Goal: Task Accomplishment & Management: Manage account settings

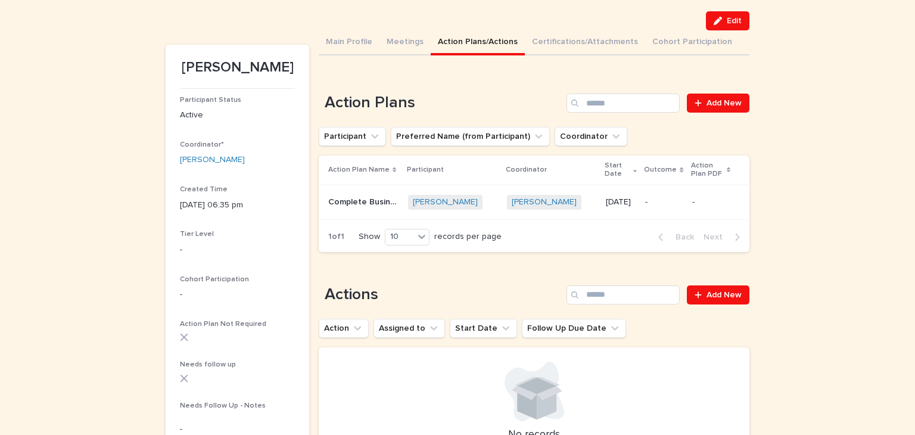
scroll to position [78, 0]
click at [732, 291] on span "Add New" at bounding box center [723, 295] width 35 height 8
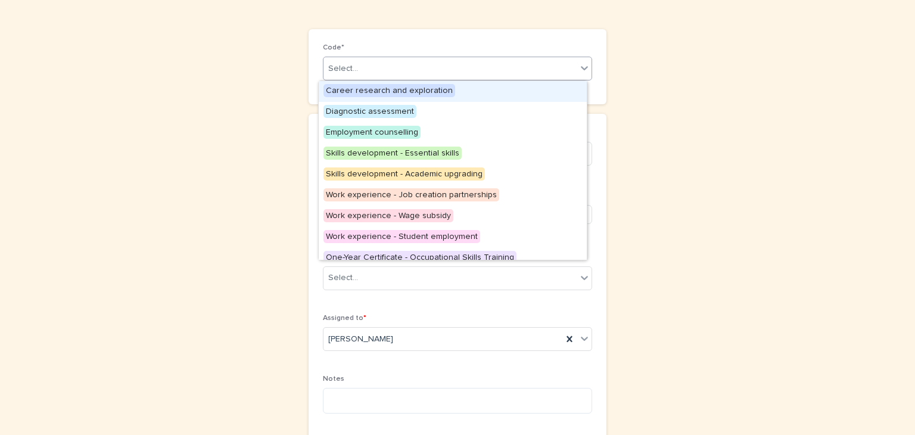
click at [580, 66] on icon at bounding box center [584, 68] width 12 height 12
click at [357, 88] on span "Career research and exploration" at bounding box center [389, 90] width 132 height 13
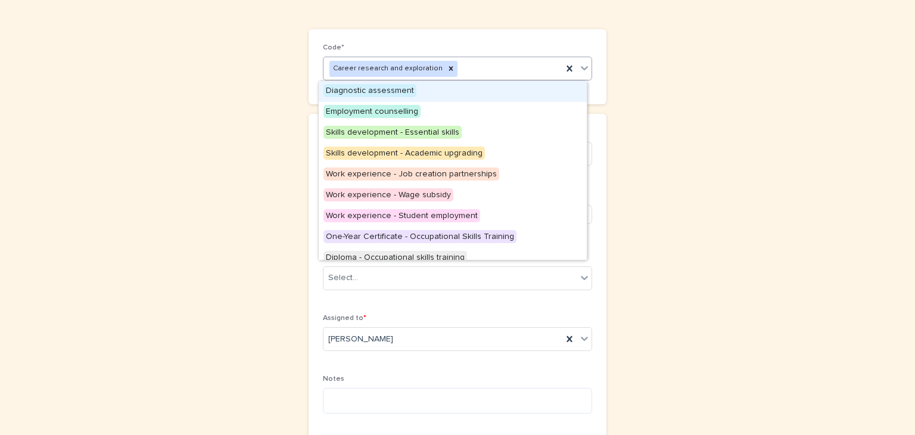
click at [579, 67] on icon at bounding box center [584, 68] width 12 height 12
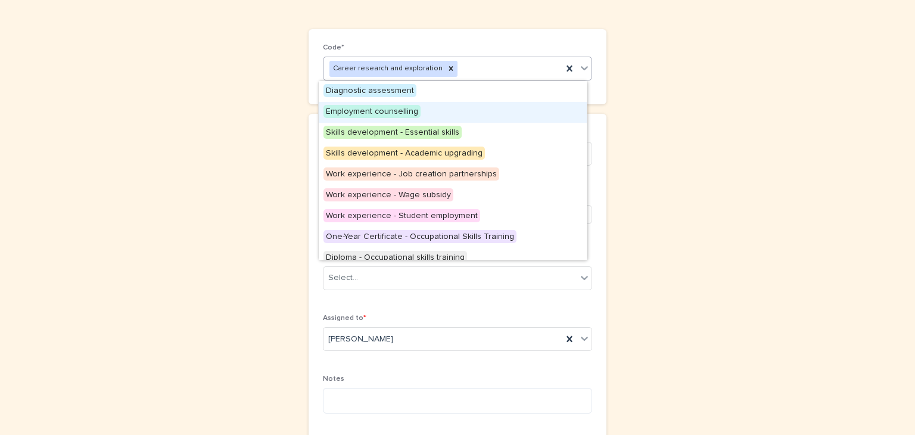
click at [367, 109] on span "Employment counselling" at bounding box center [371, 111] width 97 height 13
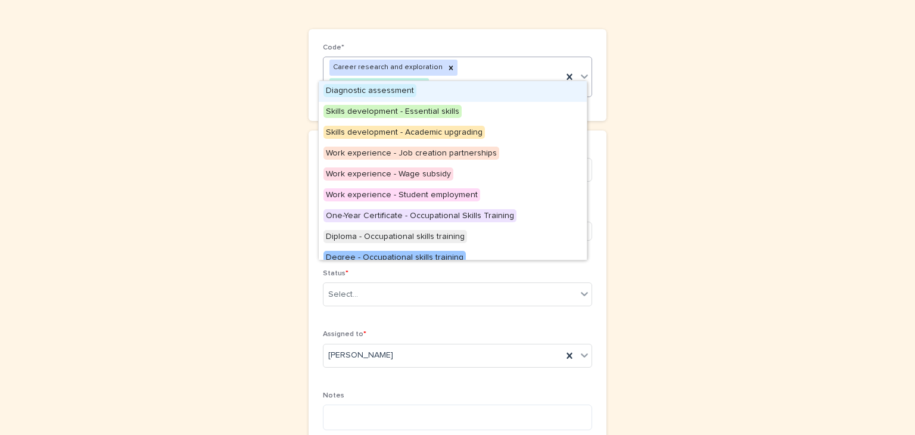
click at [581, 74] on icon at bounding box center [584, 76] width 7 height 4
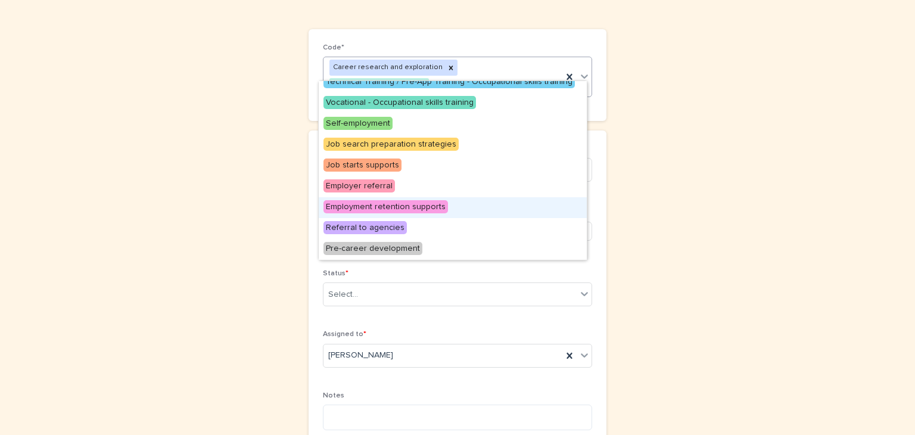
scroll to position [197, 0]
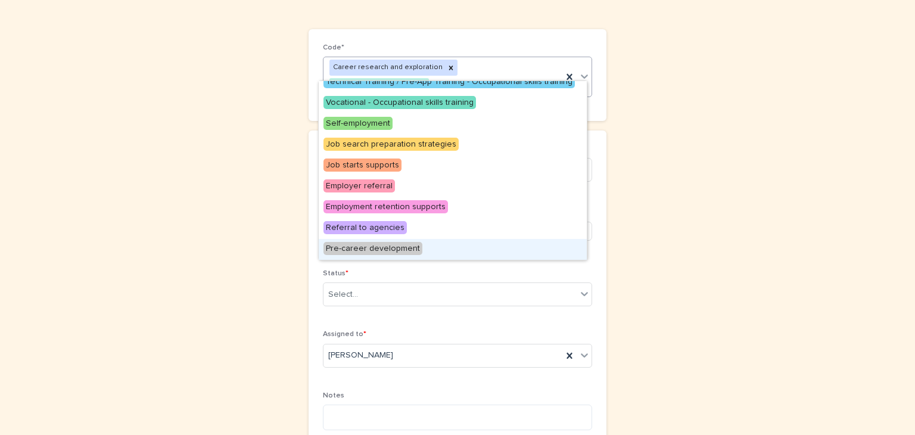
click at [374, 244] on span "Pre-career development" at bounding box center [372, 248] width 99 height 13
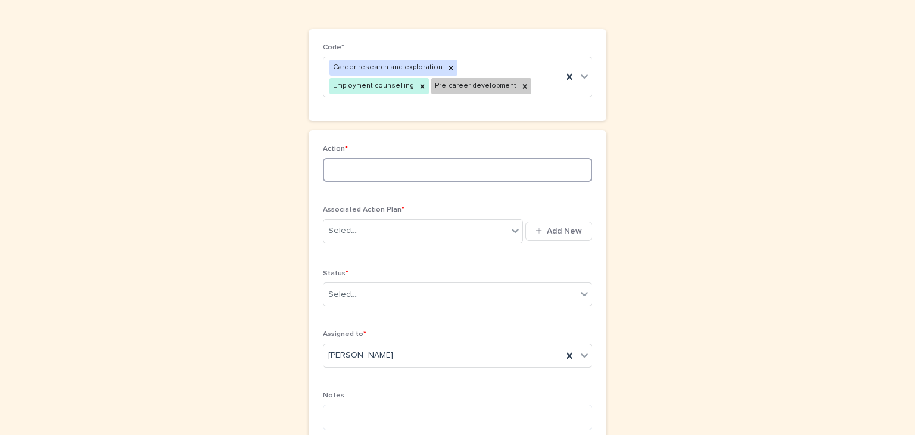
click at [325, 169] on input at bounding box center [457, 170] width 269 height 24
type input "**********"
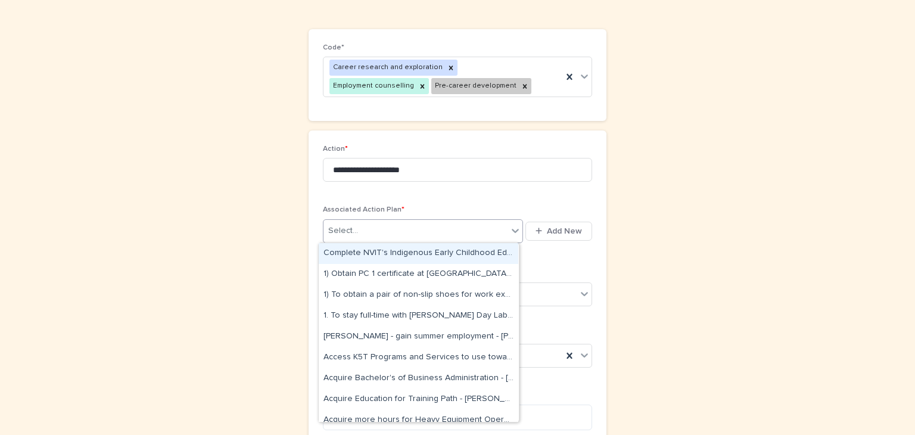
click at [512, 232] on icon at bounding box center [515, 231] width 7 height 4
type input "*******"
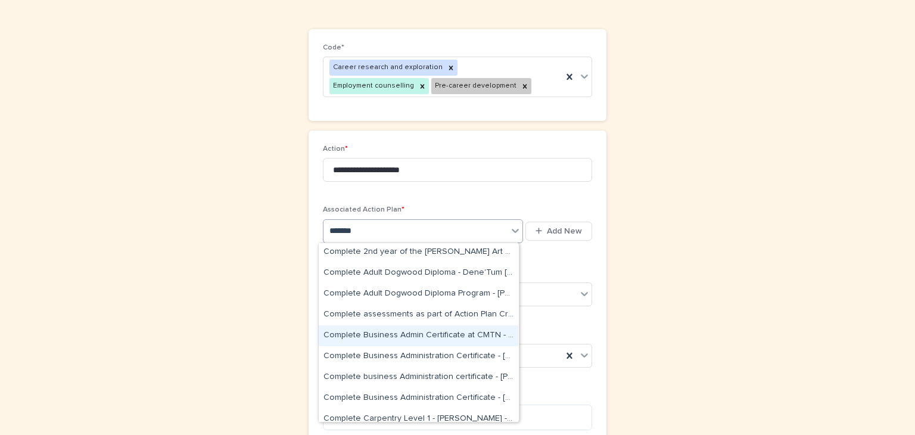
scroll to position [47, 0]
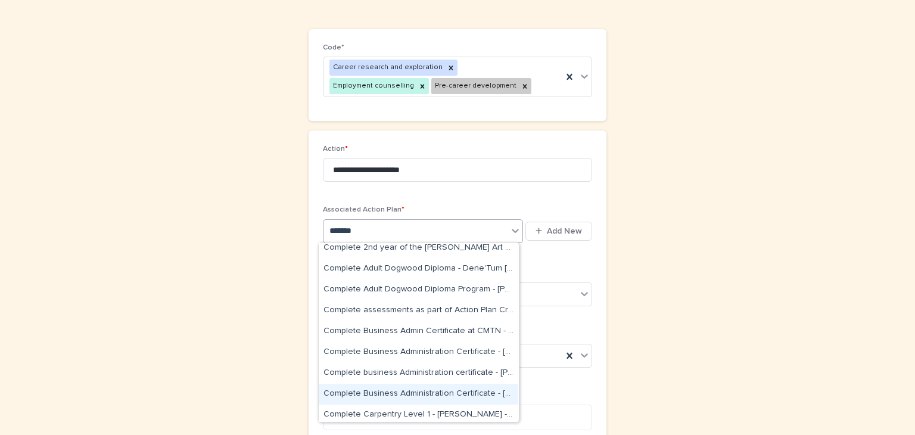
click at [429, 391] on div "Complete Business Administration Certificate - Matilda Henry - Sep 16th, 2025" at bounding box center [419, 394] width 200 height 21
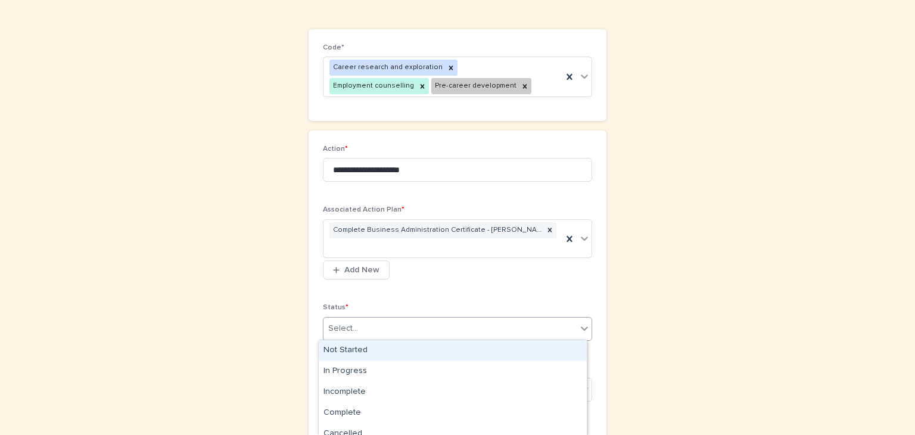
click at [584, 325] on icon at bounding box center [584, 328] width 12 height 12
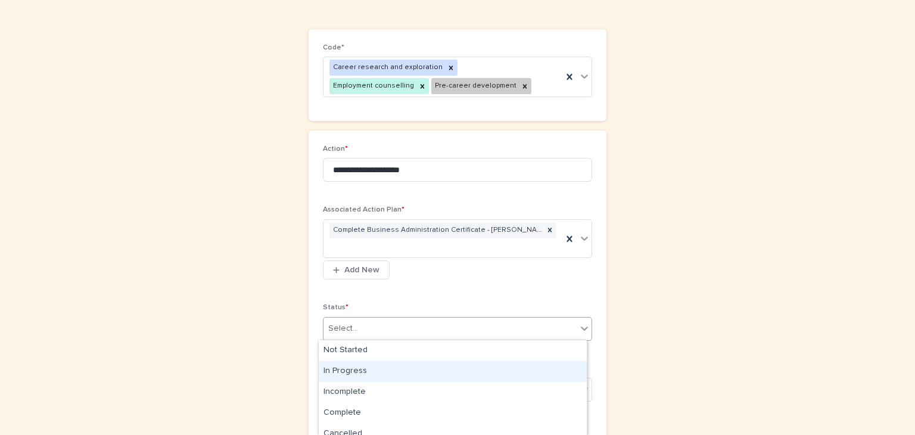
click at [353, 368] on div "In Progress" at bounding box center [453, 371] width 268 height 21
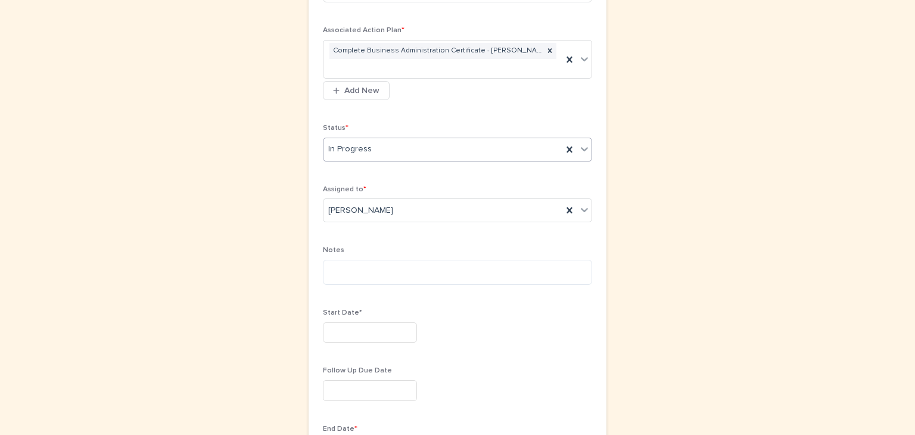
scroll to position [259, 0]
click at [326, 323] on input "text" at bounding box center [370, 331] width 94 height 21
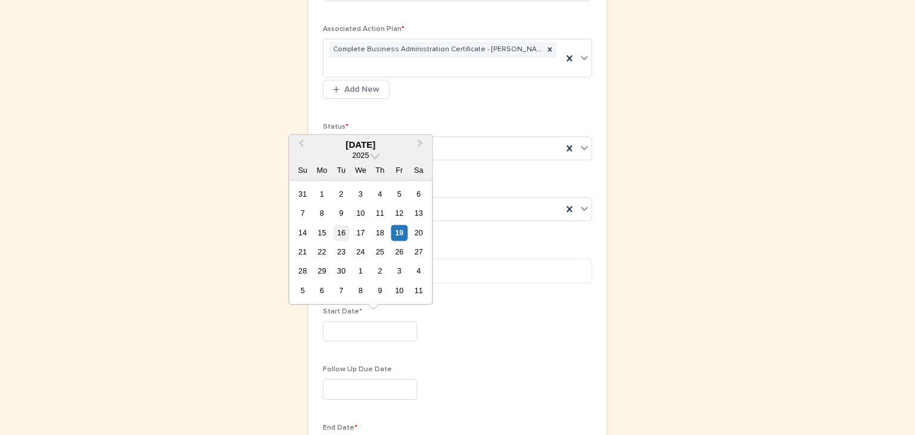
click at [343, 232] on div "16" at bounding box center [341, 233] width 16 height 16
type input "*********"
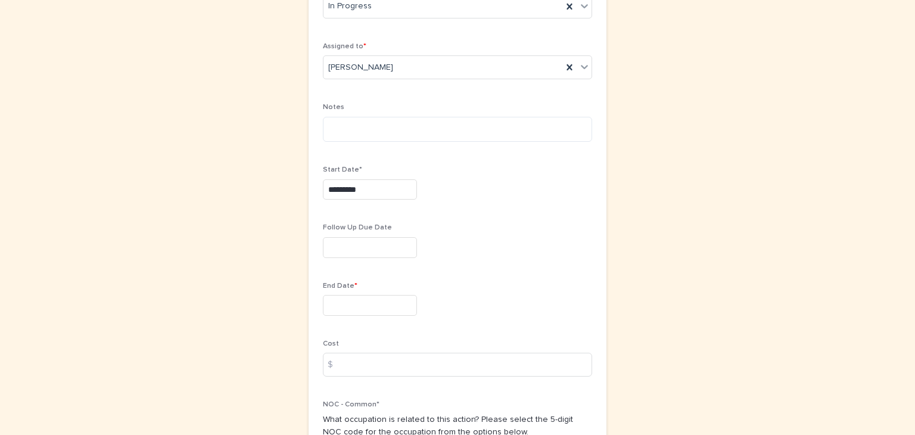
scroll to position [400, 0]
click at [324, 129] on textarea at bounding box center [457, 130] width 269 height 26
click at [450, 131] on textarea "**********" at bounding box center [457, 130] width 269 height 26
type textarea "**********"
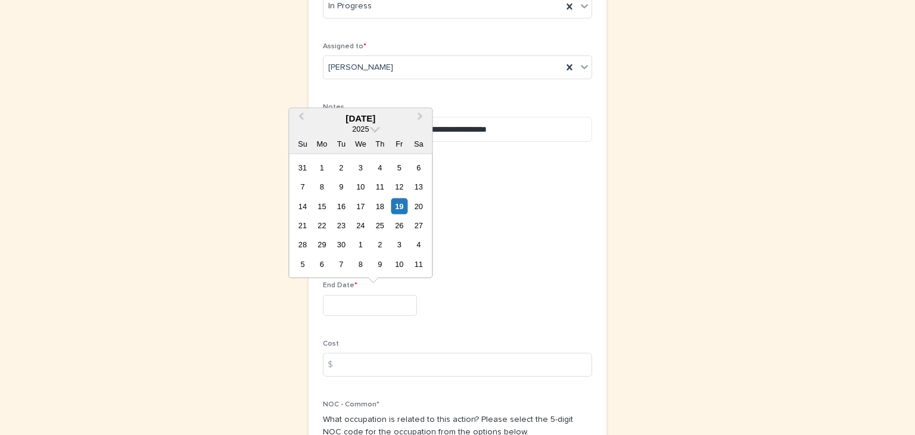
click at [325, 305] on input "text" at bounding box center [370, 305] width 94 height 21
click at [420, 114] on span "Next Month" at bounding box center [420, 118] width 0 height 16
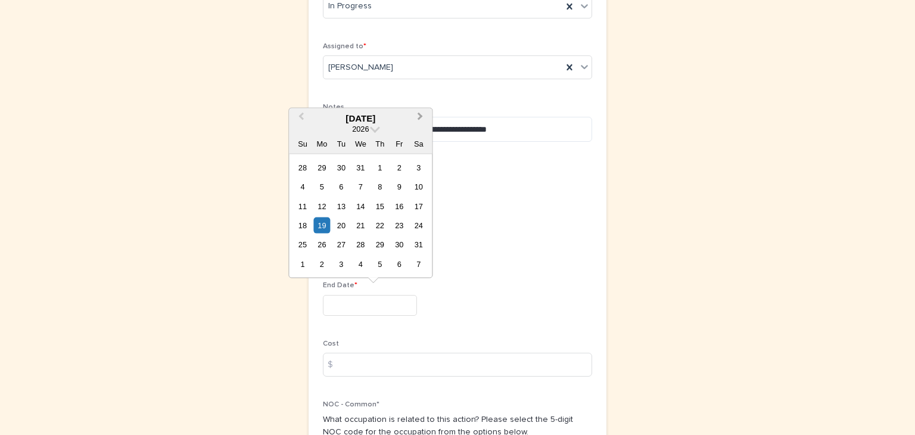
click at [420, 114] on span "Next Month" at bounding box center [420, 118] width 0 height 16
click at [381, 241] on div "30" at bounding box center [380, 244] width 16 height 16
type input "*********"
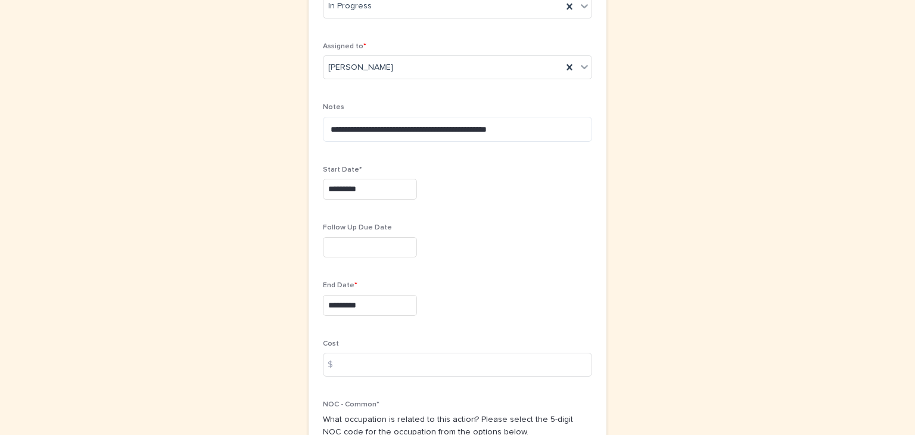
scroll to position [534, 0]
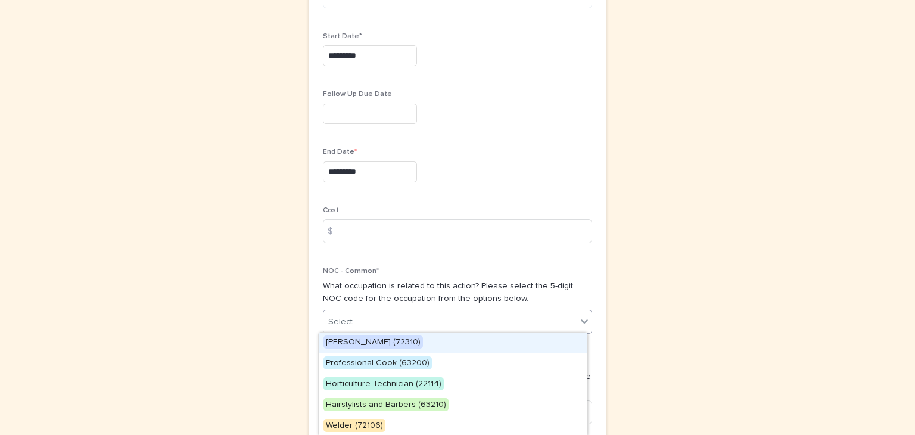
click at [581, 318] on icon at bounding box center [584, 321] width 12 height 12
click at [581, 322] on icon at bounding box center [584, 321] width 12 height 12
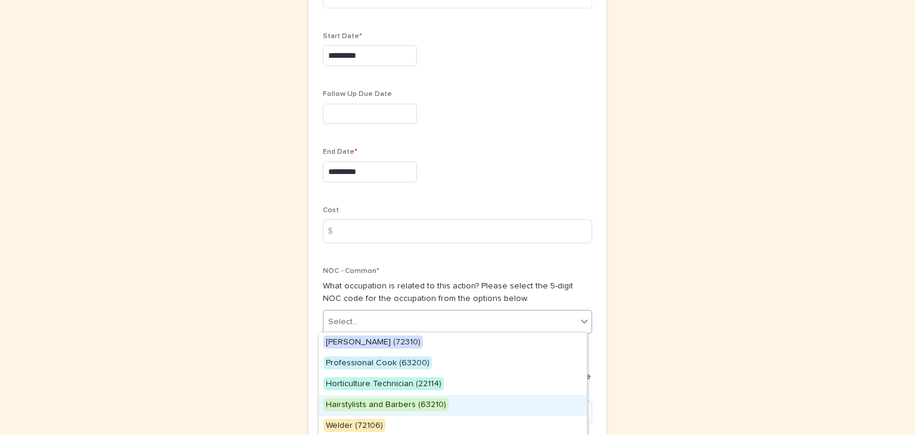
scroll to position [126, 0]
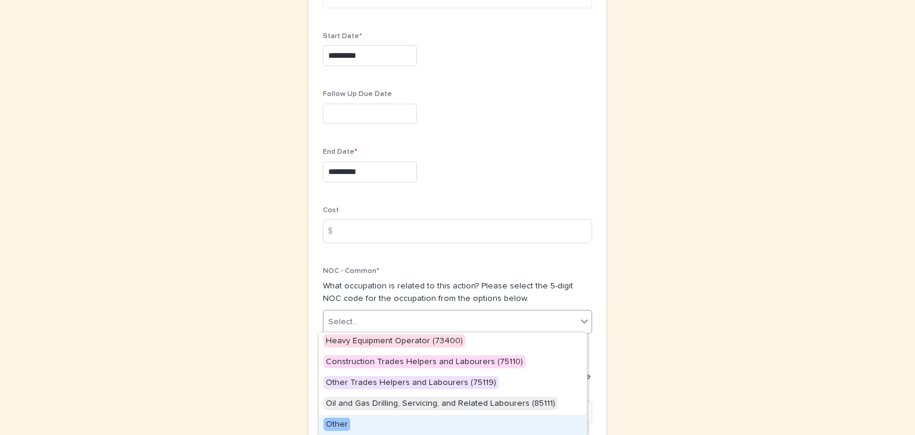
click at [338, 422] on span "Other" at bounding box center [336, 424] width 27 height 13
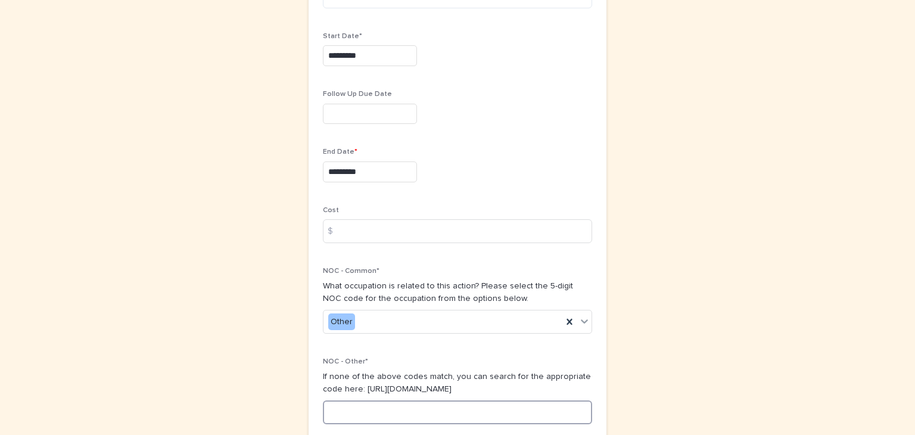
click at [325, 415] on input at bounding box center [457, 412] width 269 height 24
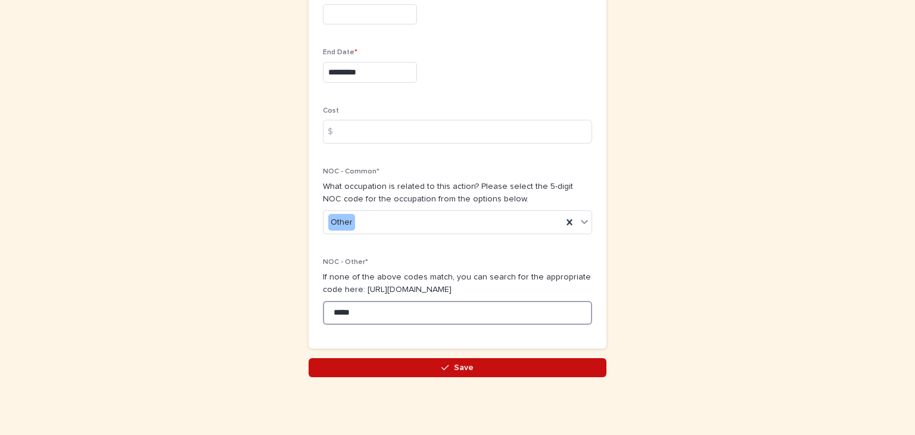
type input "*****"
click at [461, 364] on span "Save" at bounding box center [464, 367] width 20 height 8
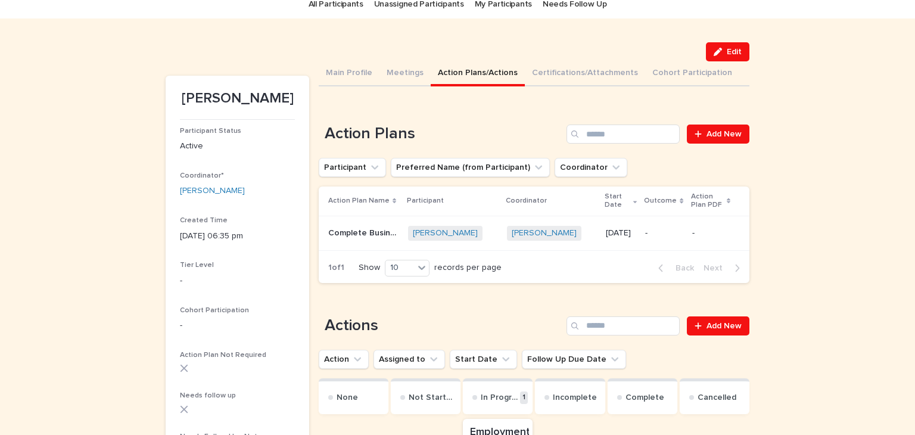
scroll to position [45, 0]
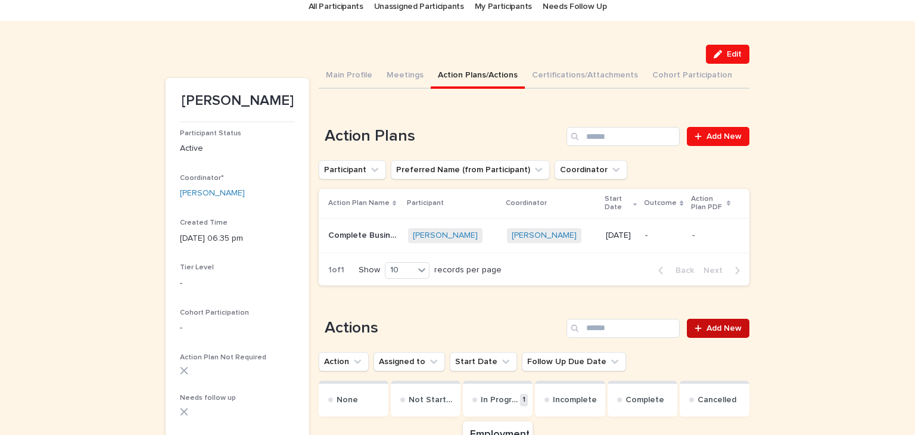
click at [717, 327] on span "Add New" at bounding box center [723, 328] width 35 height 8
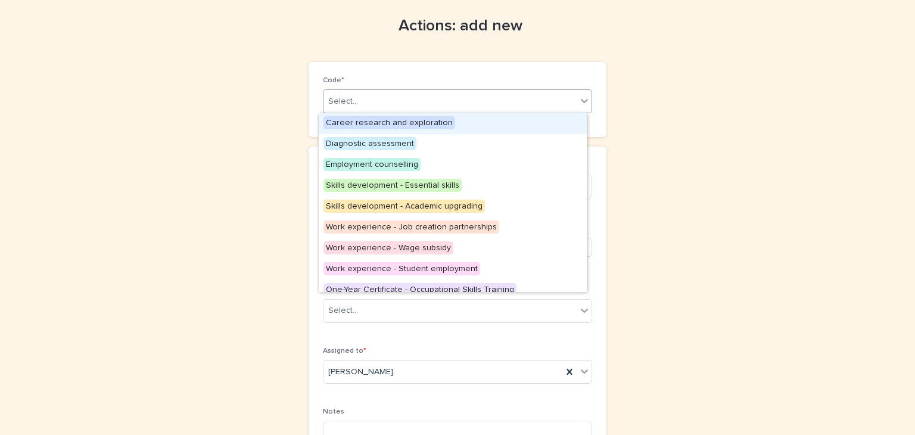
click at [578, 103] on icon at bounding box center [584, 101] width 12 height 12
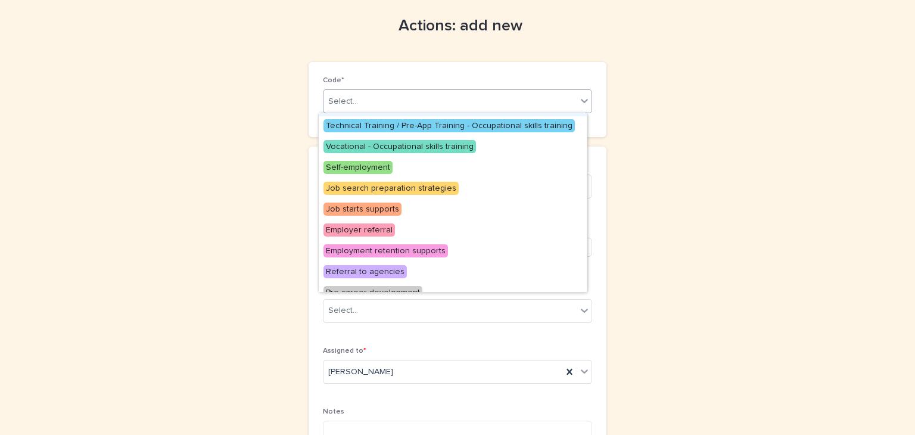
scroll to position [238, 0]
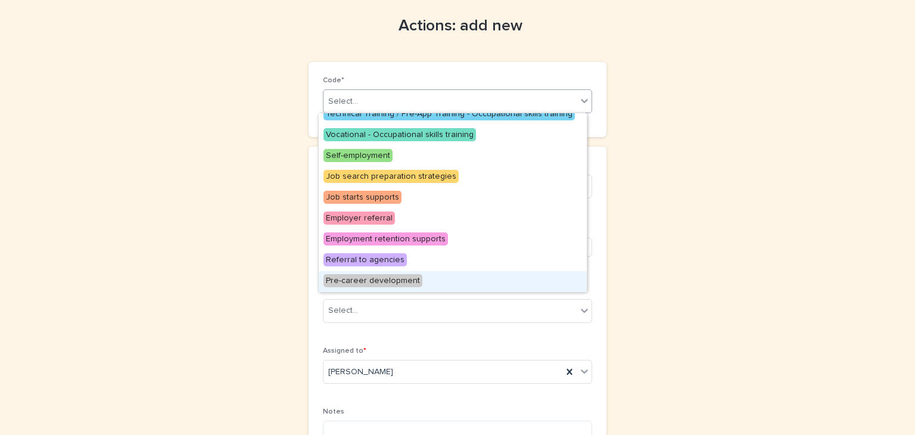
click at [387, 275] on span "Pre-career development" at bounding box center [372, 280] width 99 height 13
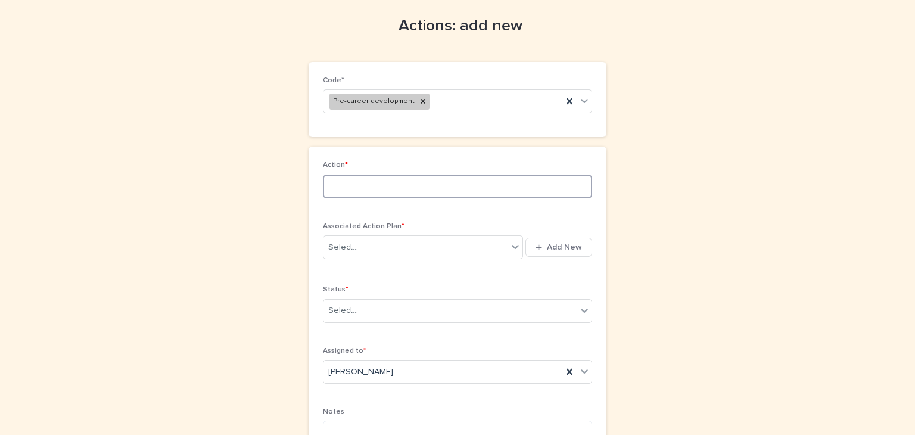
click at [329, 185] on input at bounding box center [457, 187] width 269 height 24
type input "**********"
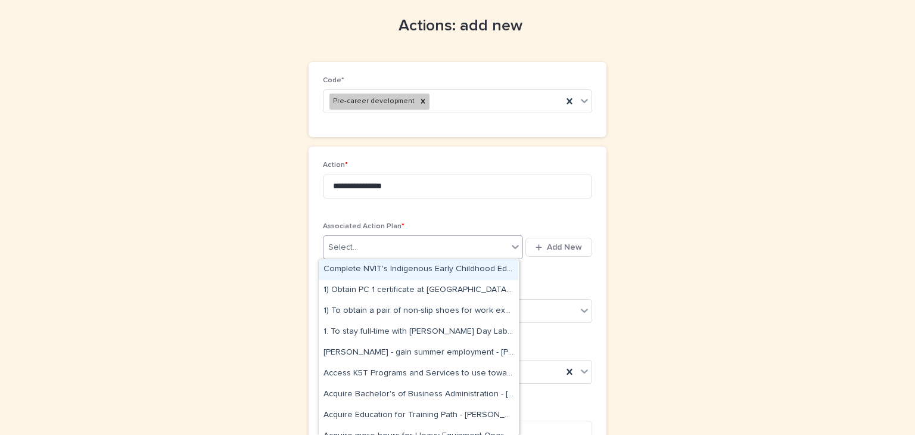
click at [511, 245] on icon at bounding box center [515, 247] width 12 height 12
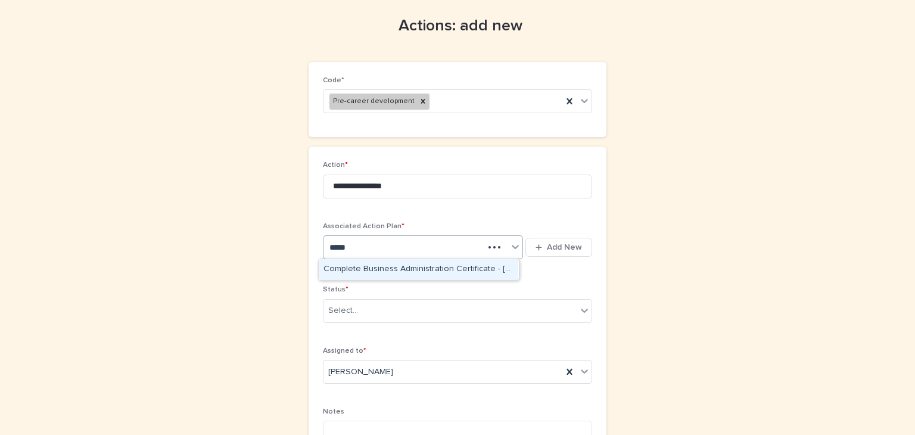
type input "******"
click at [436, 268] on div "Complete Business Administration Certificate - Matilda Henry - Sep 16th, 2025" at bounding box center [419, 269] width 200 height 21
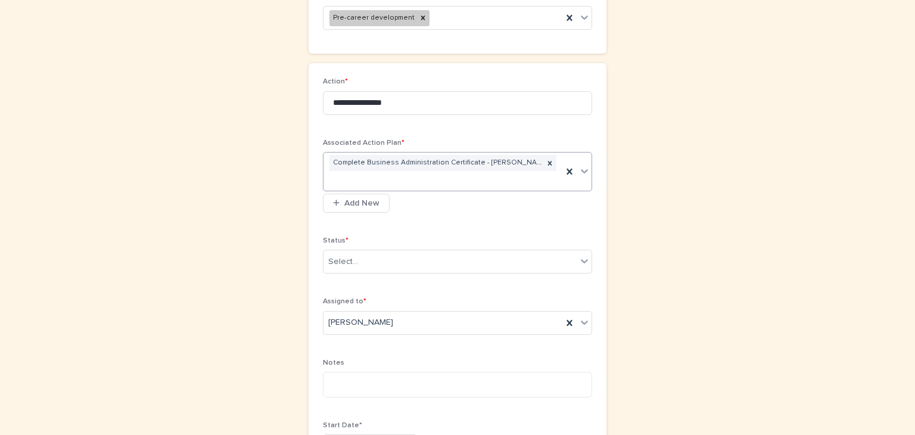
scroll to position [129, 0]
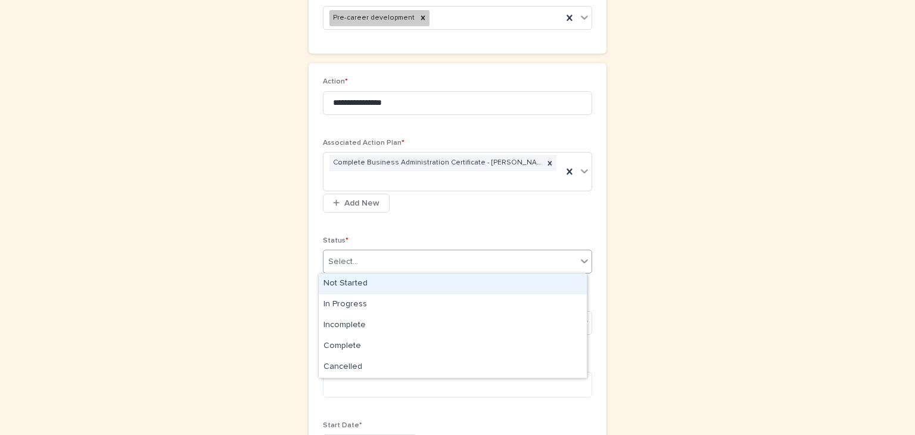
click at [580, 258] on icon at bounding box center [584, 261] width 12 height 12
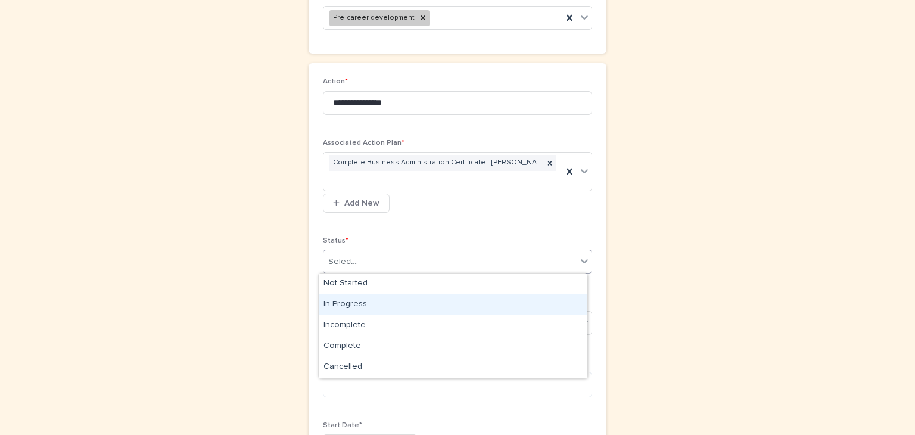
click at [348, 302] on div "In Progress" at bounding box center [453, 304] width 268 height 21
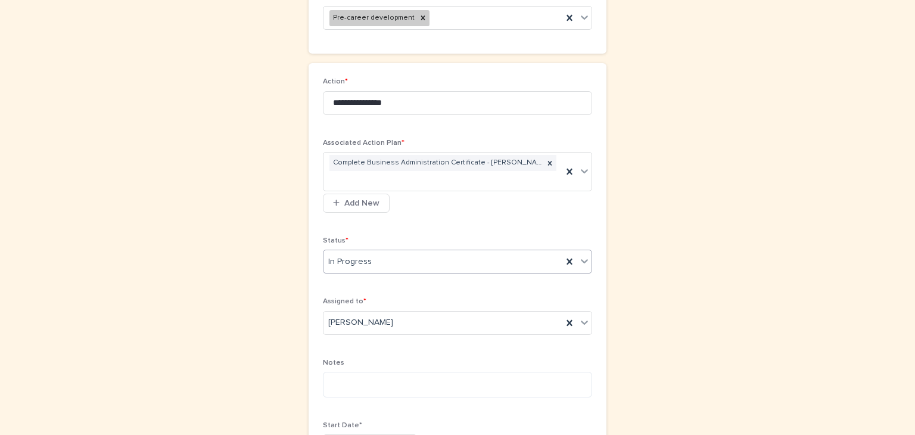
scroll to position [285, 0]
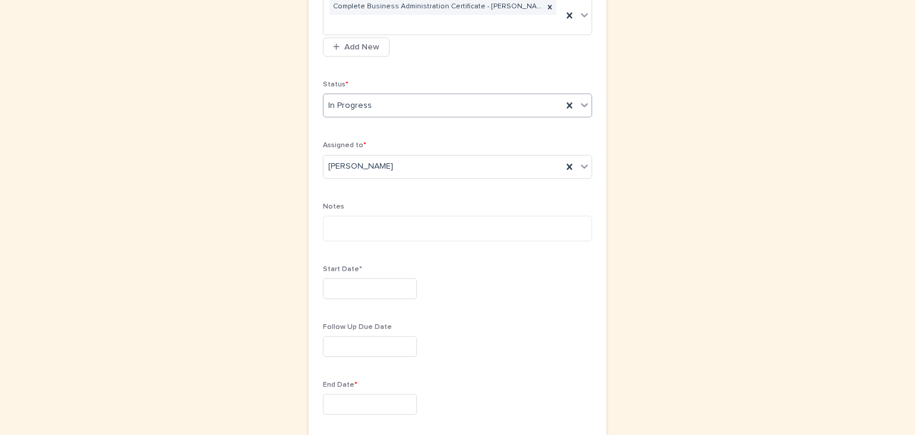
click at [325, 291] on input "text" at bounding box center [370, 288] width 94 height 21
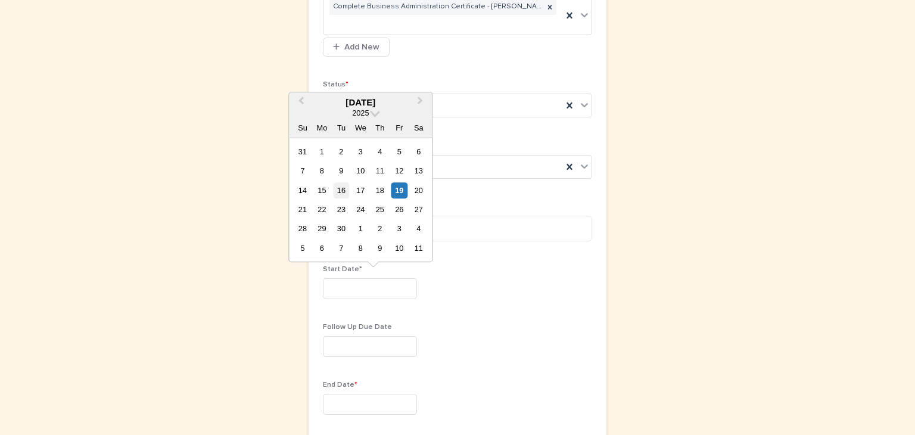
click at [339, 188] on div "16" at bounding box center [341, 190] width 16 height 16
type input "*********"
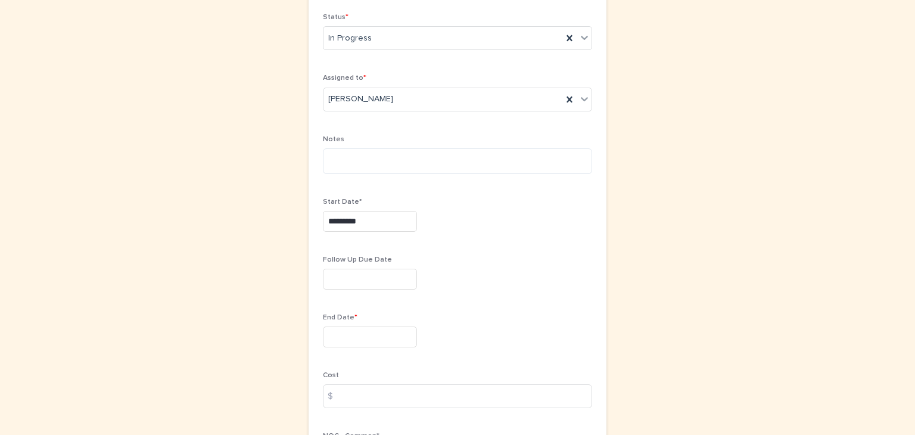
scroll to position [353, 0]
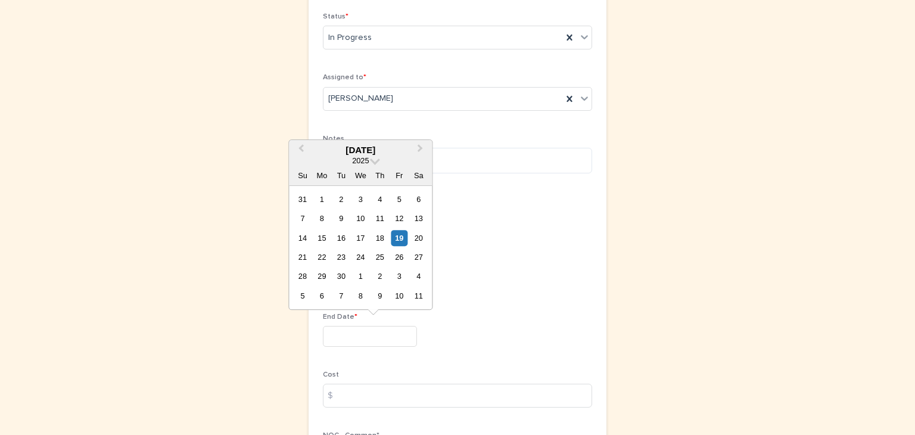
click at [323, 330] on input "text" at bounding box center [370, 336] width 94 height 21
click at [420, 146] on span "Next Month" at bounding box center [420, 150] width 0 height 16
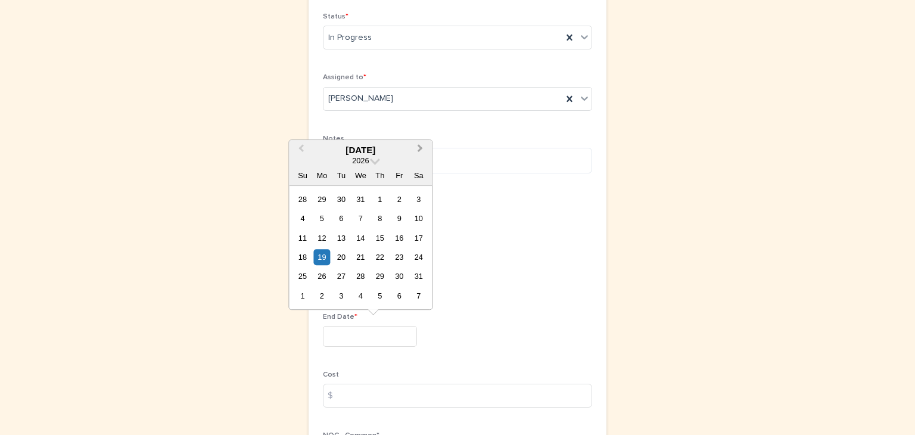
click at [420, 146] on span "Next Month" at bounding box center [420, 150] width 0 height 16
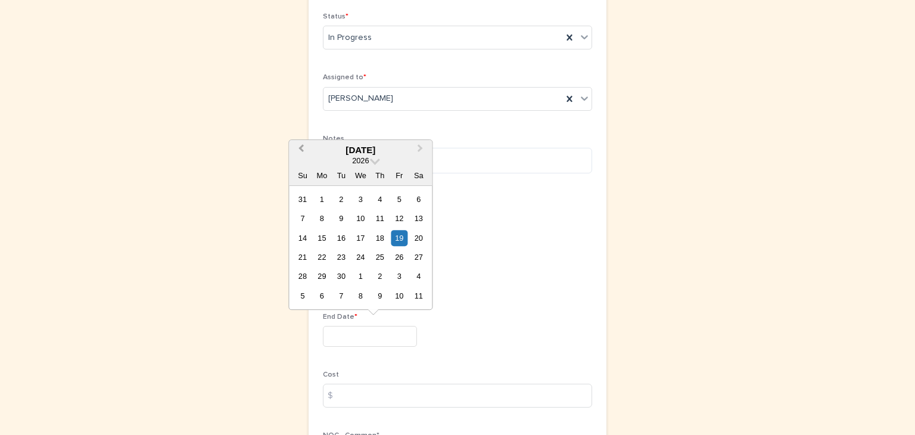
click at [298, 144] on button "Previous Month" at bounding box center [299, 150] width 19 height 19
click at [397, 235] on div "15" at bounding box center [399, 238] width 16 height 16
type input "*********"
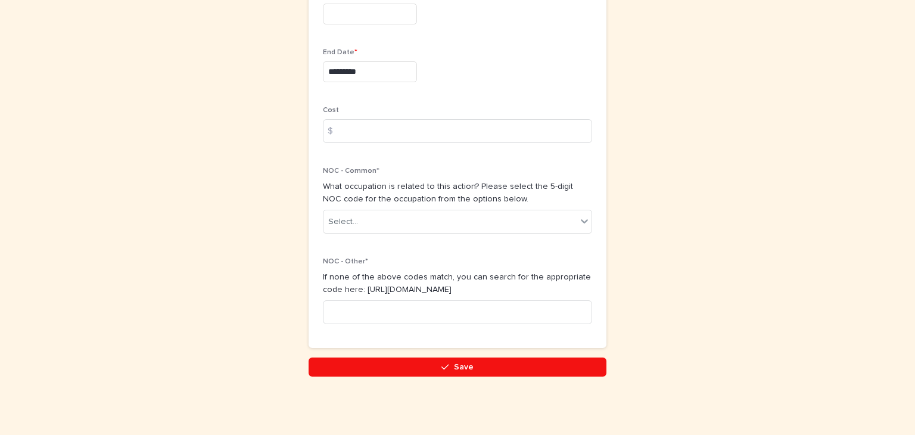
scroll to position [617, 0]
click at [384, 303] on input at bounding box center [457, 313] width 269 height 24
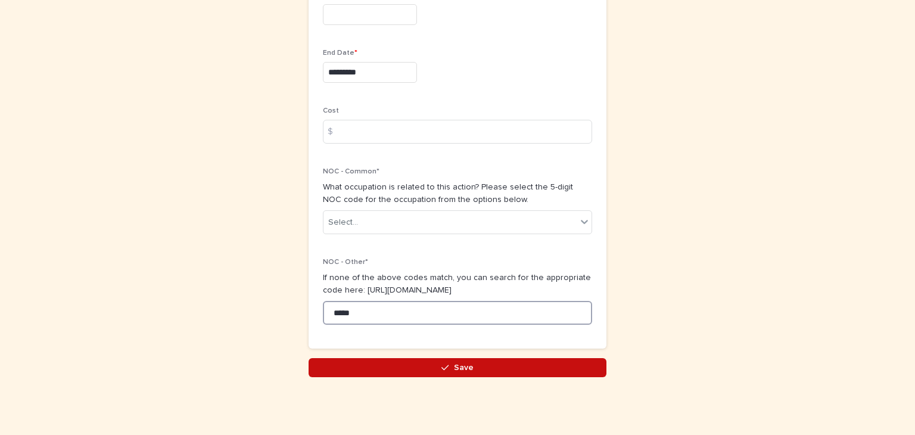
type input "*****"
click at [463, 358] on button "Save" at bounding box center [458, 367] width 298 height 19
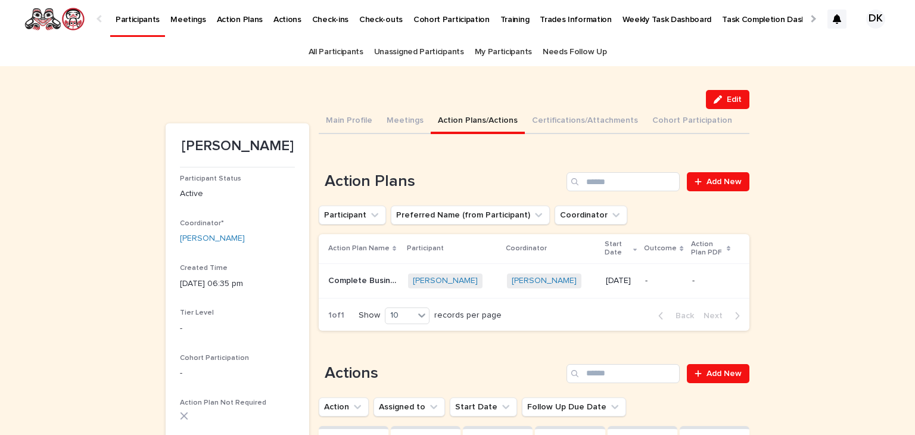
click at [127, 14] on p "Participants" at bounding box center [138, 12] width 44 height 25
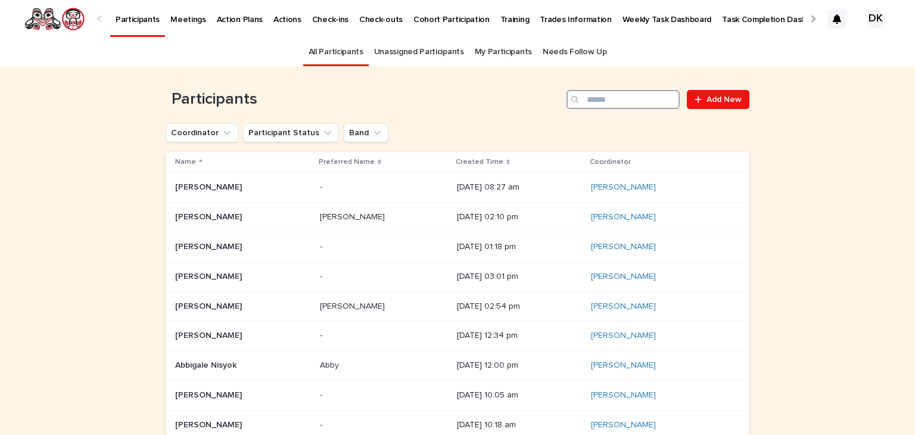
click at [601, 103] on input "Search" at bounding box center [622, 99] width 113 height 19
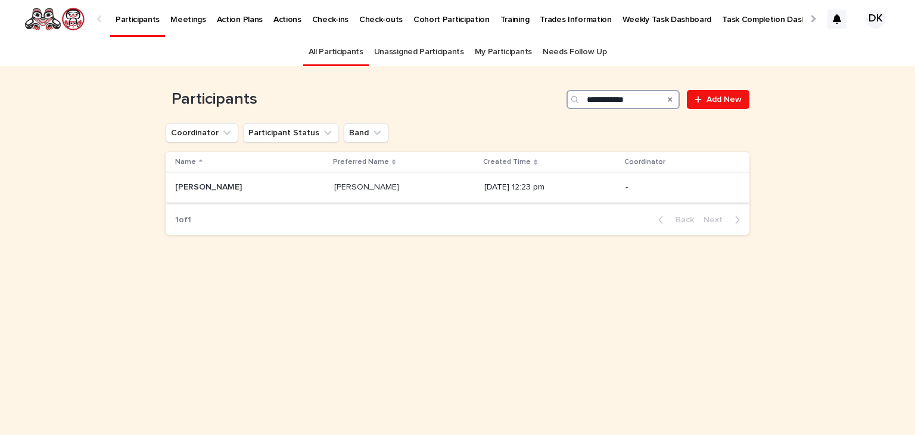
type input "**********"
click at [204, 184] on p "Leona Temple" at bounding box center [209, 186] width 69 height 13
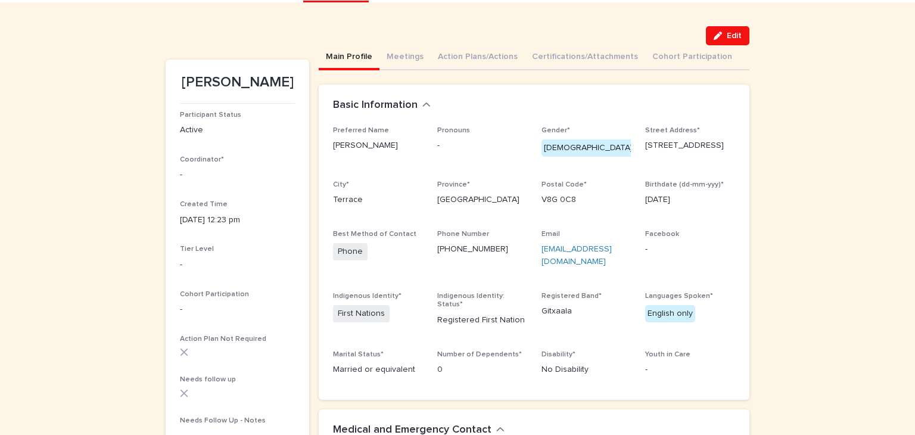
scroll to position [77, 0]
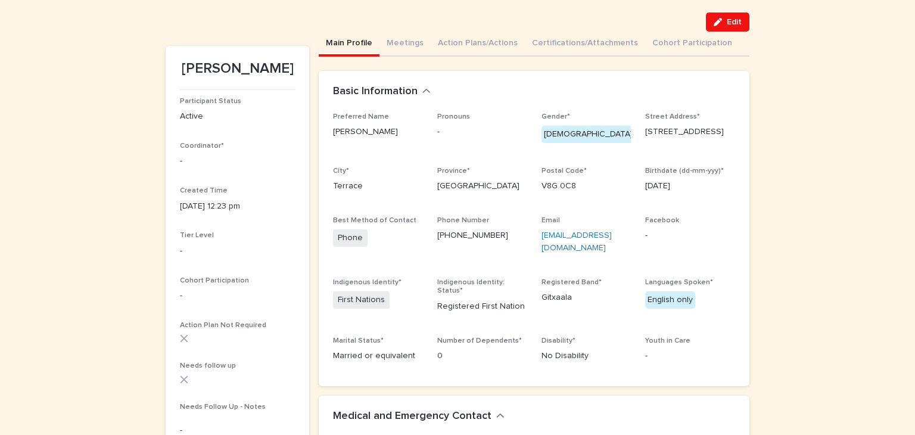
drag, startPoint x: 677, startPoint y: 139, endPoint x: 640, endPoint y: 133, distance: 37.3
click at [640, 133] on div "Preferred Name Leona Pronouns - Gender* Female Street Address* 5856 Gila Guaw C…" at bounding box center [534, 242] width 402 height 259
copy p "5856 Gila Guaw Crescent"
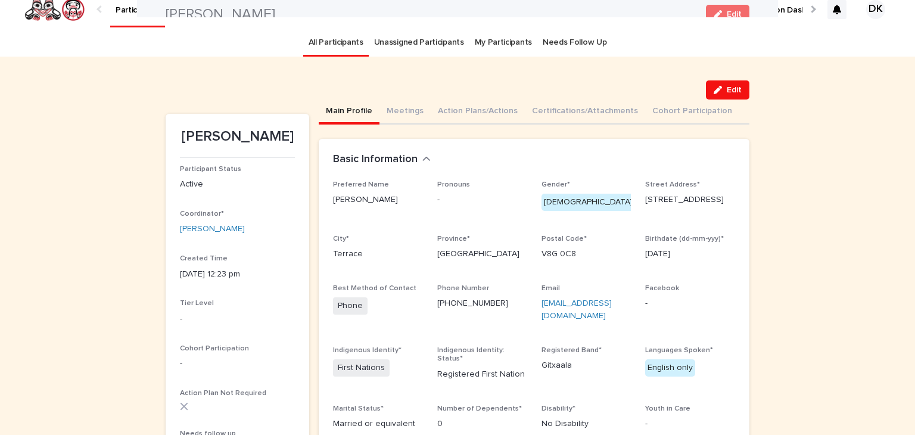
scroll to position [0, 0]
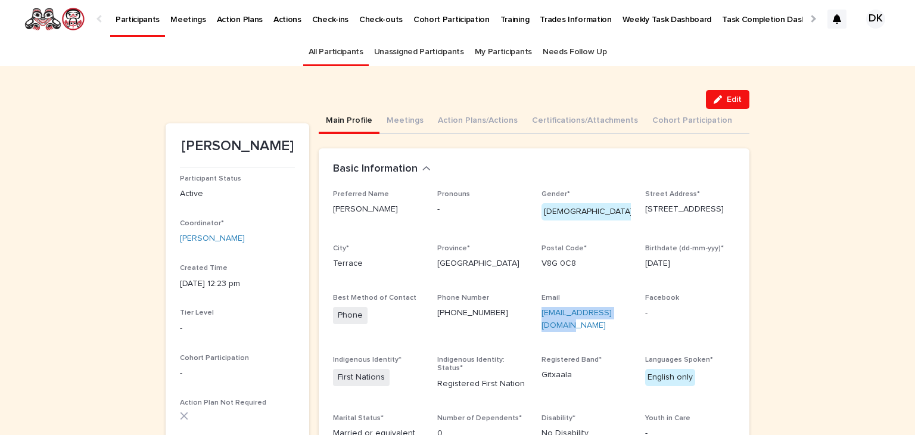
drag, startPoint x: 561, startPoint y: 331, endPoint x: 531, endPoint y: 317, distance: 32.8
click at [531, 317] on div "Preferred Name Leona Pronouns - Gender* Female Street Address* 5856 Gila Guaw C…" at bounding box center [534, 319] width 402 height 259
copy link "lilmammanona@gmail.com"
click at [393, 120] on button "Meetings" at bounding box center [404, 121] width 51 height 25
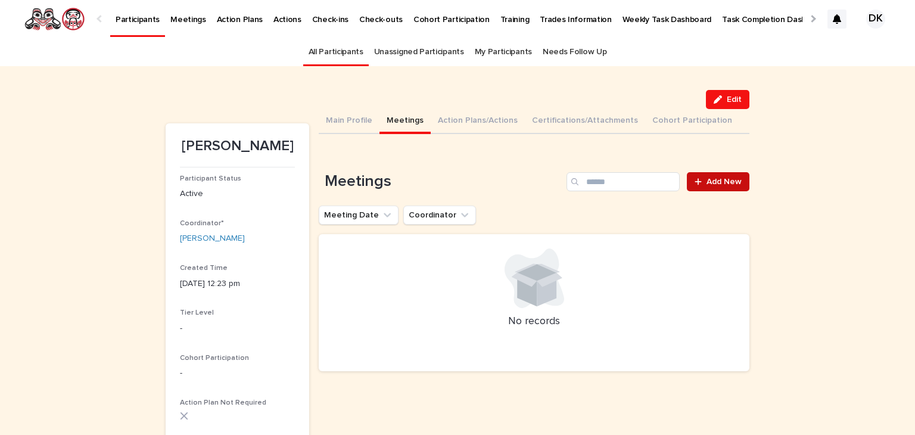
click at [731, 184] on span "Add New" at bounding box center [723, 182] width 35 height 8
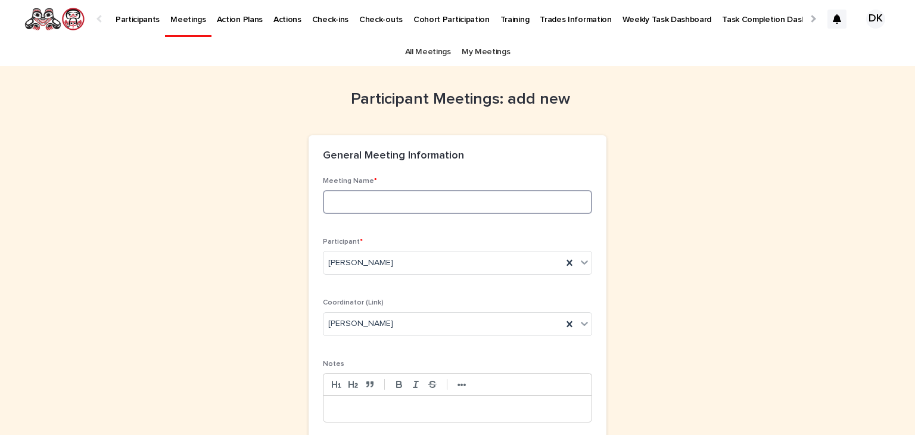
click at [323, 201] on input at bounding box center [457, 202] width 269 height 24
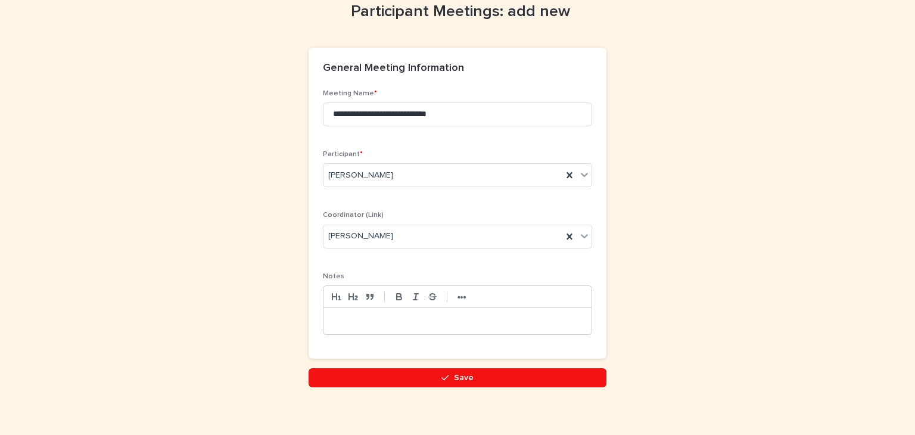
click at [323, 319] on div at bounding box center [457, 321] width 268 height 26
click at [326, 325] on div at bounding box center [457, 321] width 268 height 26
drag, startPoint x: 348, startPoint y: 107, endPoint x: 312, endPoint y: 110, distance: 35.9
click at [312, 110] on div "**********" at bounding box center [458, 223] width 298 height 269
type input "**********"
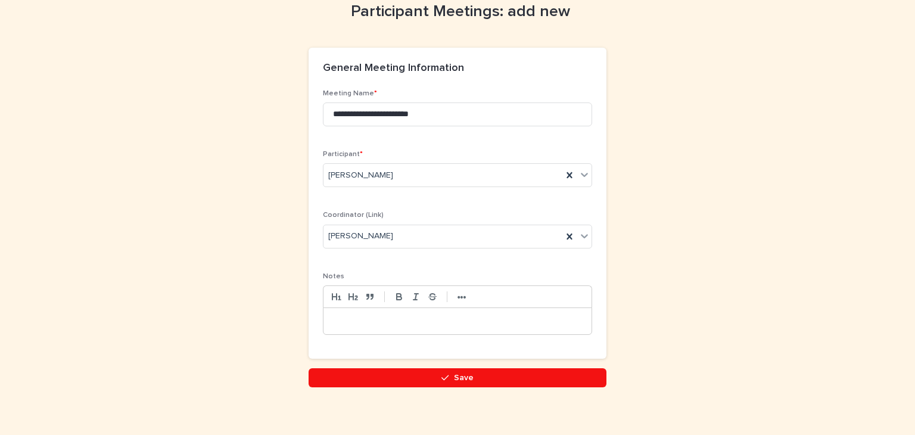
click at [332, 317] on p at bounding box center [457, 321] width 250 height 12
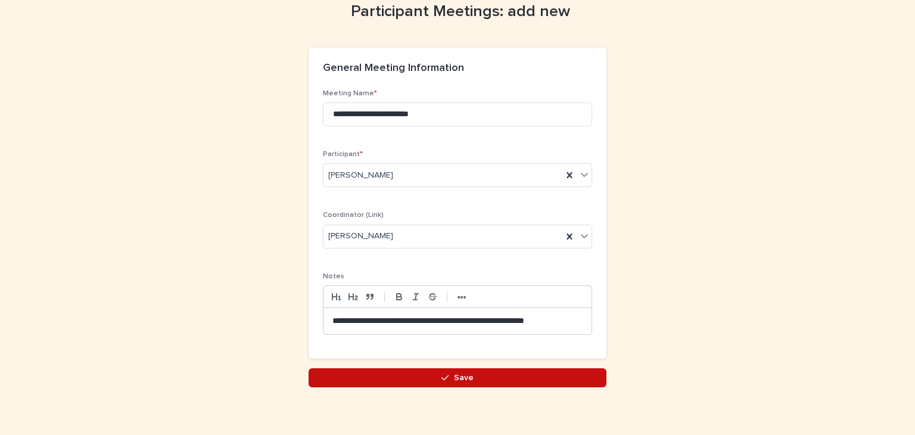
click at [463, 371] on button "Save" at bounding box center [458, 377] width 298 height 19
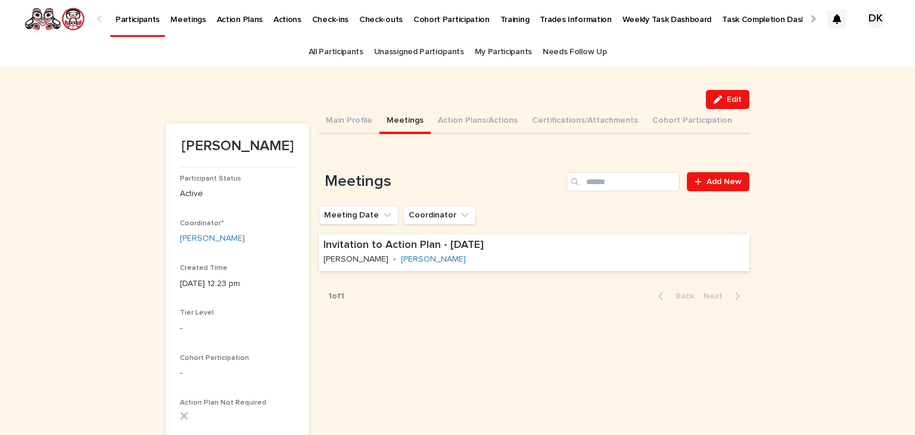
click at [734, 20] on p "Task Completion Dashboard" at bounding box center [774, 12] width 105 height 25
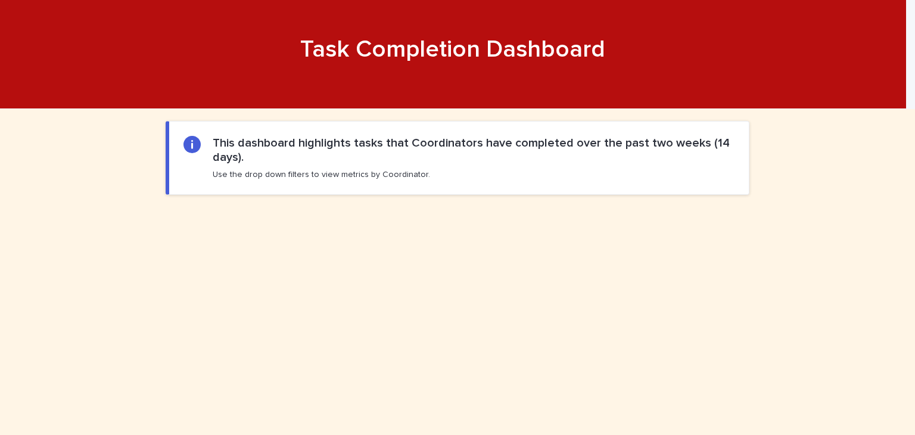
scroll to position [919, 0]
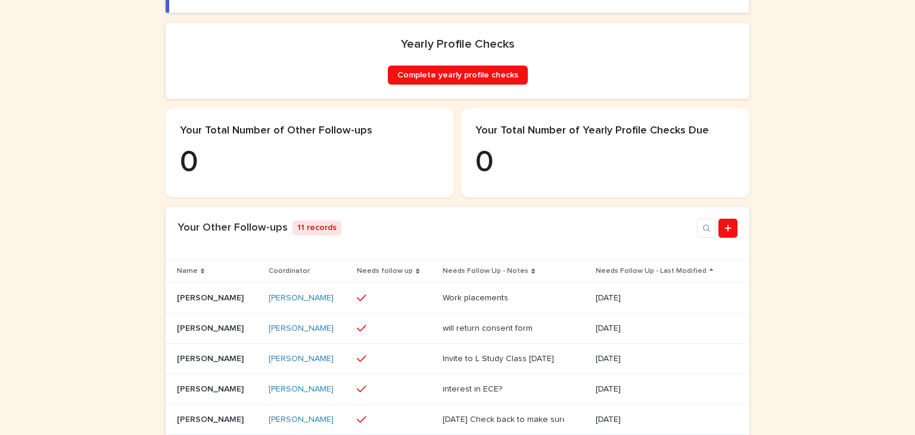
scroll to position [262, 0]
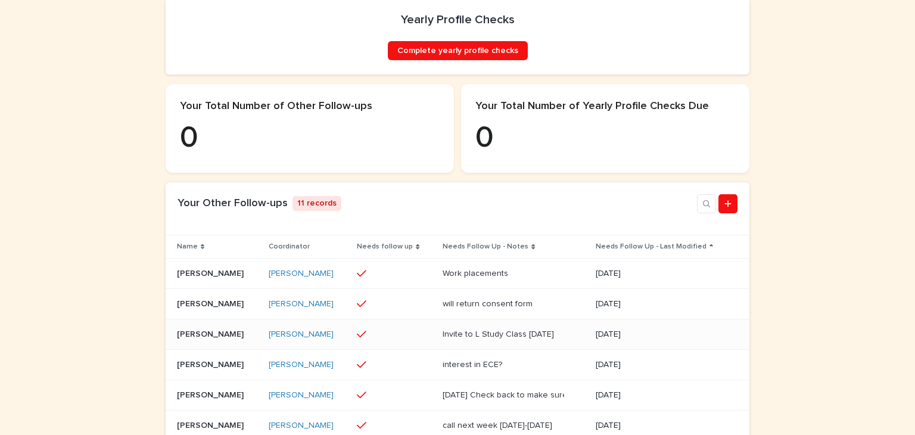
click at [179, 340] on p "Amber Henyu" at bounding box center [211, 333] width 69 height 13
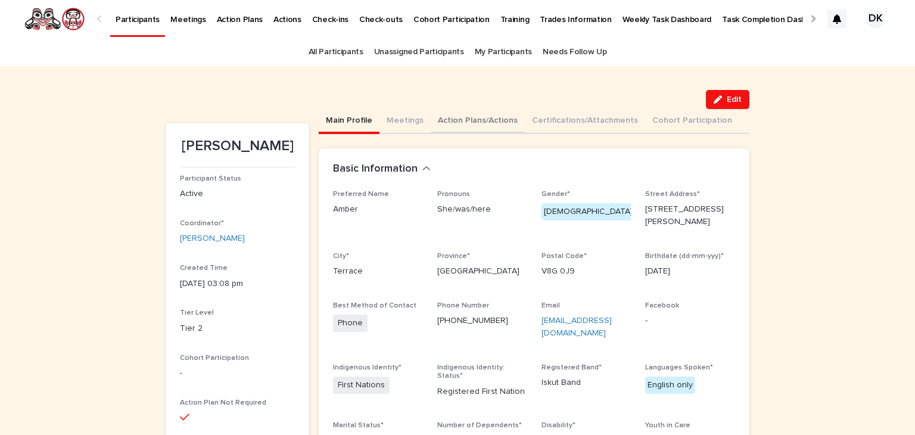
click at [441, 120] on button "Action Plans/Actions" at bounding box center [478, 121] width 94 height 25
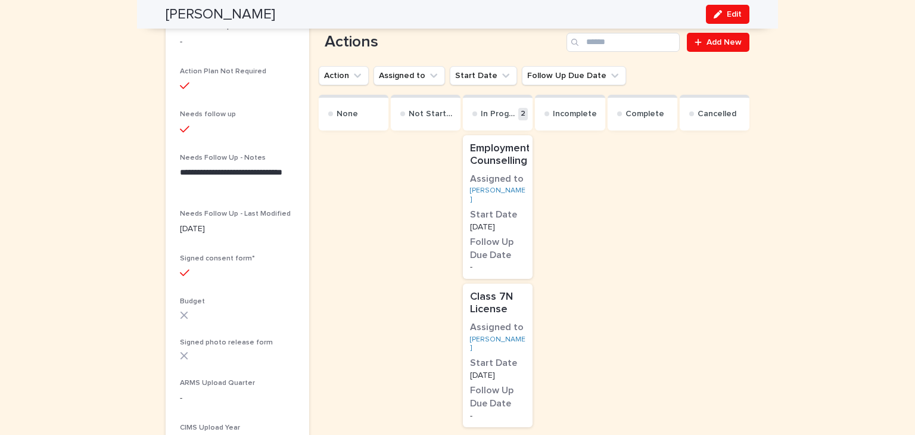
scroll to position [317, 0]
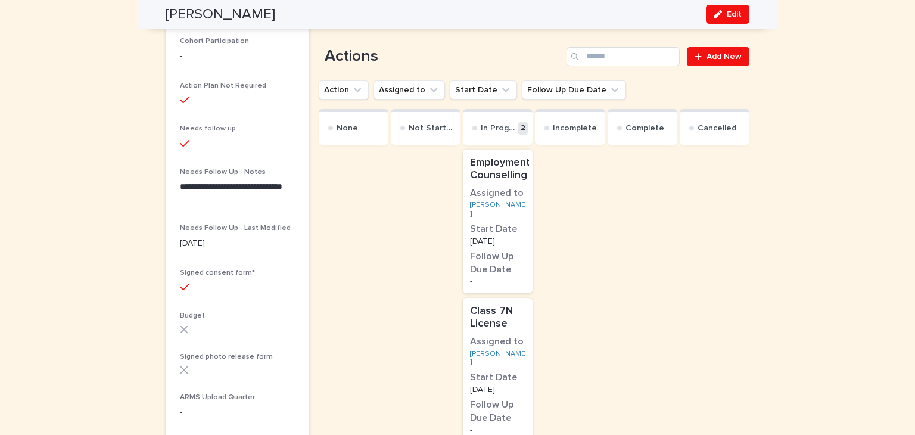
click at [502, 167] on p "Employment Counselling" at bounding box center [500, 170] width 60 height 26
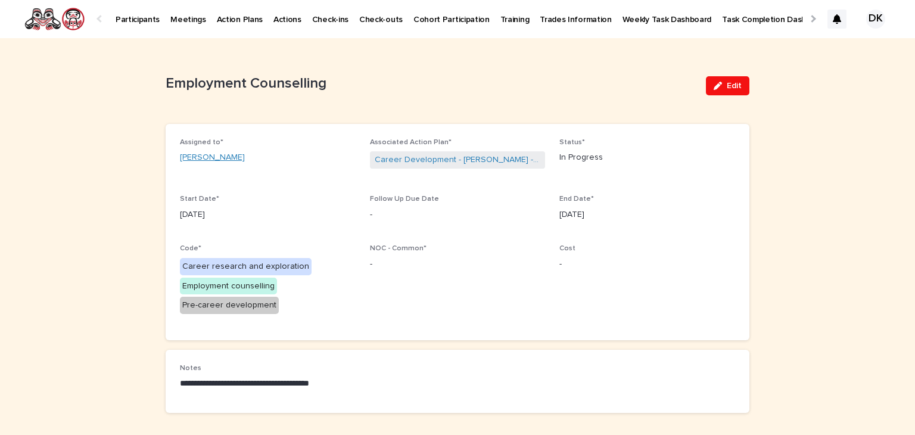
click at [211, 155] on link "Amber Henyu" at bounding box center [212, 157] width 65 height 13
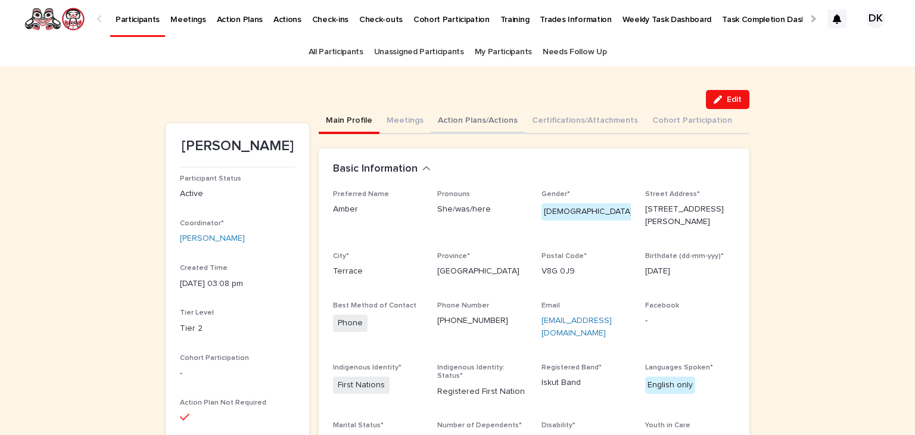
click at [469, 118] on button "Action Plans/Actions" at bounding box center [478, 121] width 94 height 25
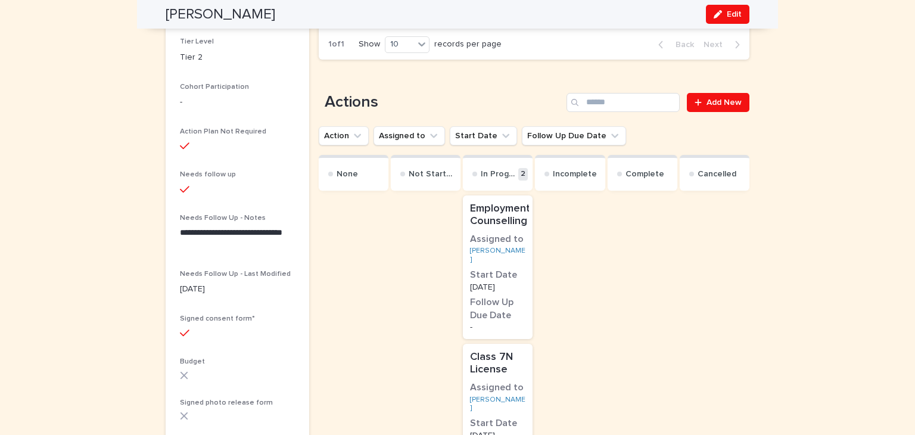
scroll to position [272, 0]
click at [481, 350] on p "Class 7N License" at bounding box center [497, 363] width 55 height 26
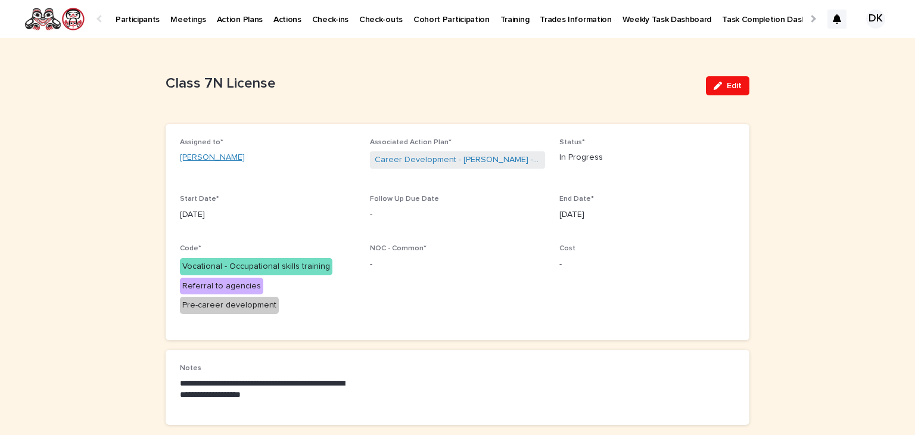
click at [195, 158] on link "Amber Henyu" at bounding box center [212, 157] width 65 height 13
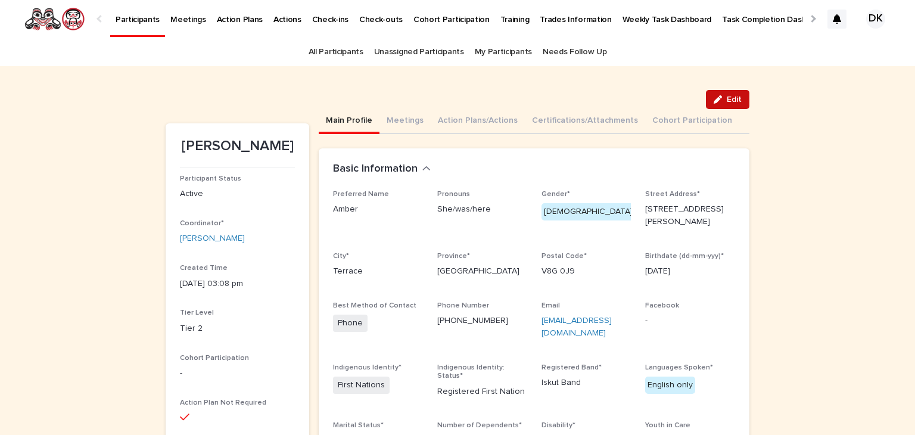
click at [736, 97] on span "Edit" at bounding box center [734, 99] width 15 height 8
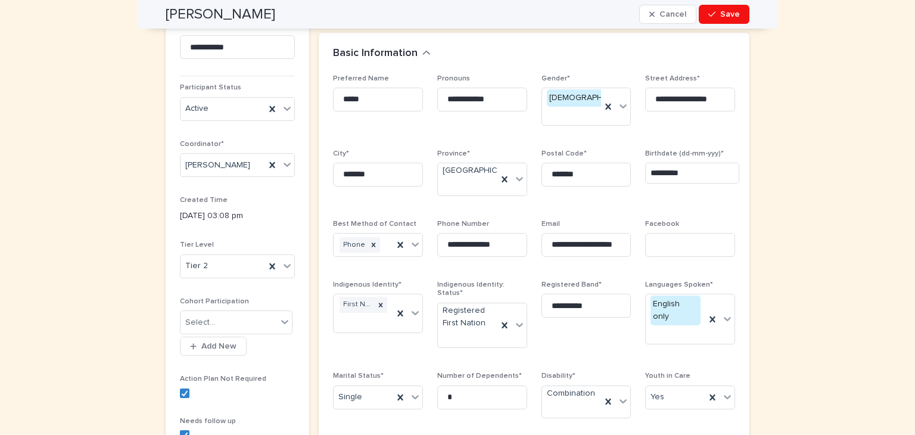
scroll to position [161, 0]
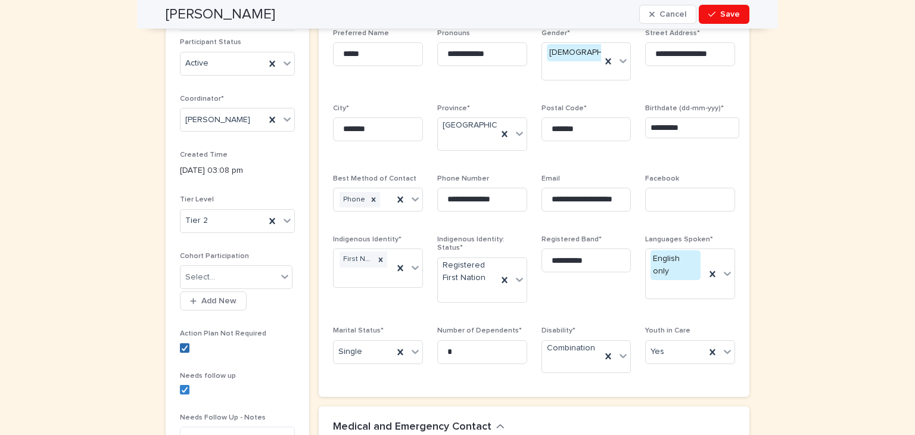
click at [181, 345] on icon at bounding box center [184, 348] width 7 height 6
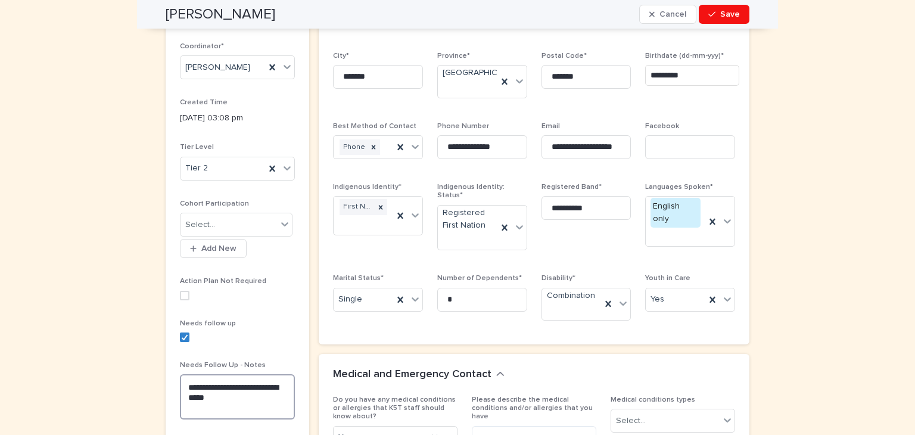
drag, startPoint x: 210, startPoint y: 396, endPoint x: 180, endPoint y: 384, distance: 31.8
click at [180, 384] on textarea "**********" at bounding box center [237, 396] width 115 height 45
click at [181, 335] on icon at bounding box center [184, 337] width 7 height 6
click at [723, 14] on span "Save" at bounding box center [730, 14] width 20 height 8
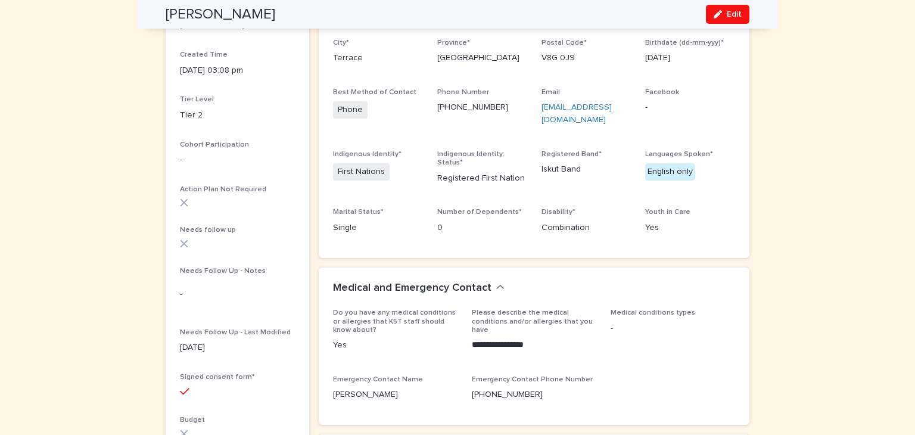
scroll to position [0, 0]
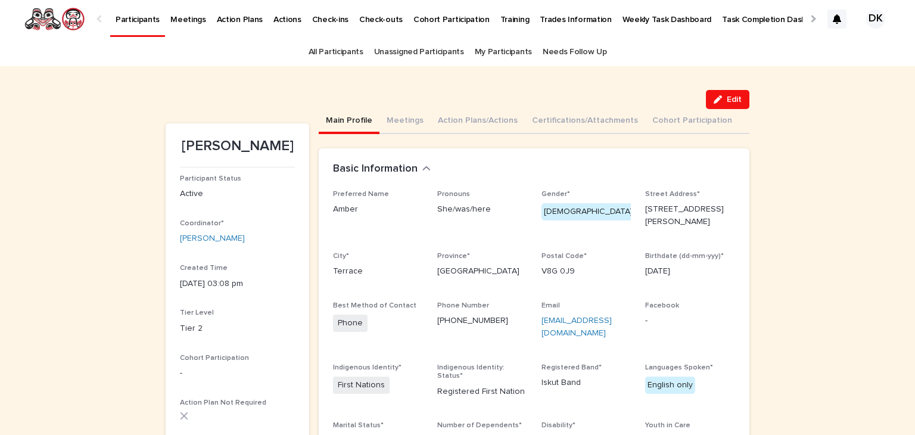
click at [739, 20] on p "Task Completion Dashboard" at bounding box center [774, 12] width 105 height 25
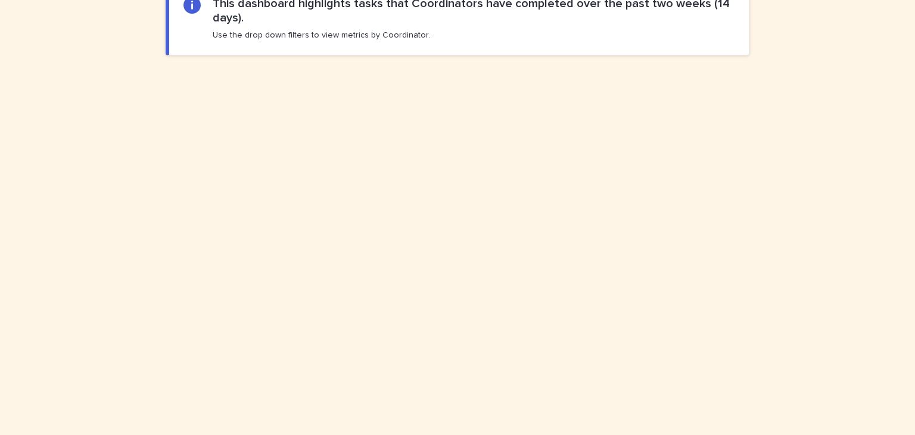
scroll to position [919, 0]
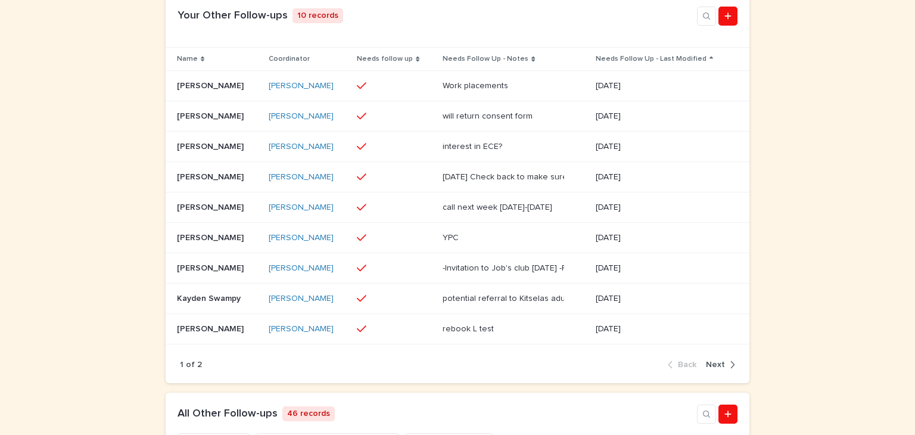
scroll to position [449, 0]
click at [182, 334] on p "Jaada Pagens" at bounding box center [211, 329] width 69 height 13
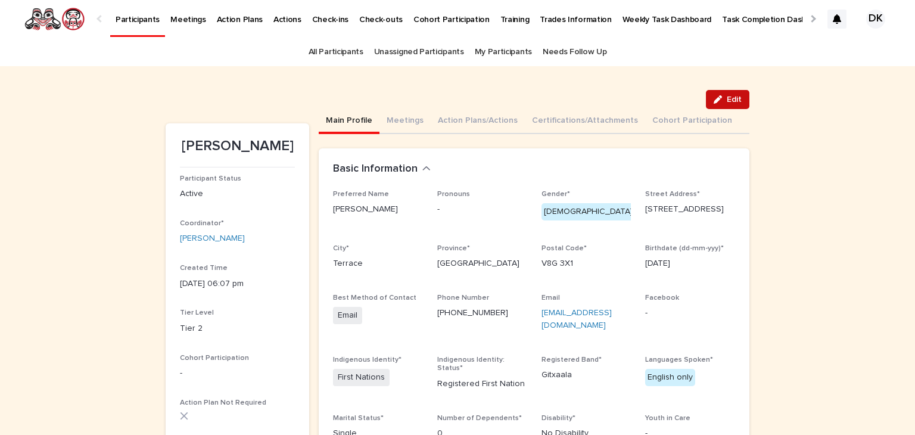
click at [729, 101] on span "Edit" at bounding box center [734, 99] width 15 height 8
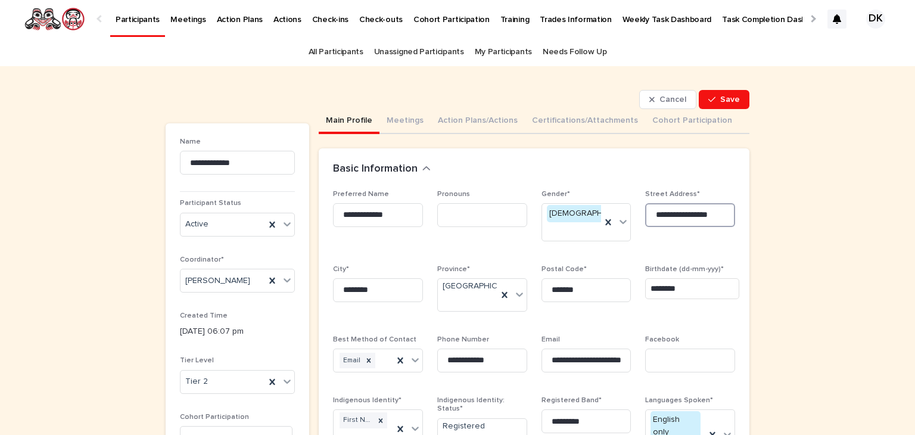
scroll to position [0, 5]
drag, startPoint x: 648, startPoint y: 214, endPoint x: 765, endPoint y: 217, distance: 116.8
type input "**********"
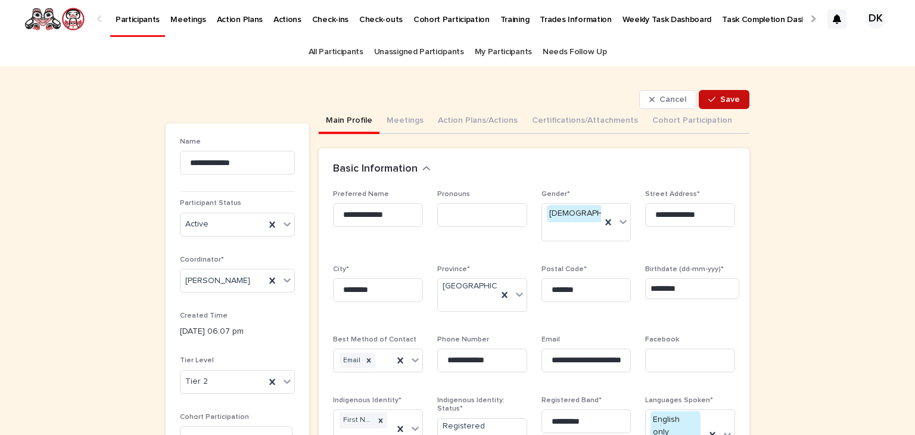
click at [734, 97] on span "Save" at bounding box center [730, 99] width 20 height 8
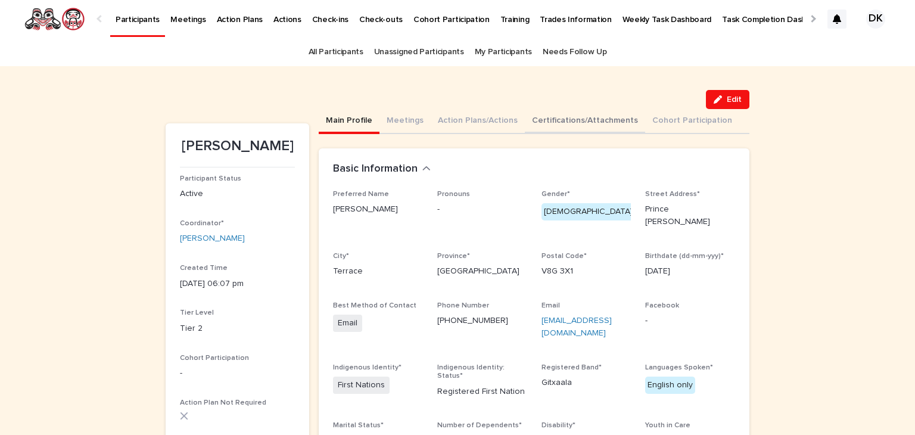
click at [558, 117] on button "Certifications/Attachments" at bounding box center [585, 121] width 120 height 25
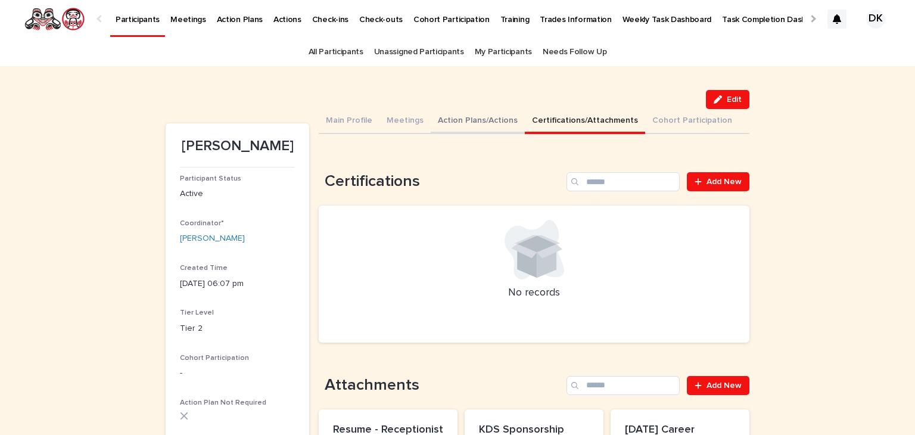
click at [431, 117] on button "Action Plans/Actions" at bounding box center [478, 121] width 94 height 25
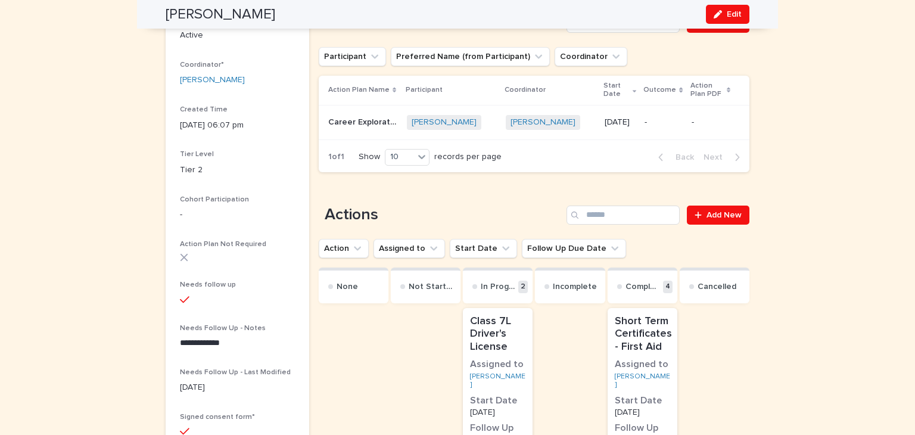
scroll to position [187, 0]
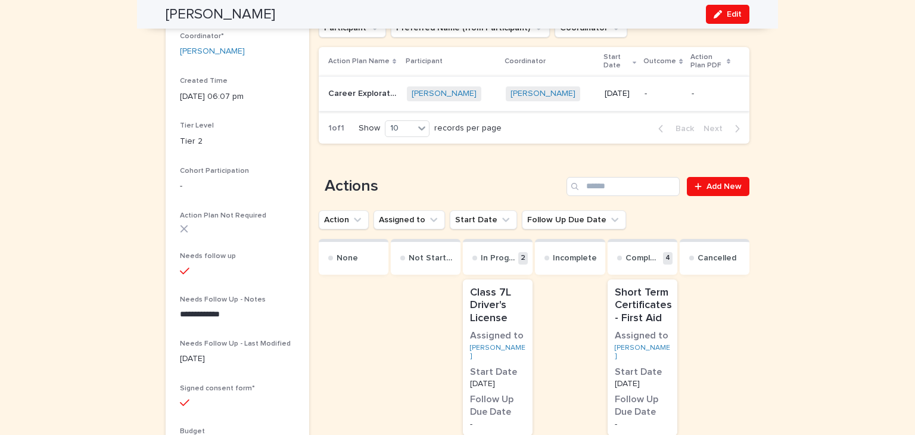
drag, startPoint x: 726, startPoint y: 15, endPoint x: 643, endPoint y: 86, distance: 108.9
click at [727, 15] on span "Edit" at bounding box center [734, 14] width 15 height 8
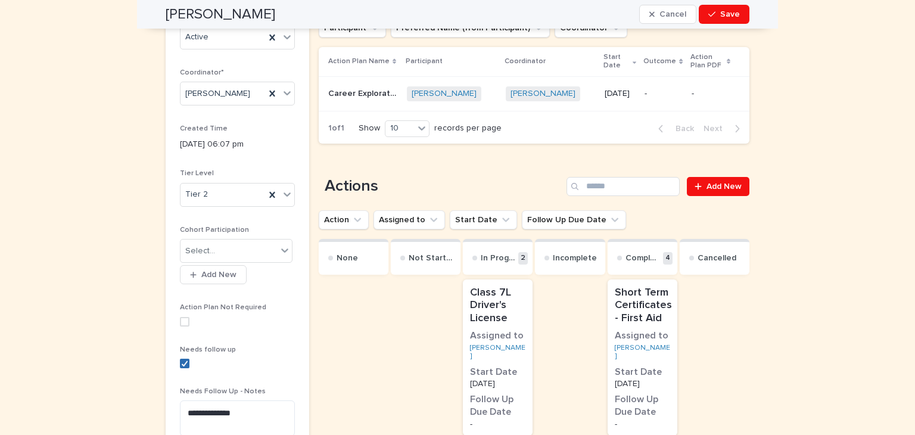
click at [181, 360] on icon at bounding box center [184, 363] width 7 height 6
drag, startPoint x: 236, startPoint y: 412, endPoint x: 145, endPoint y: 410, distance: 91.7
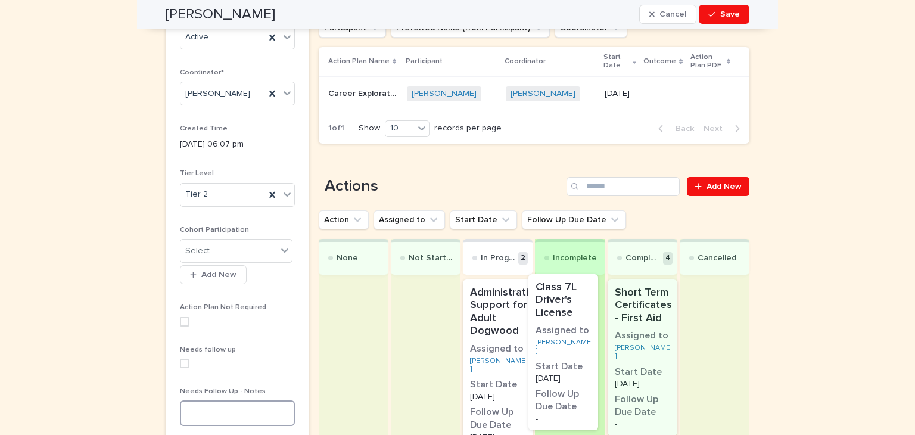
drag, startPoint x: 490, startPoint y: 300, endPoint x: 563, endPoint y: 295, distance: 72.8
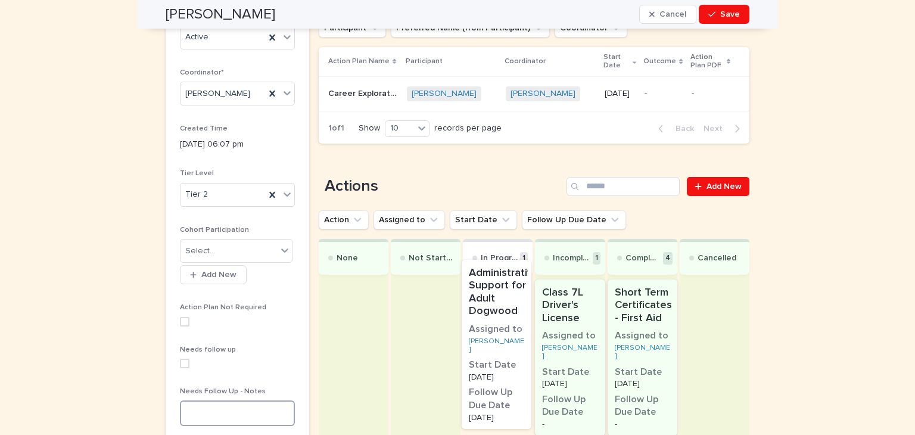
drag, startPoint x: 496, startPoint y: 294, endPoint x: 503, endPoint y: 276, distance: 19.6
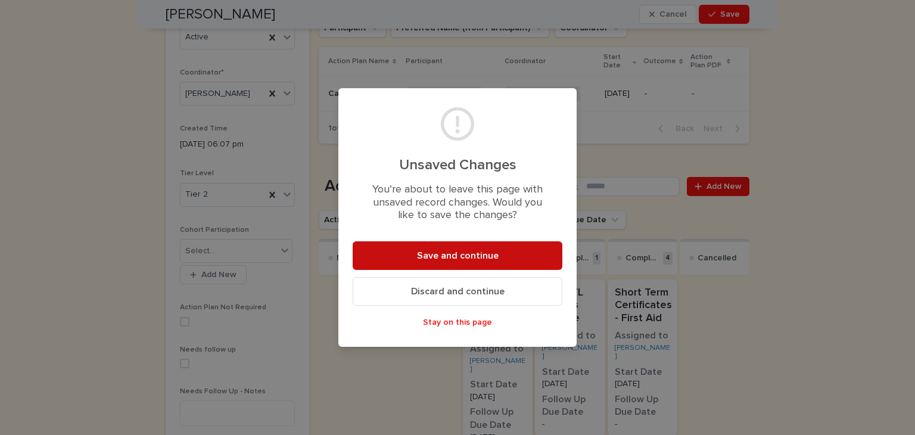
click at [446, 253] on span "Save and continue" at bounding box center [458, 256] width 82 height 10
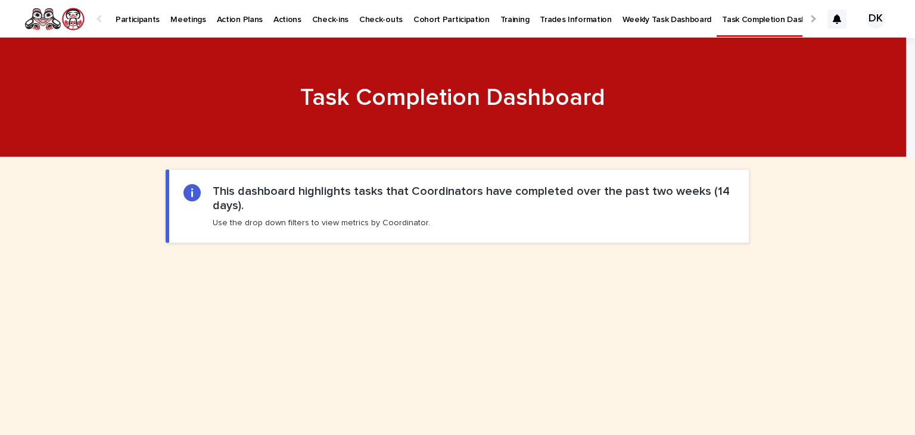
click at [123, 17] on p "Participants" at bounding box center [138, 12] width 44 height 25
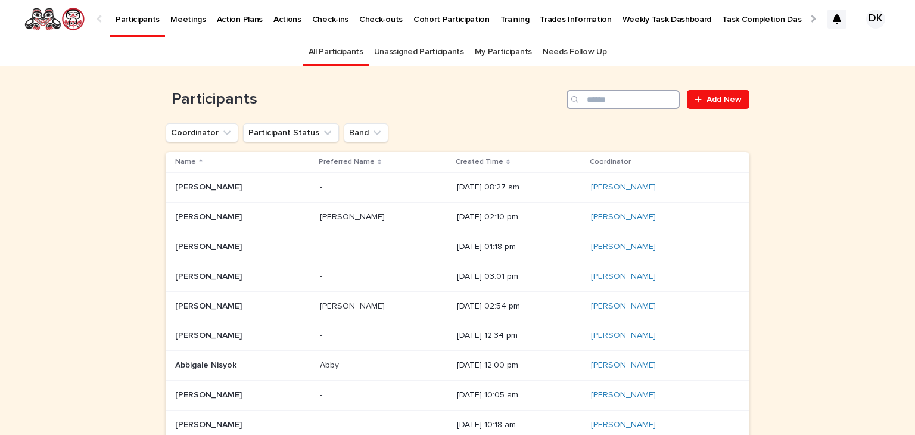
click at [603, 95] on input "Search" at bounding box center [622, 99] width 113 height 19
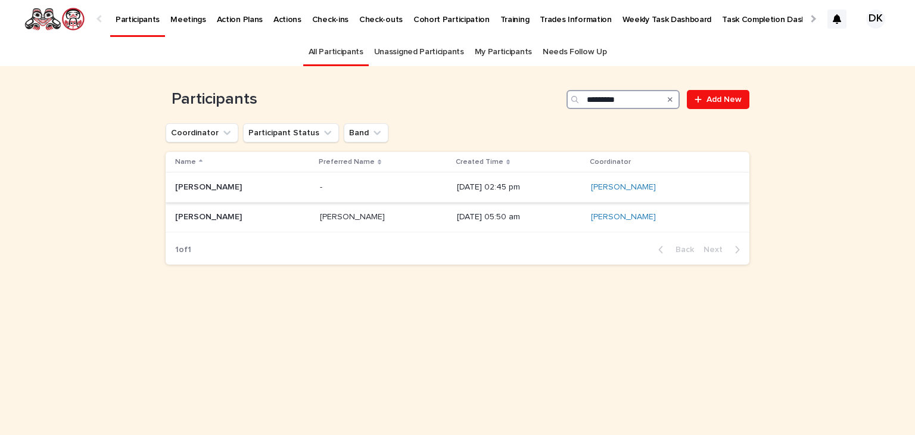
type input "*********"
click at [192, 183] on p "[PERSON_NAME]" at bounding box center [209, 186] width 69 height 13
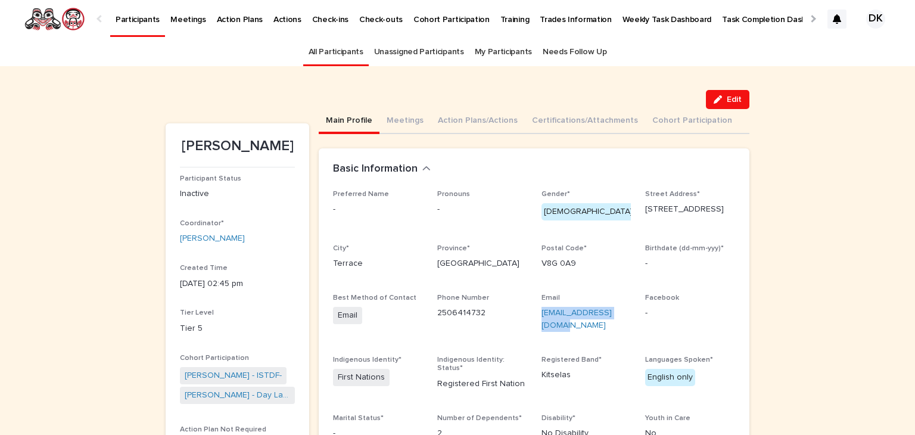
drag, startPoint x: 628, startPoint y: 312, endPoint x: 532, endPoint y: 326, distance: 97.6
click at [532, 326] on div "Preferred Name - Pronouns - Gender* [DEMOGRAPHIC_DATA] Street Address* [STREET_…" at bounding box center [534, 319] width 402 height 259
copy link "[EMAIL_ADDRESS][DOMAIN_NAME]"
click at [141, 18] on p "Participants" at bounding box center [138, 12] width 44 height 25
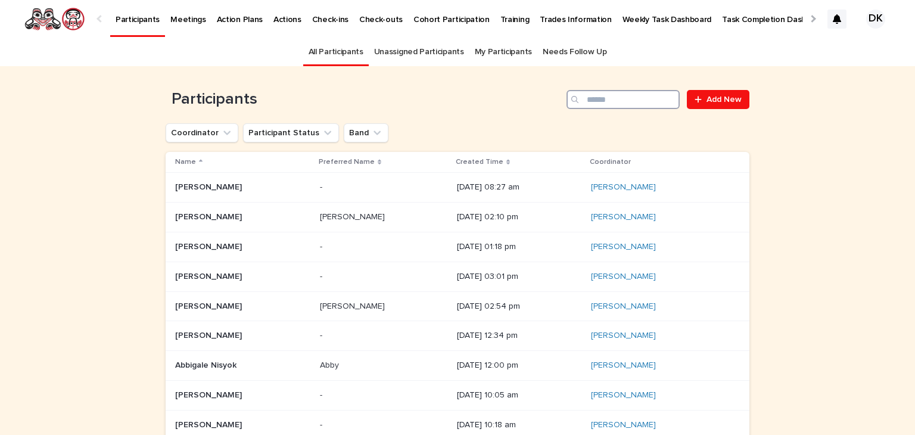
click at [617, 99] on input "Search" at bounding box center [622, 99] width 113 height 19
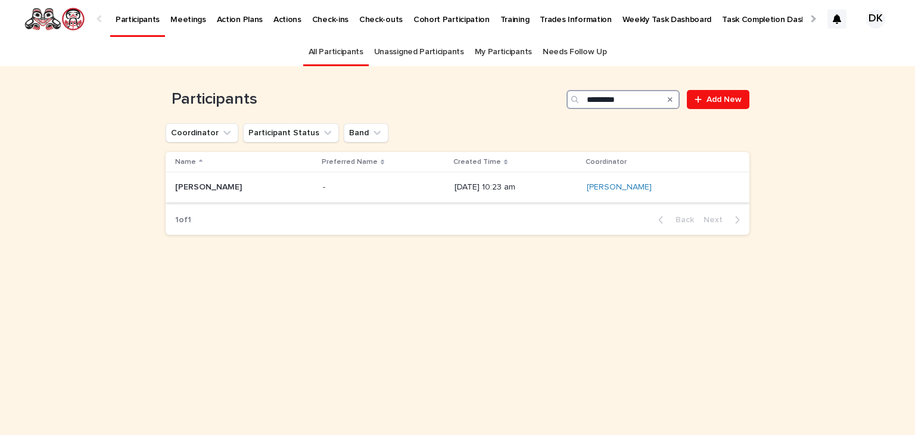
type input "*********"
click at [186, 183] on p "[PERSON_NAME]" at bounding box center [209, 186] width 69 height 13
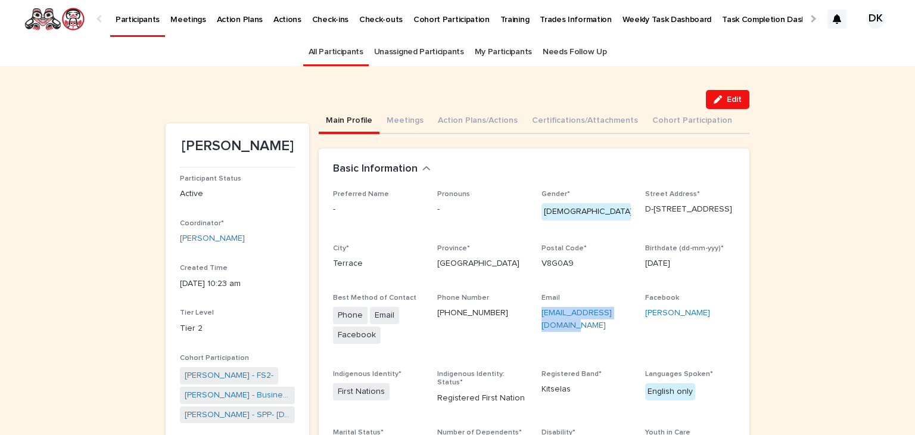
drag, startPoint x: 548, startPoint y: 320, endPoint x: 535, endPoint y: 315, distance: 13.9
click at [535, 315] on div "Preferred Name - Pronouns - Gender* [DEMOGRAPHIC_DATA] Street Address* D-2323 […" at bounding box center [534, 326] width 402 height 273
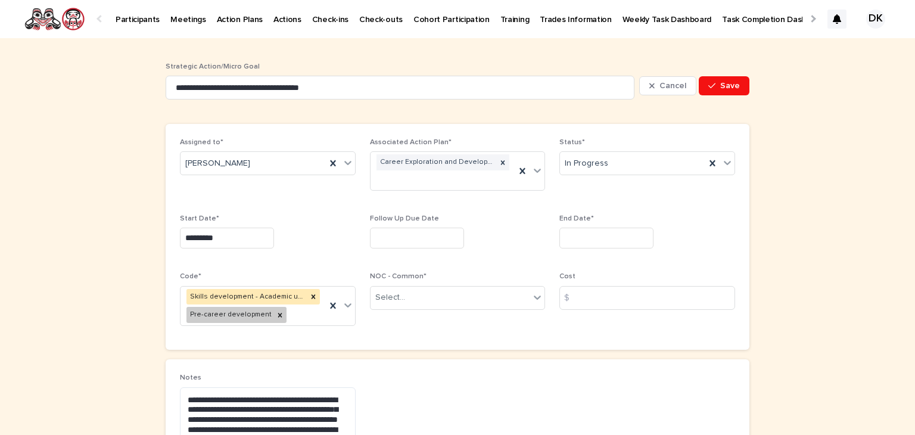
click at [134, 23] on p "Participants" at bounding box center [138, 12] width 44 height 25
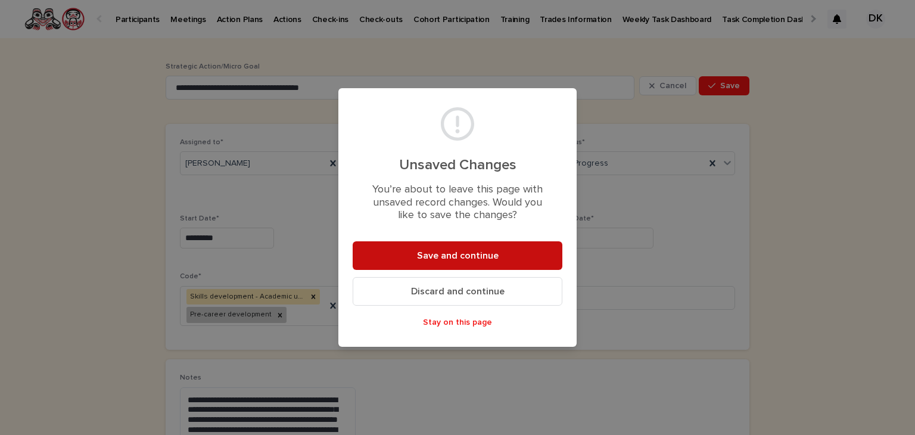
click at [465, 250] on button "Save and continue" at bounding box center [458, 255] width 210 height 29
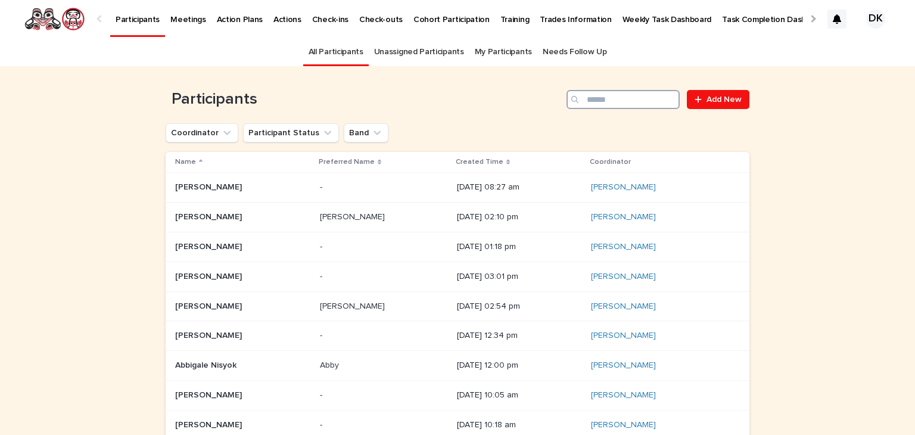
click at [598, 101] on input "Search" at bounding box center [622, 99] width 113 height 19
click at [587, 98] on input "Search" at bounding box center [622, 99] width 113 height 19
click at [633, 103] on input "Search" at bounding box center [622, 99] width 113 height 19
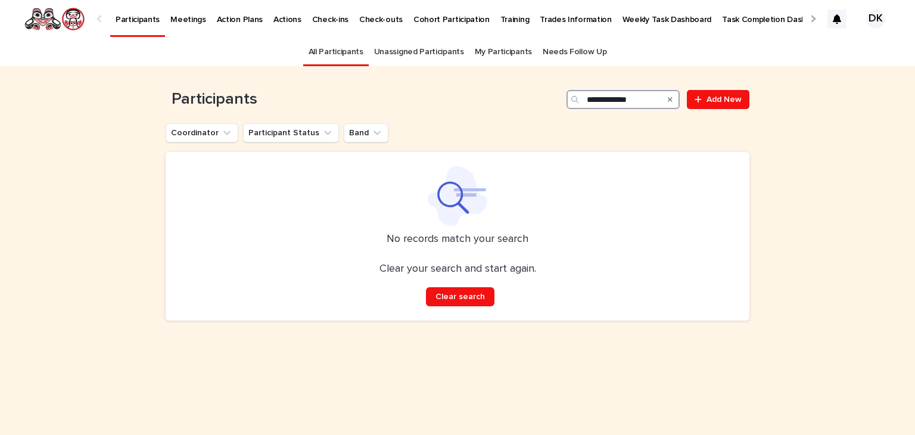
type input "**********"
click at [649, 235] on p "No records match your search" at bounding box center [457, 239] width 555 height 13
click at [131, 19] on p "Participants" at bounding box center [138, 12] width 44 height 25
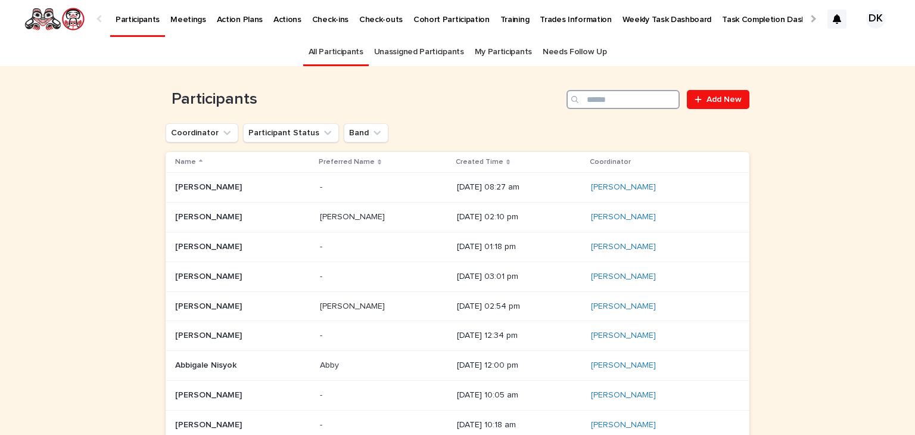
click at [597, 100] on input "Search" at bounding box center [622, 99] width 113 height 19
click at [594, 101] on input "Search" at bounding box center [622, 99] width 113 height 19
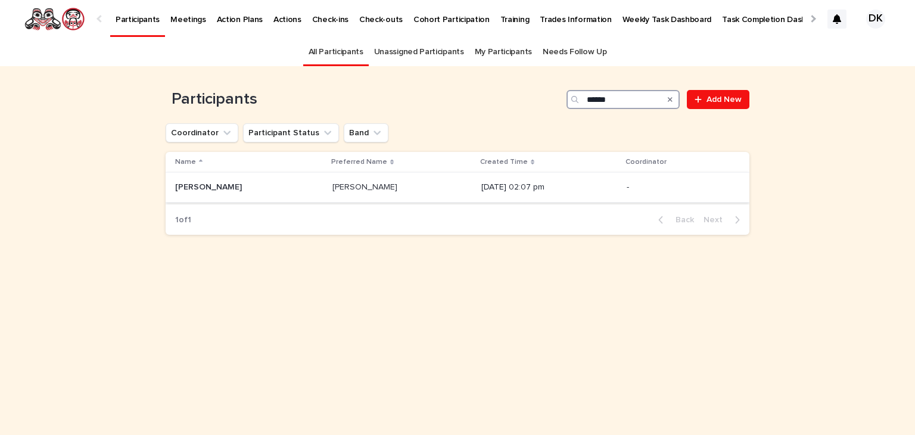
type input "******"
click at [184, 184] on p "Braiden Wells" at bounding box center [209, 186] width 69 height 13
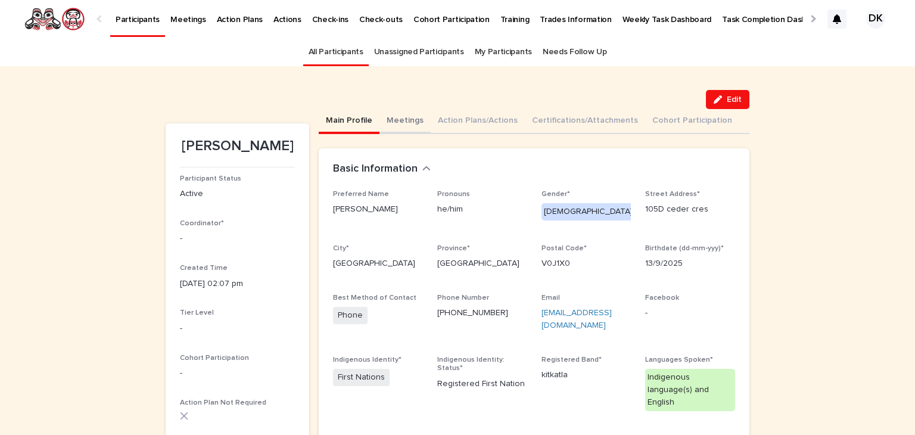
click at [391, 120] on button "Meetings" at bounding box center [404, 121] width 51 height 25
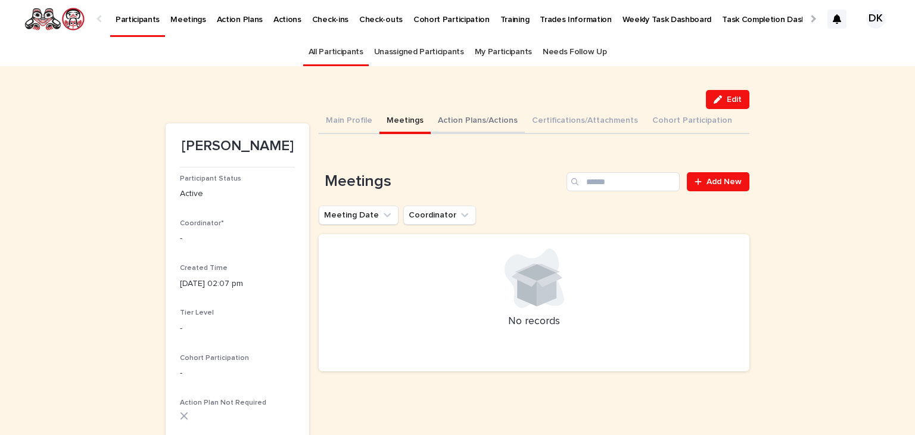
click at [436, 120] on button "Action Plans/Actions" at bounding box center [478, 121] width 94 height 25
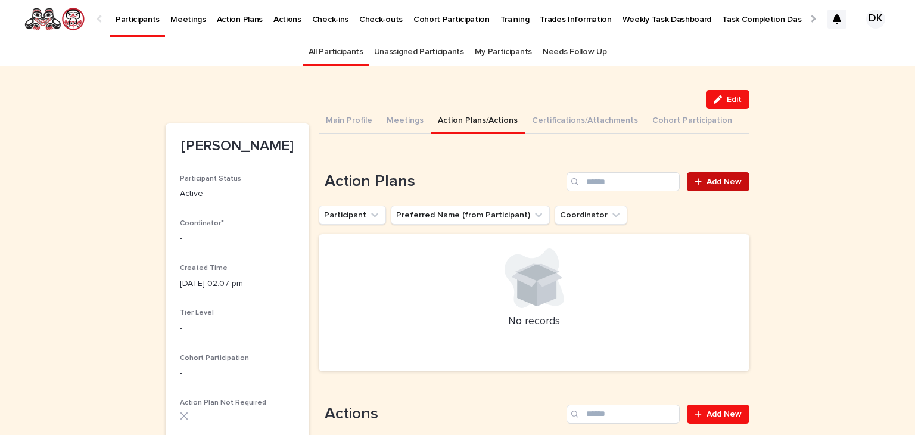
click at [706, 182] on span "Add New" at bounding box center [723, 182] width 35 height 8
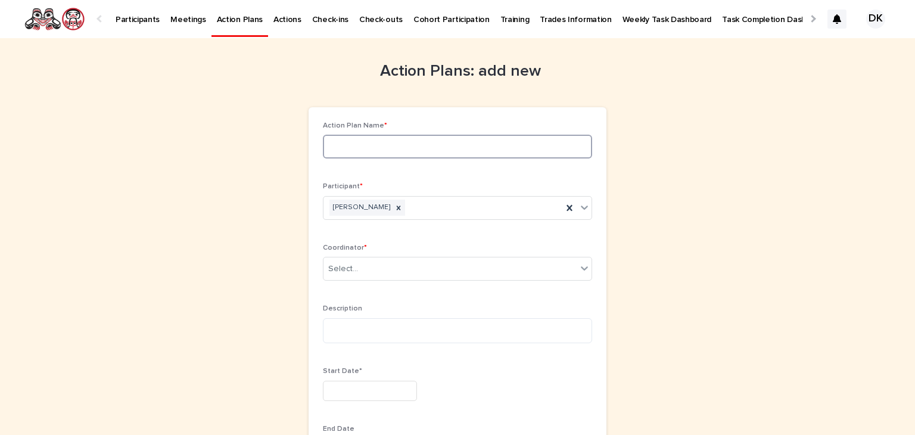
click at [348, 145] on input at bounding box center [457, 147] width 269 height 24
type input "**********"
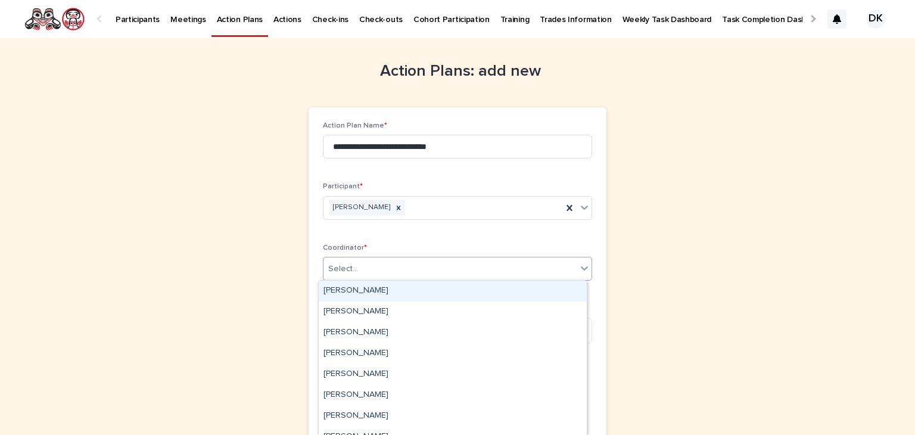
click at [582, 267] on icon at bounding box center [584, 268] width 7 height 4
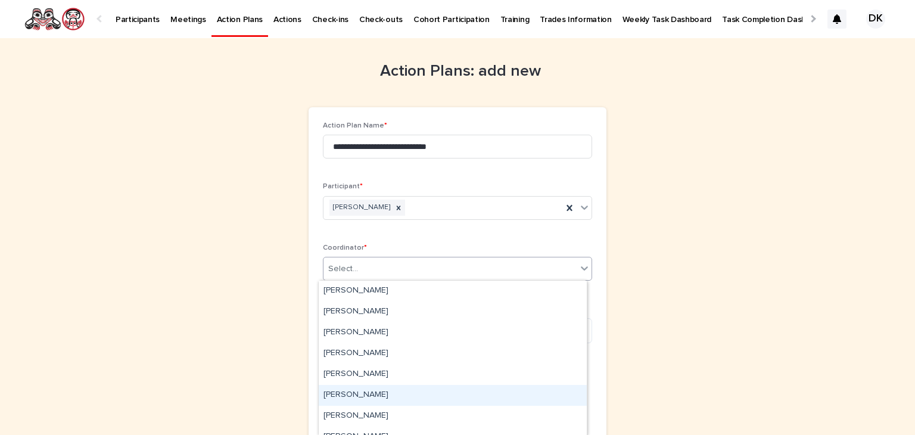
click at [338, 389] on div "[PERSON_NAME]" at bounding box center [453, 395] width 268 height 21
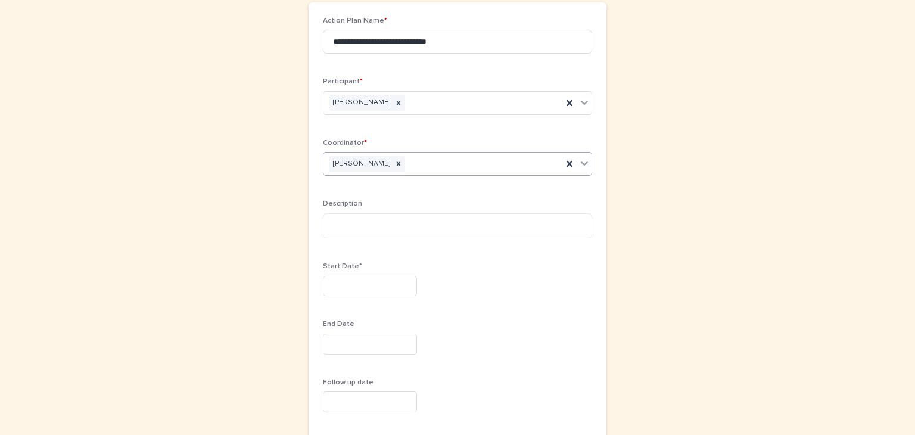
scroll to position [107, 0]
click at [327, 282] on input "text" at bounding box center [370, 284] width 94 height 21
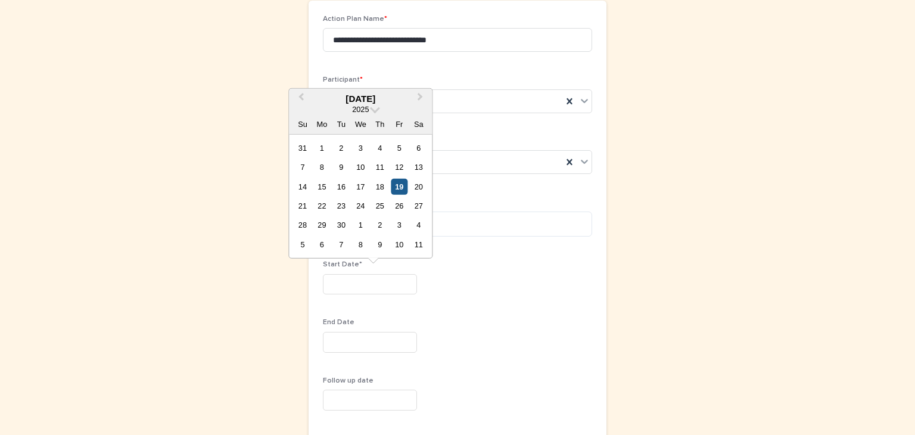
click at [399, 185] on div "19" at bounding box center [399, 186] width 16 height 16
type input "*********"
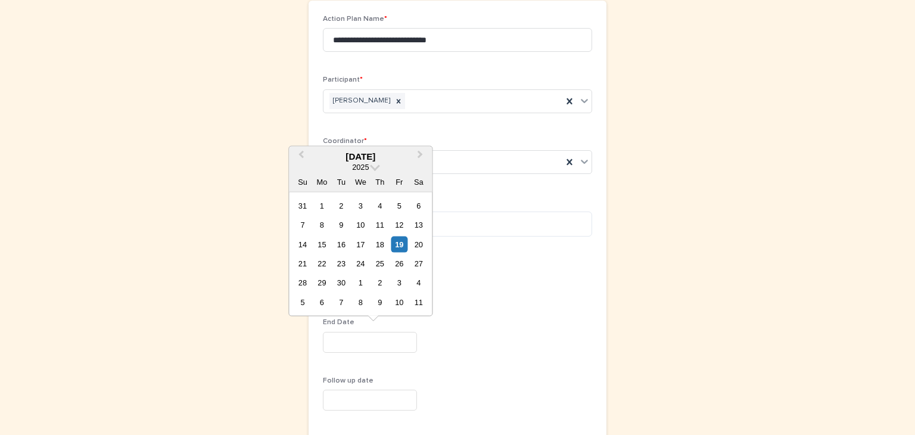
drag, startPoint x: 344, startPoint y: 337, endPoint x: 580, endPoint y: 332, distance: 236.5
click at [580, 332] on div at bounding box center [457, 342] width 269 height 21
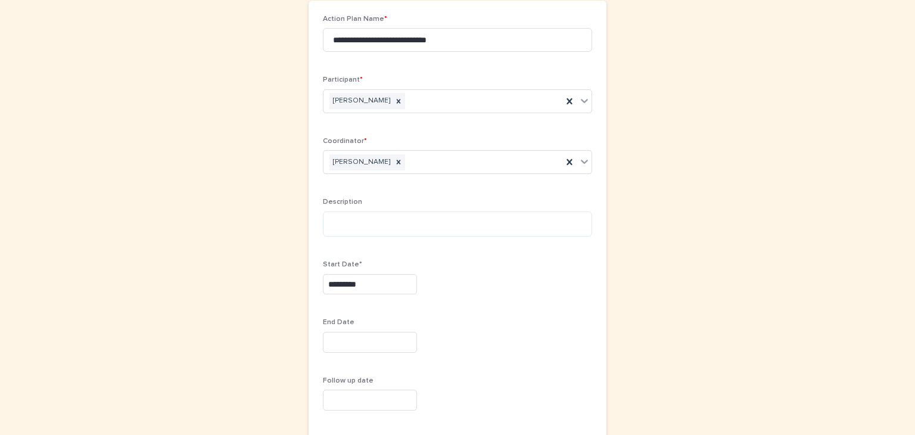
click at [365, 345] on input "text" at bounding box center [370, 342] width 94 height 21
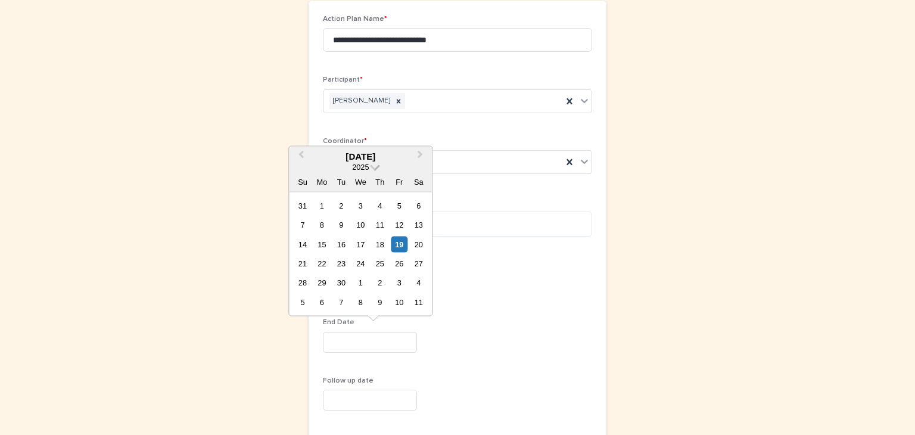
click at [374, 167] on span at bounding box center [375, 166] width 10 height 10
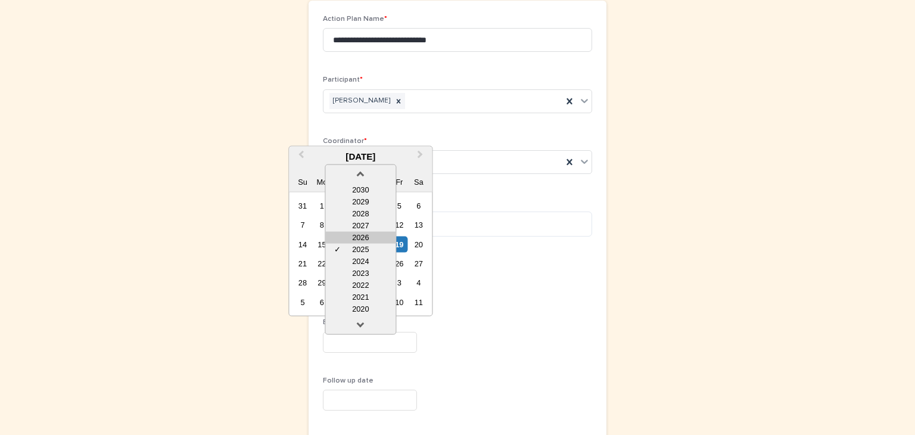
click at [368, 234] on div "2026" at bounding box center [360, 237] width 70 height 12
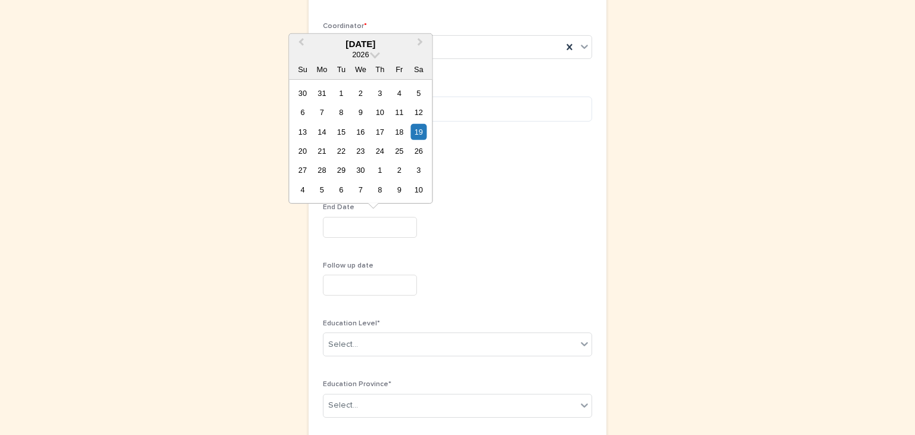
scroll to position [231, 0]
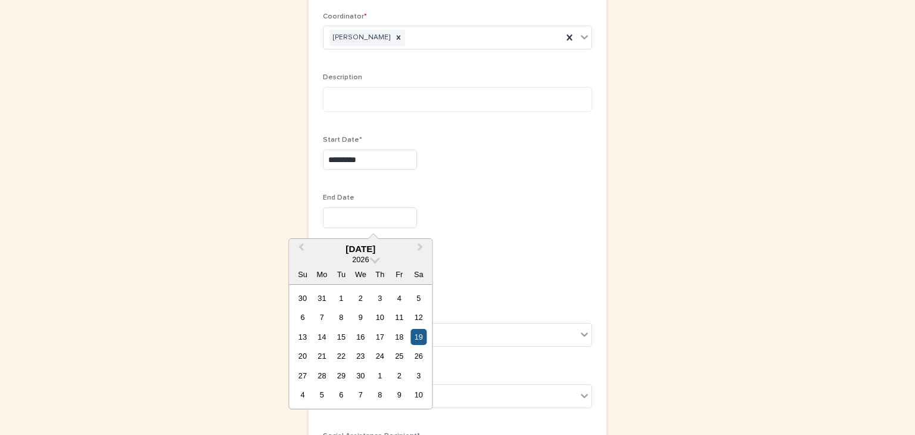
click at [419, 334] on div "19" at bounding box center [418, 337] width 16 height 16
type input "*********"
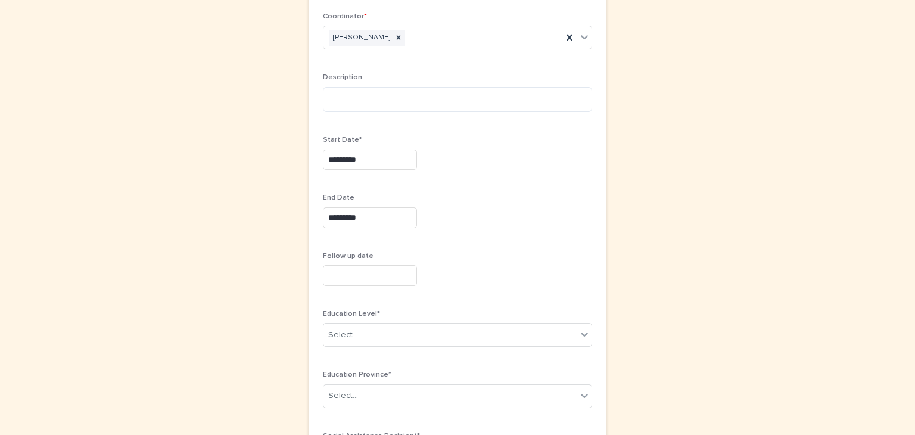
scroll to position [279, 0]
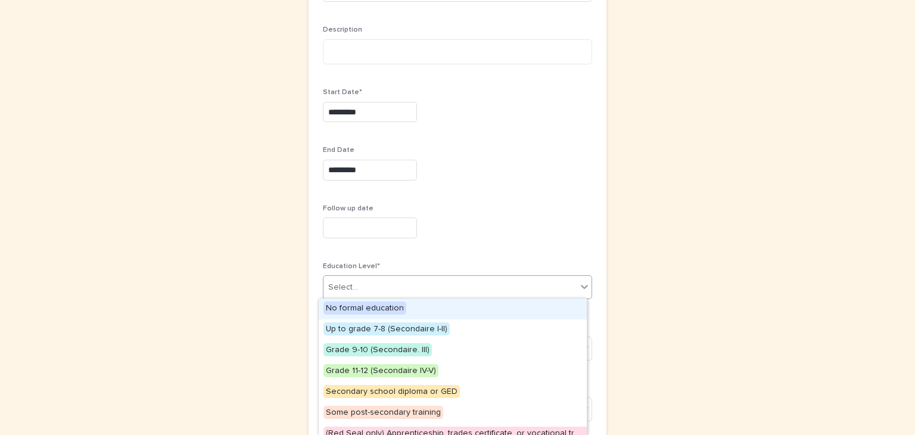
click at [580, 285] on icon at bounding box center [584, 287] width 12 height 12
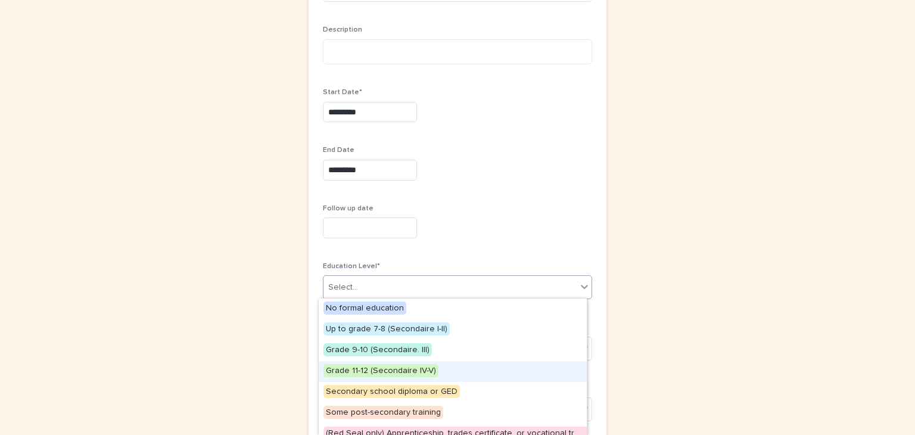
click at [406, 370] on span "Grade 11-12 (Secondaire IV-V)" at bounding box center [380, 370] width 115 height 13
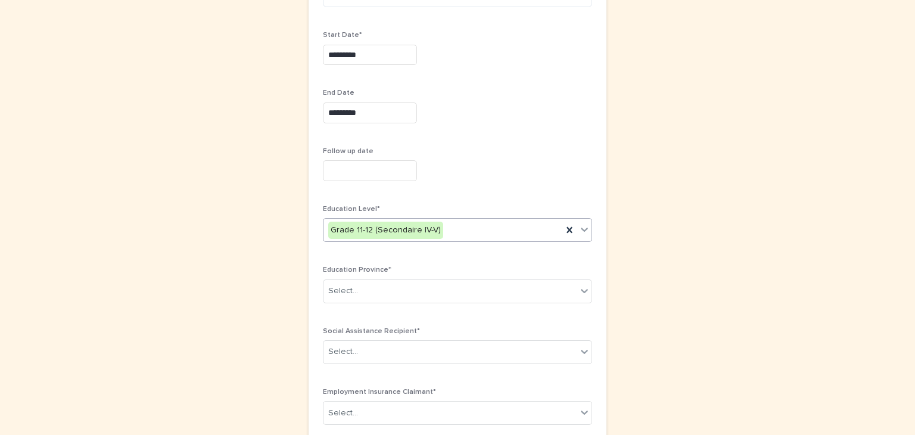
scroll to position [345, 0]
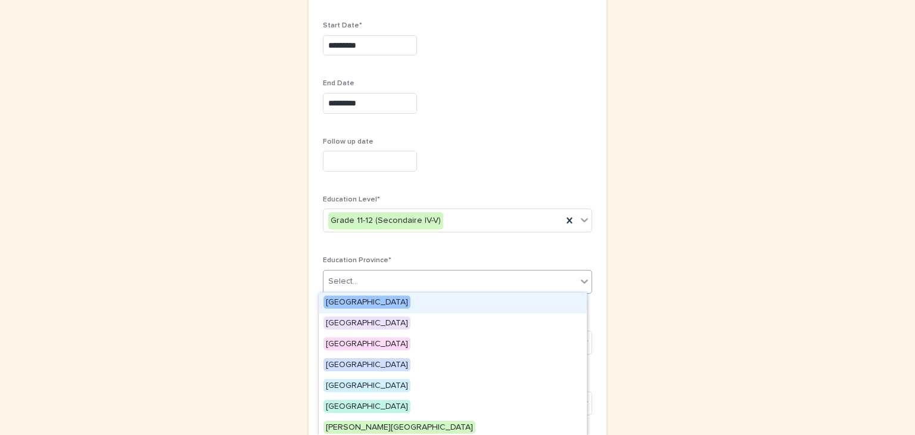
click at [578, 278] on icon at bounding box center [584, 281] width 12 height 12
click at [372, 296] on span "[GEOGRAPHIC_DATA]" at bounding box center [366, 301] width 87 height 13
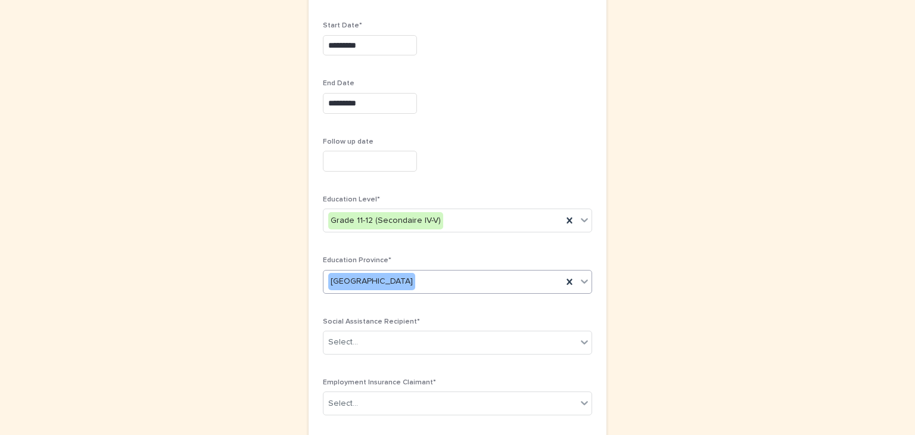
scroll to position [452, 0]
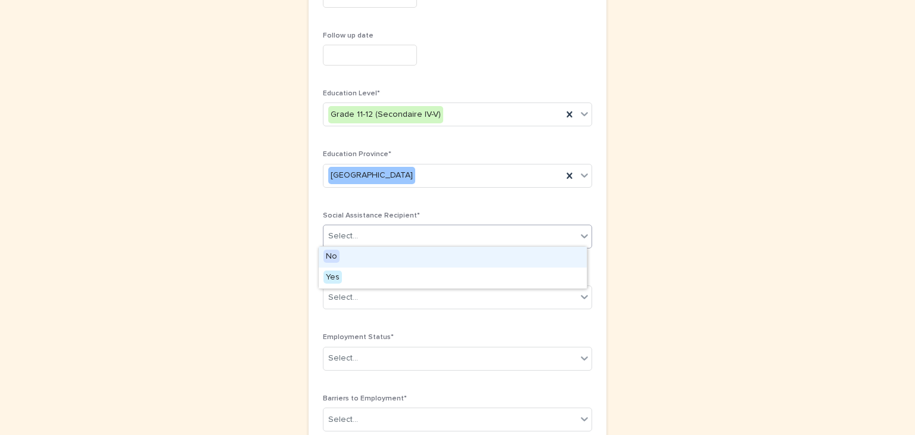
click at [583, 235] on icon at bounding box center [584, 236] width 12 height 12
click at [336, 254] on span "No" at bounding box center [331, 256] width 16 height 13
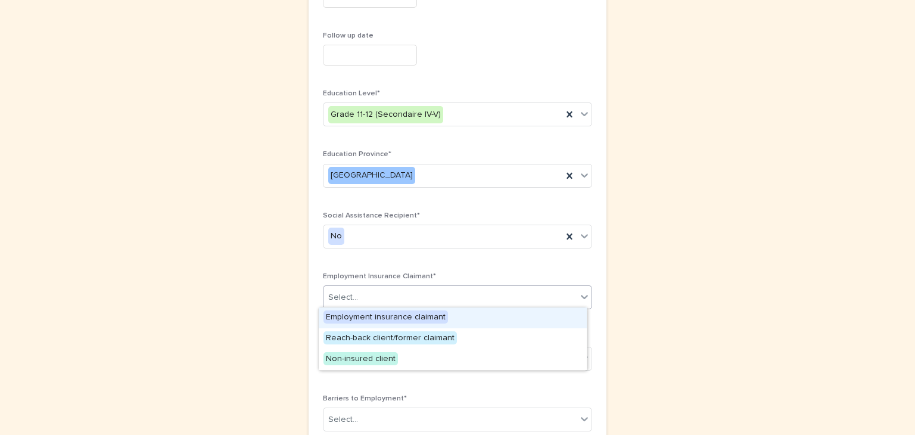
click at [584, 299] on icon at bounding box center [584, 297] width 12 height 12
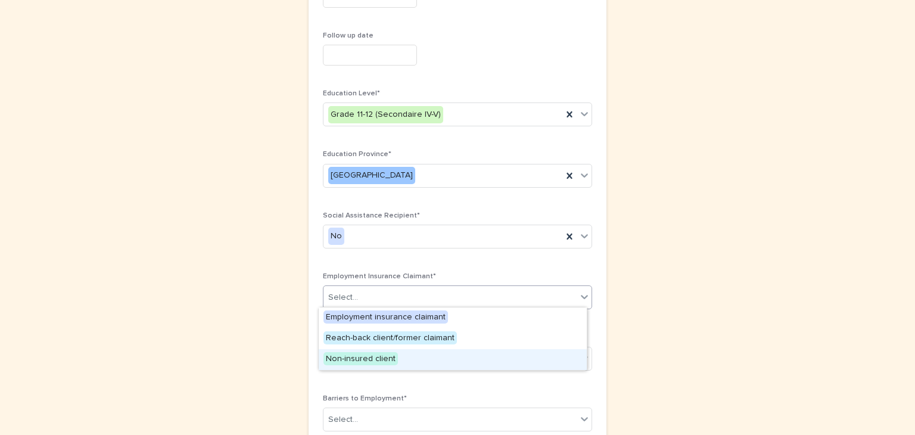
click at [371, 357] on span "Non-insured client" at bounding box center [360, 358] width 74 height 13
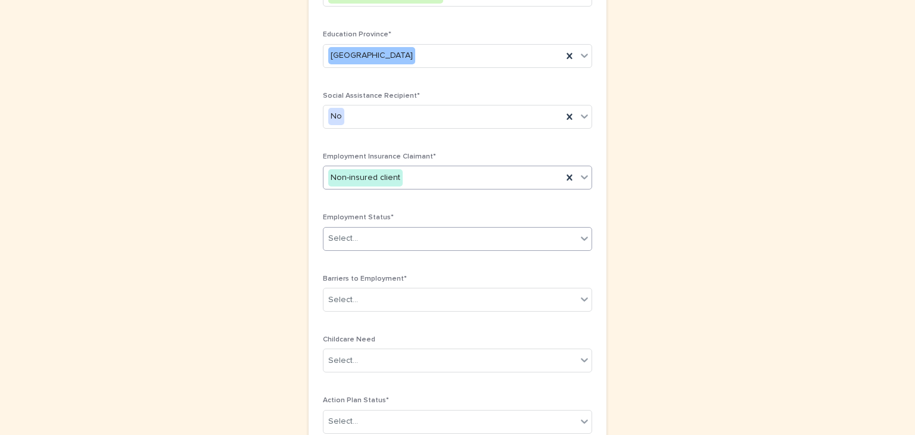
scroll to position [577, 0]
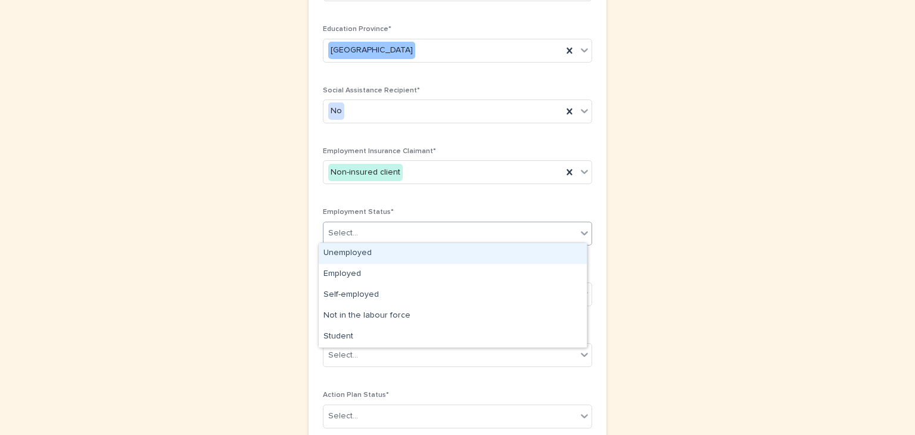
click at [578, 230] on icon at bounding box center [584, 233] width 12 height 12
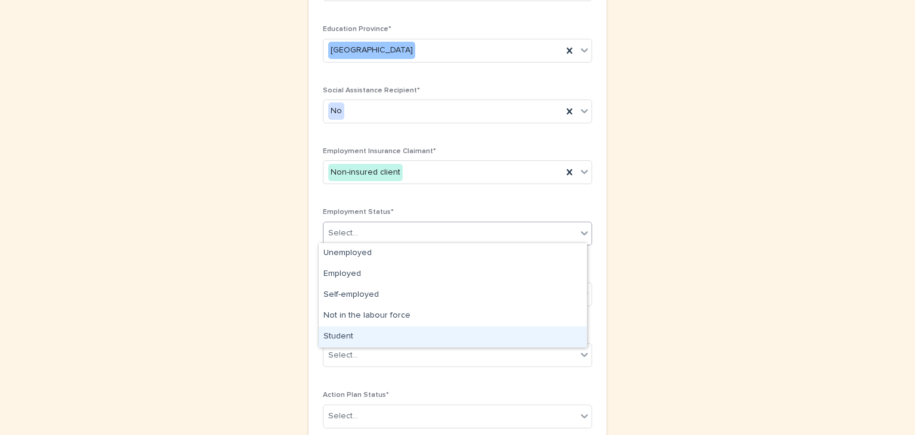
click at [334, 334] on div "Student" at bounding box center [453, 336] width 268 height 21
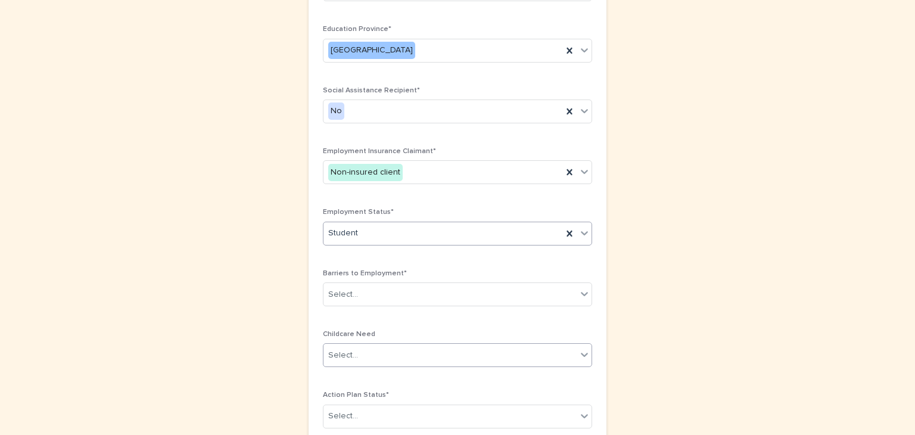
click at [578, 350] on icon at bounding box center [584, 354] width 12 height 12
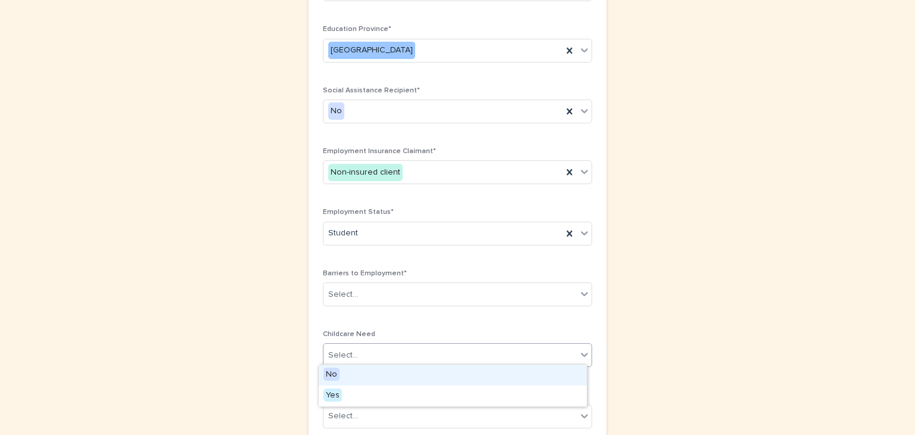
click at [338, 373] on span "No" at bounding box center [331, 374] width 16 height 13
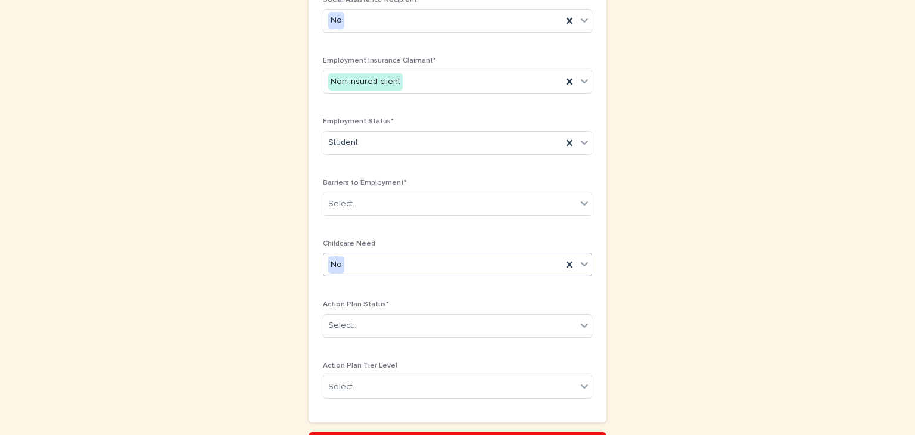
scroll to position [704, 0]
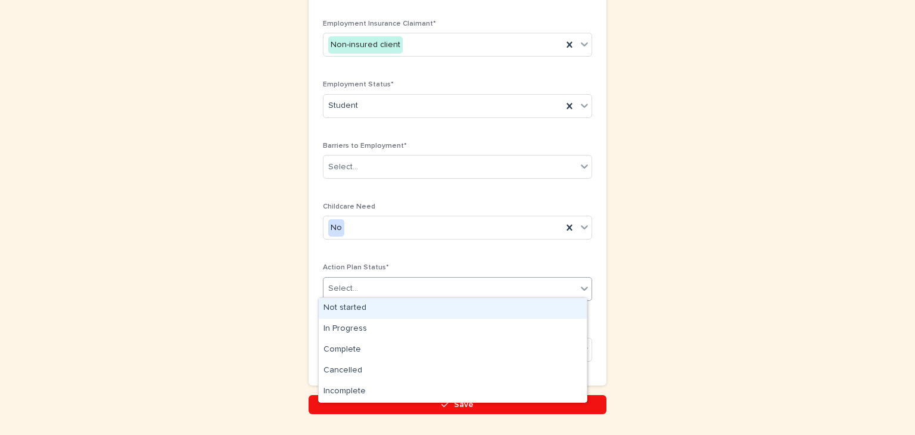
click at [581, 287] on icon at bounding box center [584, 289] width 7 height 4
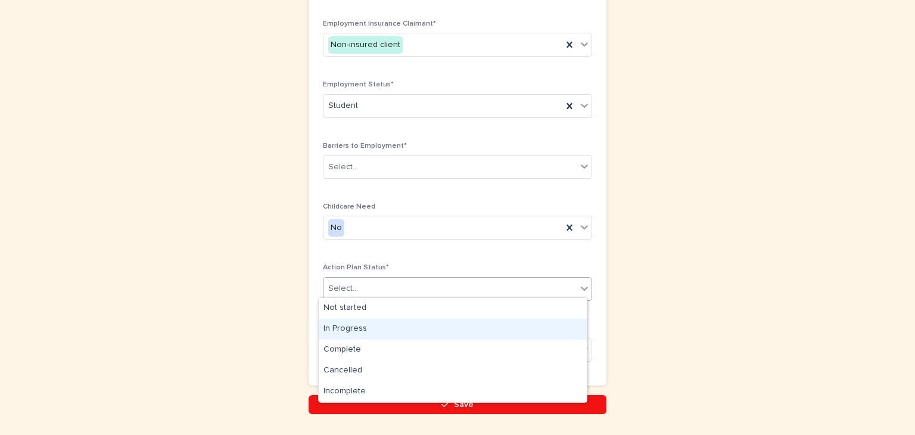
click at [330, 325] on div "In Progress" at bounding box center [453, 329] width 268 height 21
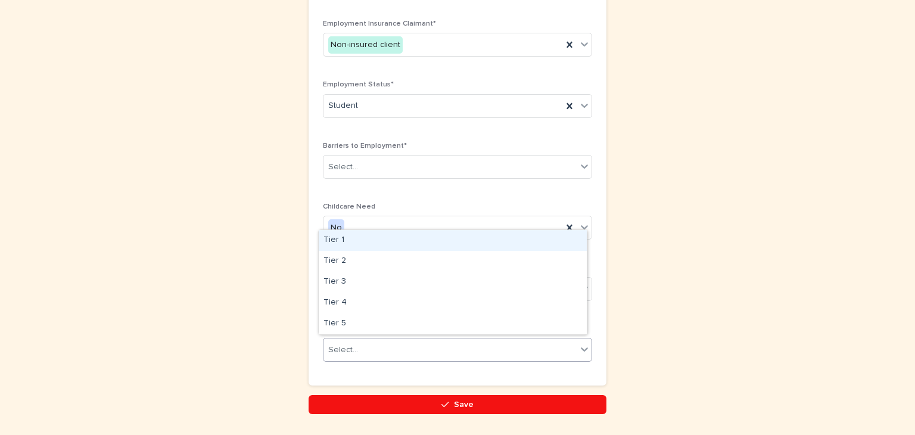
click at [580, 343] on icon at bounding box center [584, 349] width 12 height 12
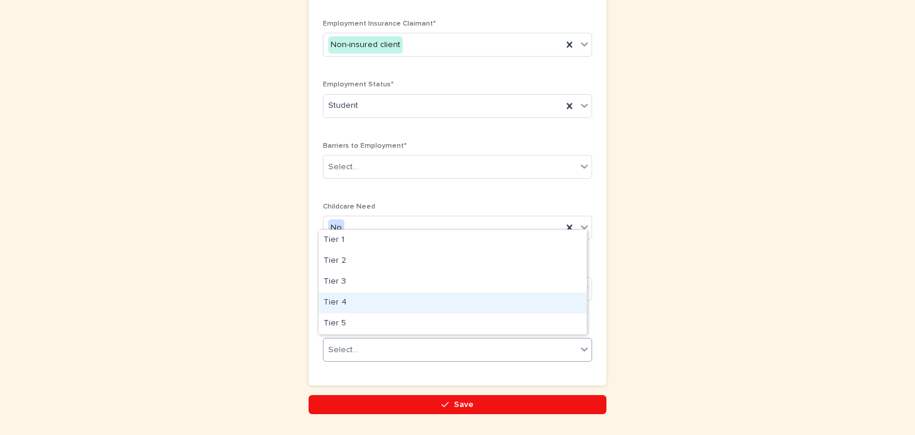
click at [328, 295] on div "Tier 4" at bounding box center [453, 302] width 268 height 21
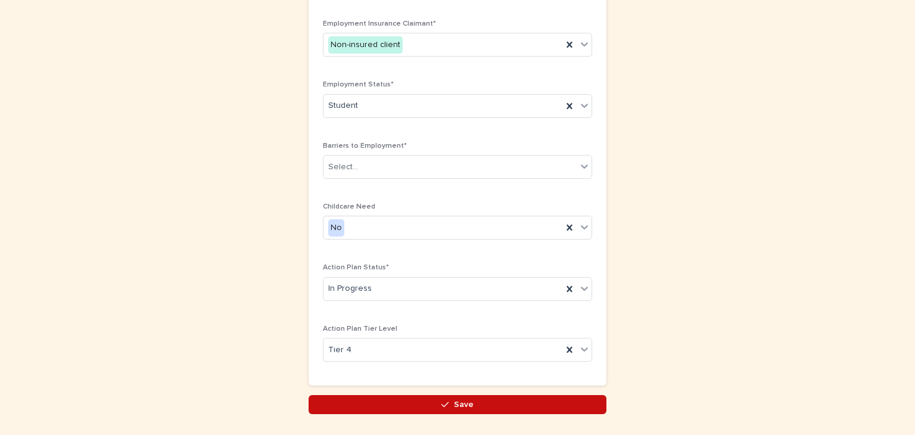
click at [465, 402] on span "Save" at bounding box center [464, 404] width 20 height 8
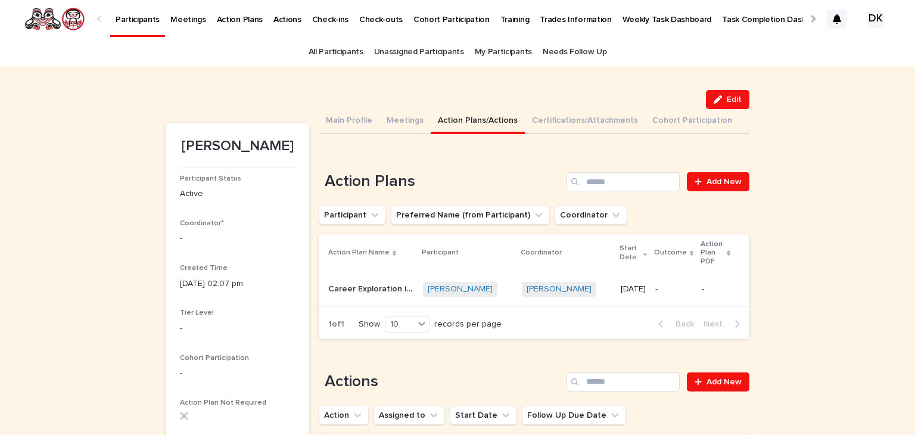
scroll to position [141, 0]
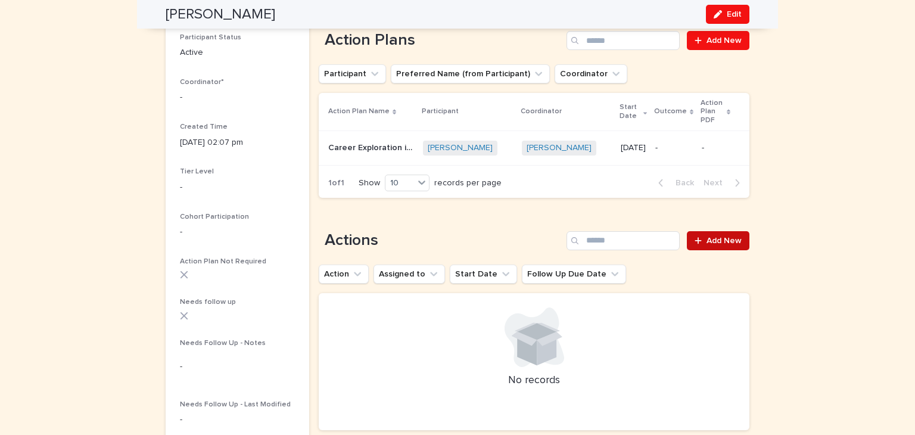
click at [734, 236] on span "Add New" at bounding box center [723, 240] width 35 height 8
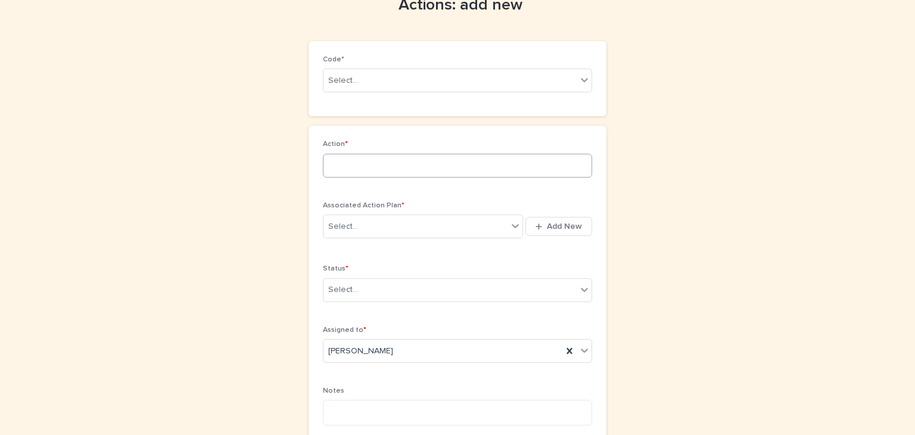
scroll to position [64, 0]
click at [325, 173] on input at bounding box center [457, 167] width 269 height 24
type input "**********"
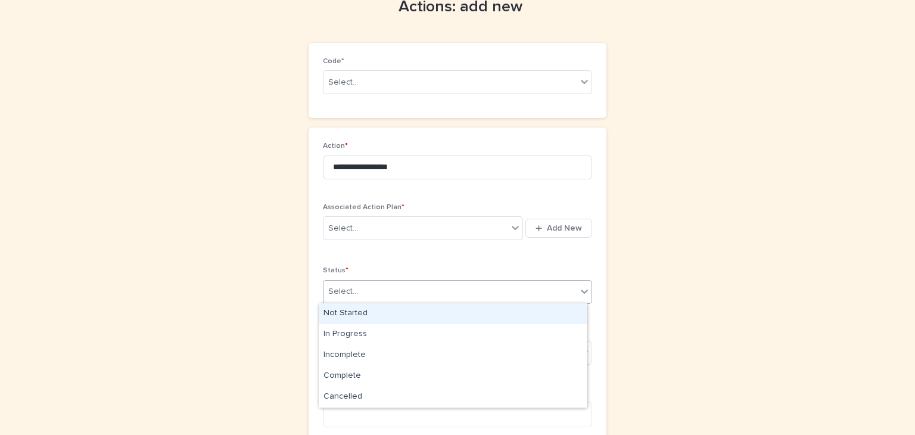
click at [583, 289] on icon at bounding box center [584, 291] width 7 height 4
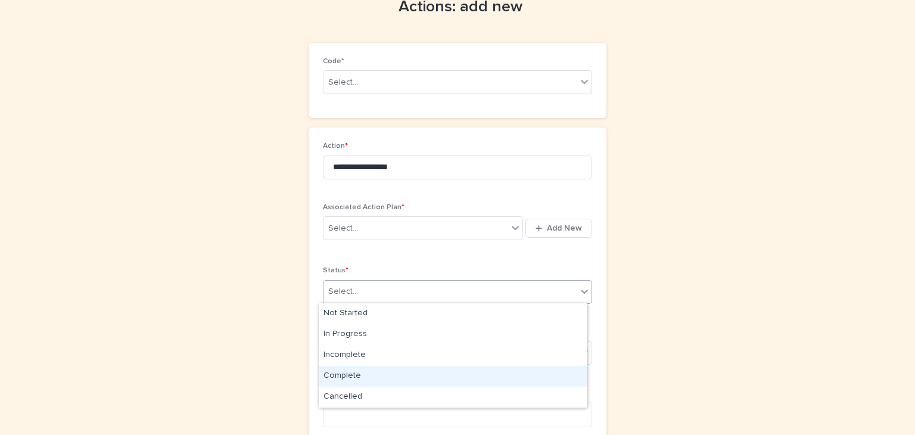
click at [328, 371] on div "Complete" at bounding box center [453, 376] width 268 height 21
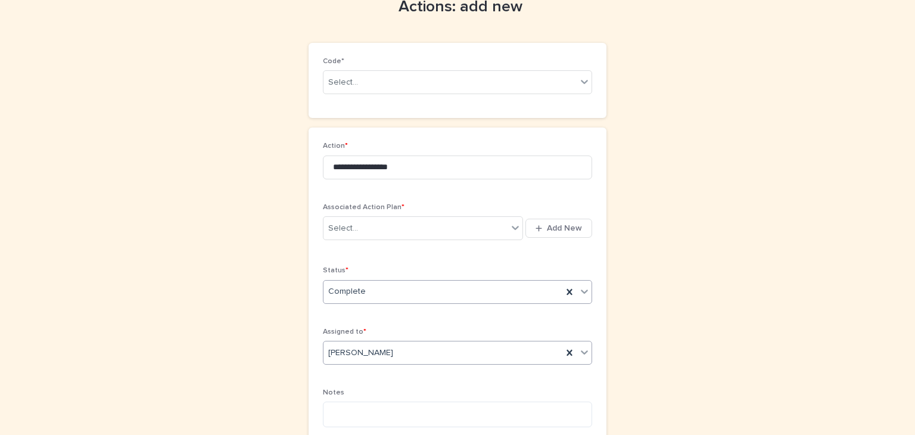
scroll to position [166, 0]
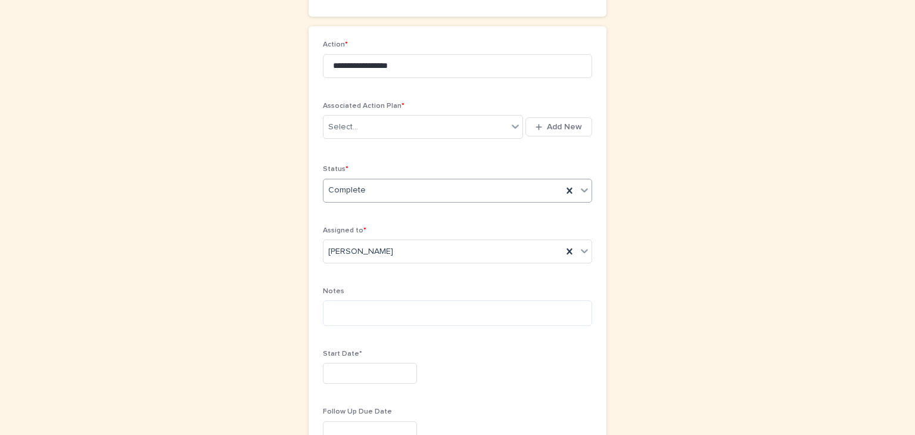
click at [328, 372] on input "text" at bounding box center [370, 373] width 94 height 21
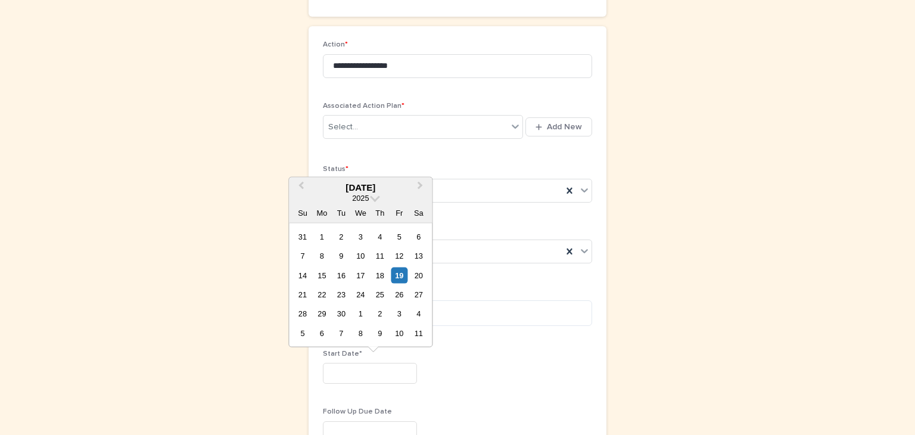
click at [349, 363] on input "text" at bounding box center [370, 373] width 94 height 21
click at [398, 273] on div "19" at bounding box center [399, 275] width 16 height 16
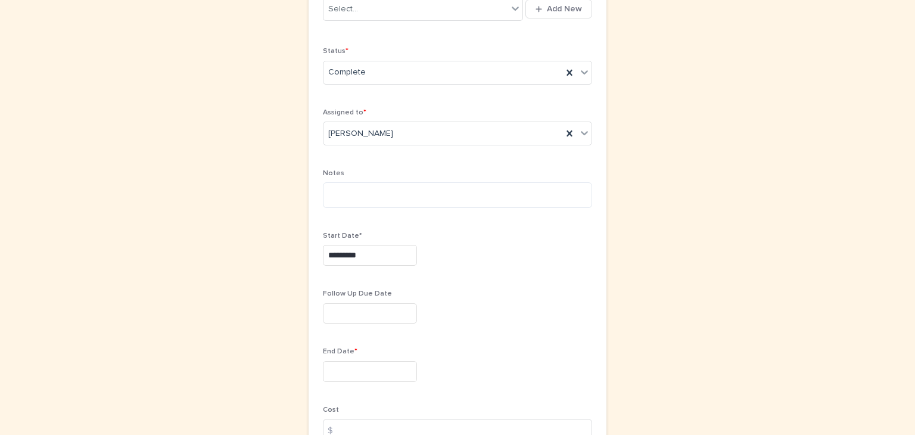
scroll to position [285, 0]
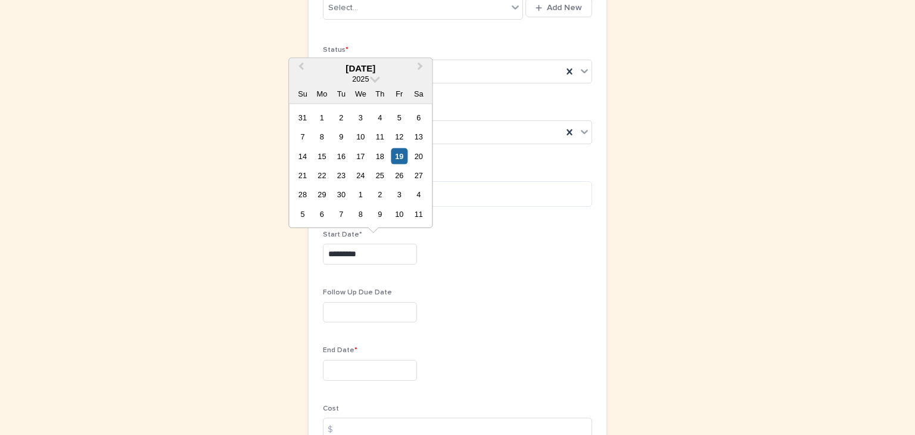
click at [368, 246] on input "*********" at bounding box center [370, 254] width 94 height 21
click at [419, 136] on div "13" at bounding box center [418, 137] width 16 height 16
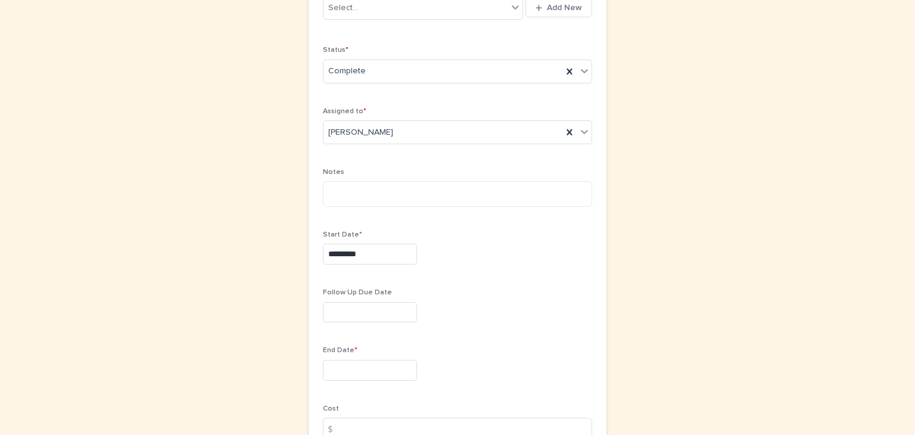
type input "*********"
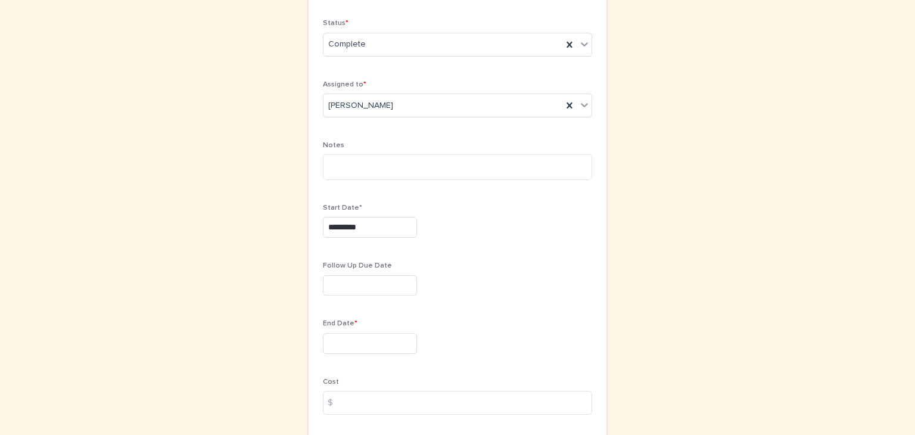
scroll to position [318, 0]
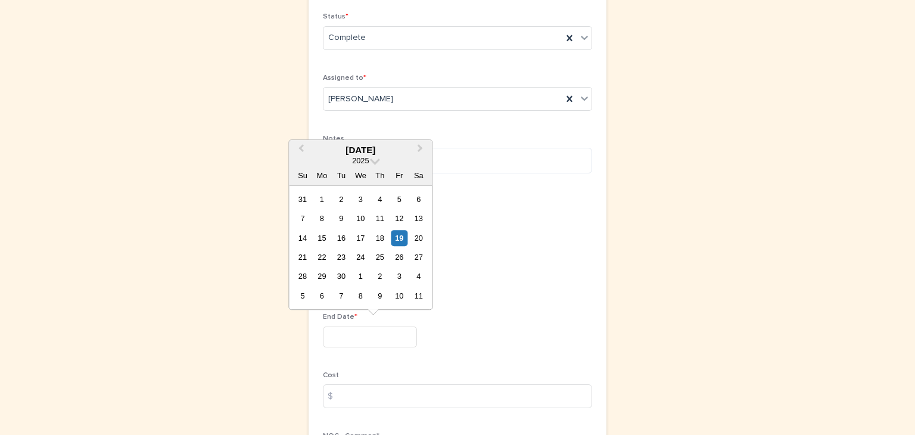
click at [323, 331] on input "text" at bounding box center [370, 336] width 94 height 21
click at [421, 220] on div "13" at bounding box center [418, 218] width 16 height 16
type input "*********"
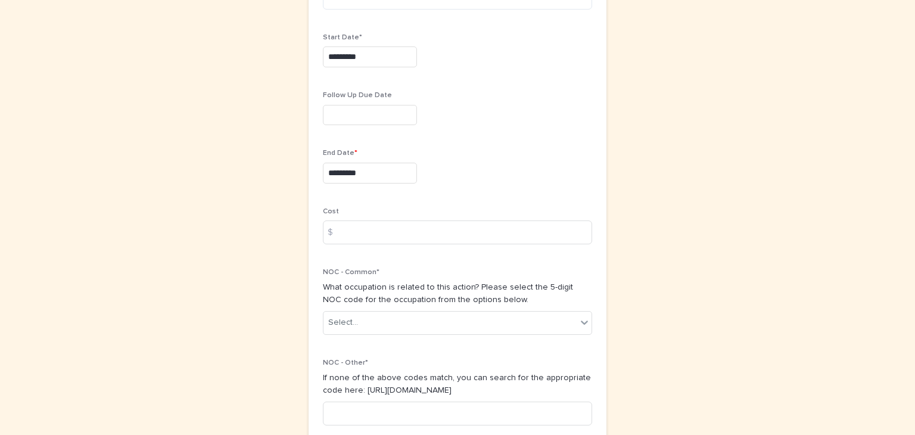
scroll to position [483, 0]
click at [348, 225] on input at bounding box center [457, 231] width 269 height 24
type input "*****"
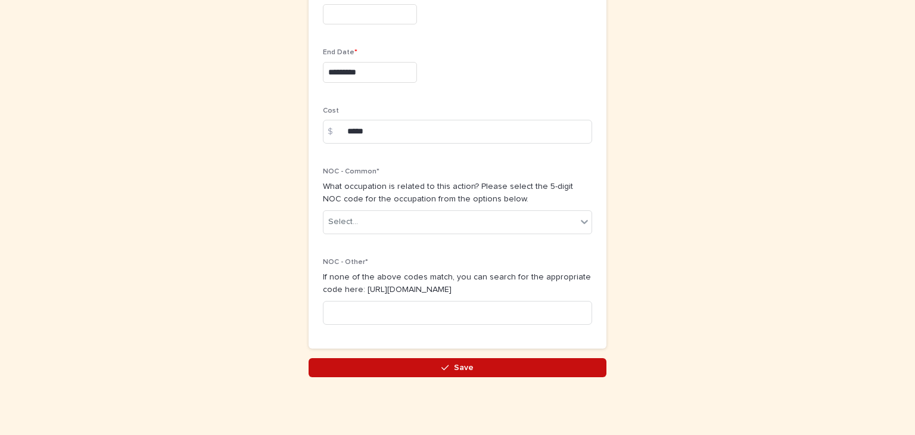
click at [462, 366] on span "Save" at bounding box center [464, 367] width 20 height 8
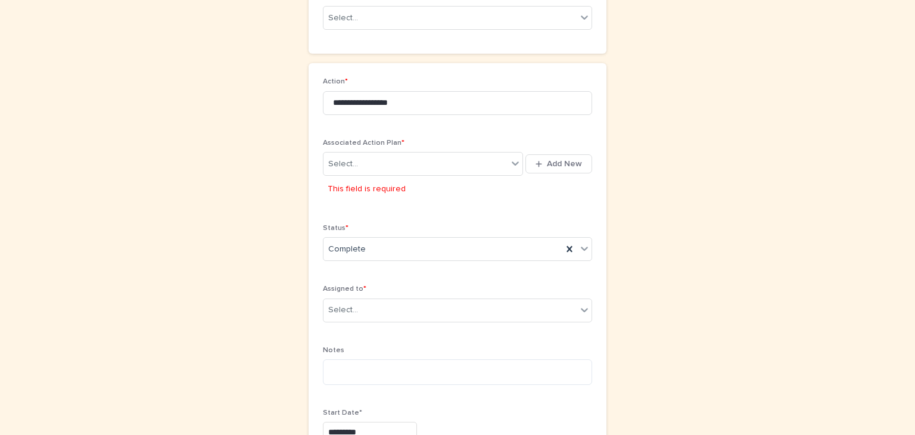
scroll to position [128, 0]
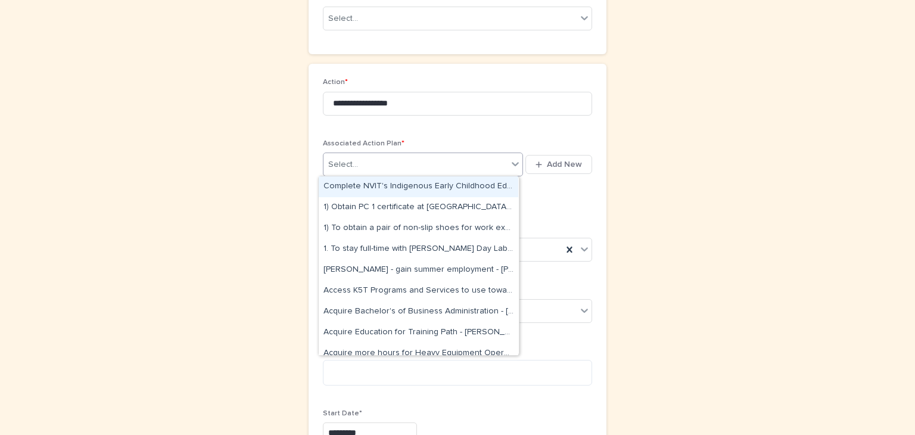
click at [512, 163] on icon at bounding box center [515, 164] width 7 height 4
type input "****"
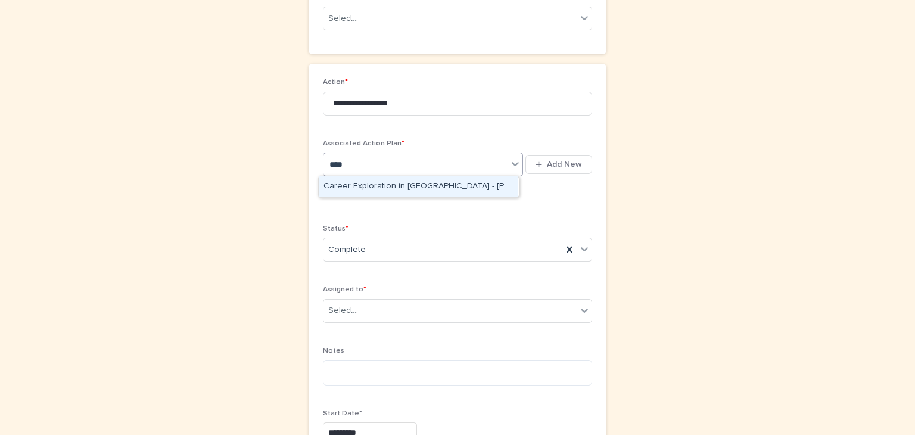
click at [405, 186] on div "Career Exploration in Carpentry - Braiden Wells - Sep 19th, 2025" at bounding box center [419, 186] width 200 height 21
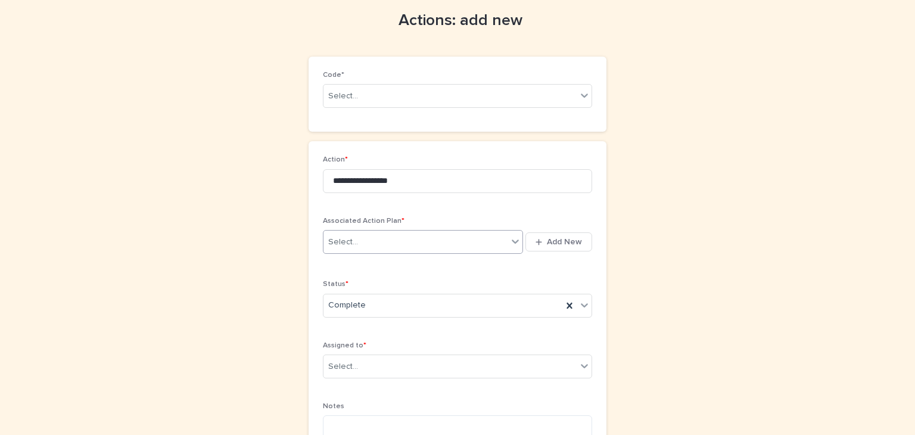
scroll to position [0, 0]
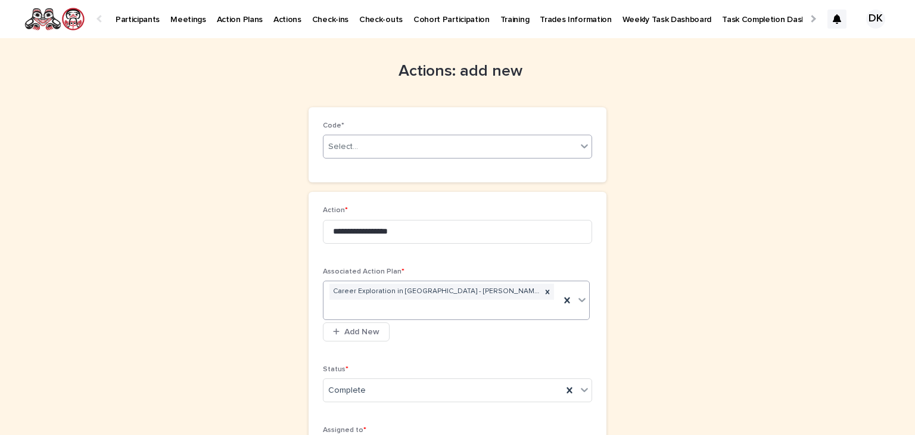
click at [582, 147] on icon at bounding box center [584, 146] width 12 height 12
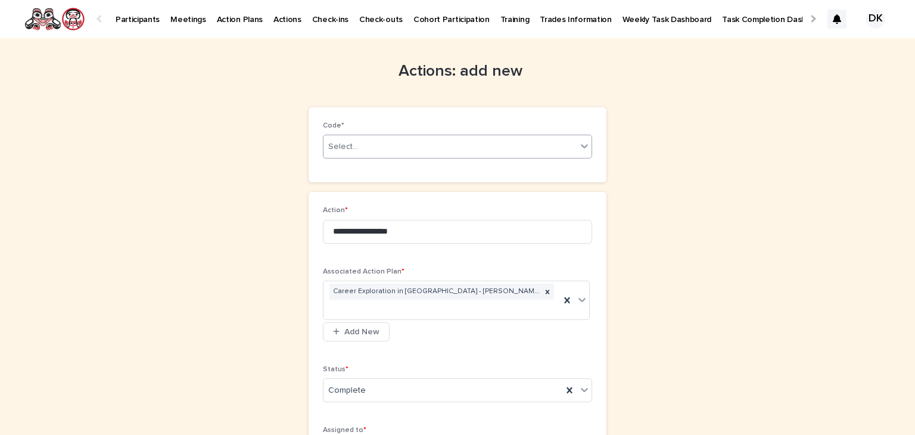
click at [578, 148] on icon at bounding box center [584, 146] width 12 height 12
click at [581, 146] on icon at bounding box center [584, 147] width 7 height 4
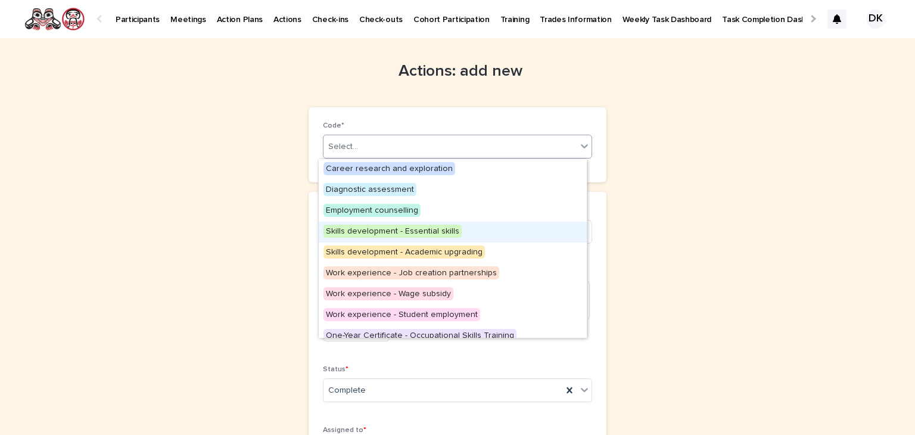
click at [425, 227] on span "Skills development - Essential skills" at bounding box center [392, 231] width 138 height 13
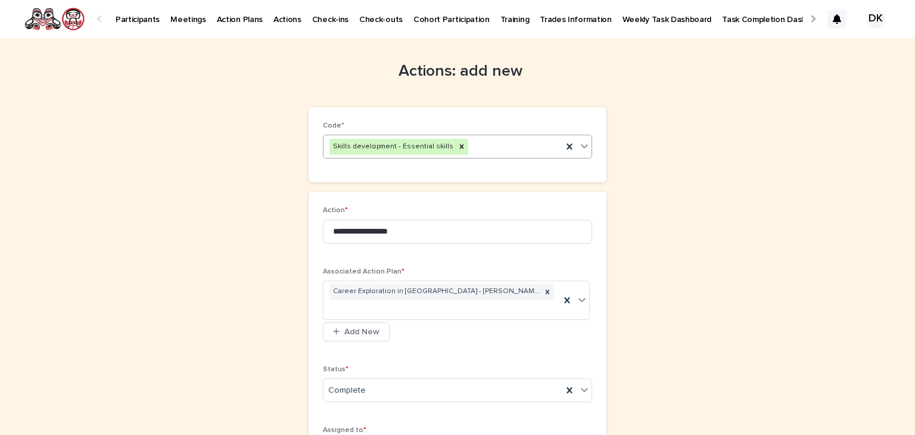
click at [581, 146] on icon at bounding box center [584, 147] width 7 height 4
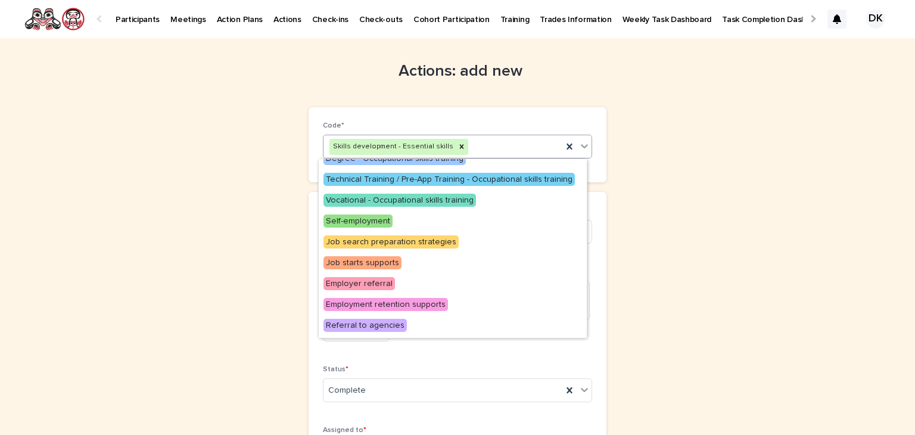
scroll to position [217, 0]
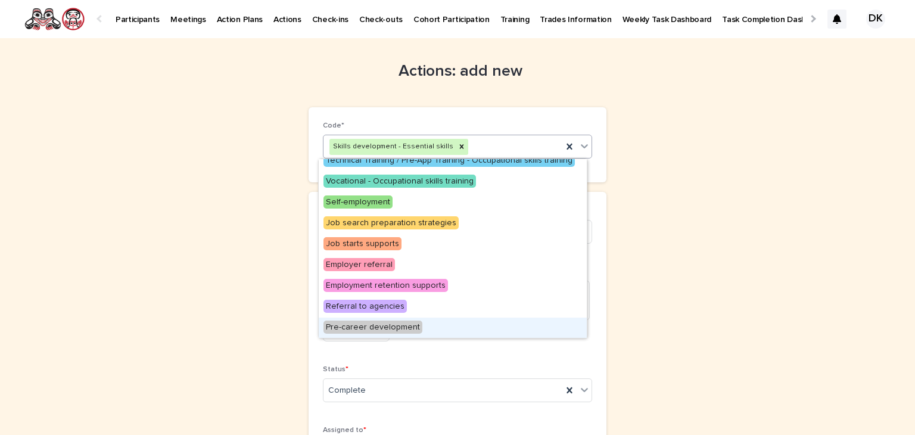
click at [396, 320] on span "Pre-career development" at bounding box center [372, 326] width 99 height 13
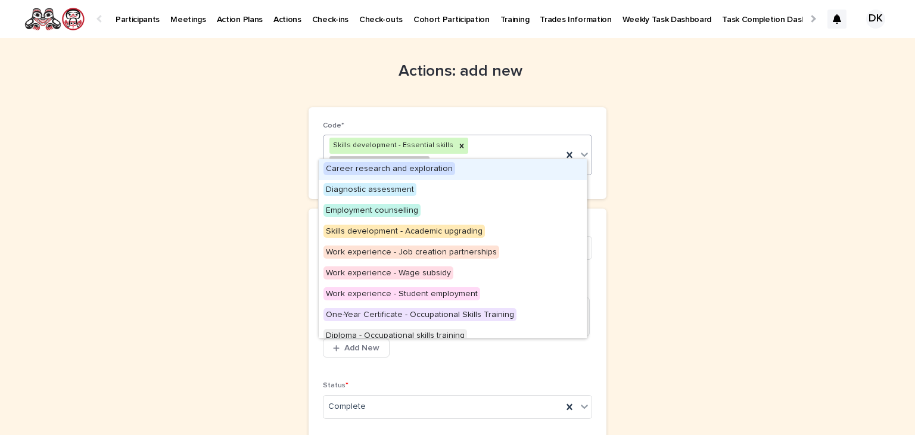
click at [581, 152] on icon at bounding box center [584, 154] width 7 height 4
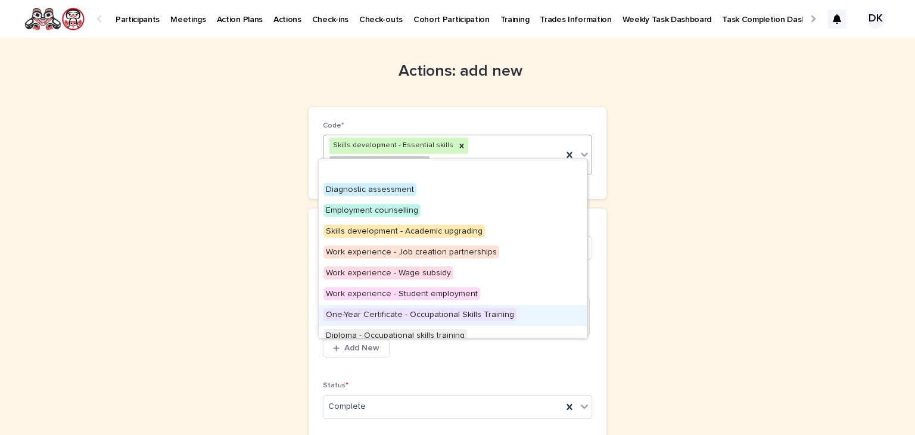
scroll to position [197, 0]
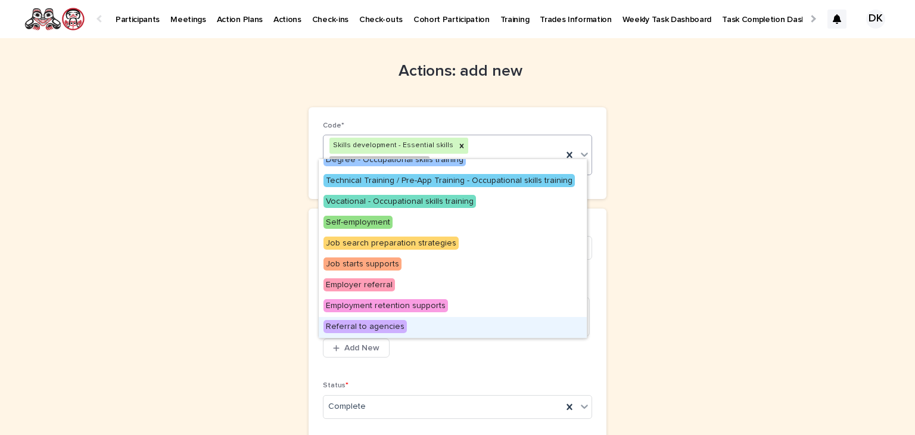
click at [376, 325] on span "Referral to agencies" at bounding box center [364, 326] width 83 height 13
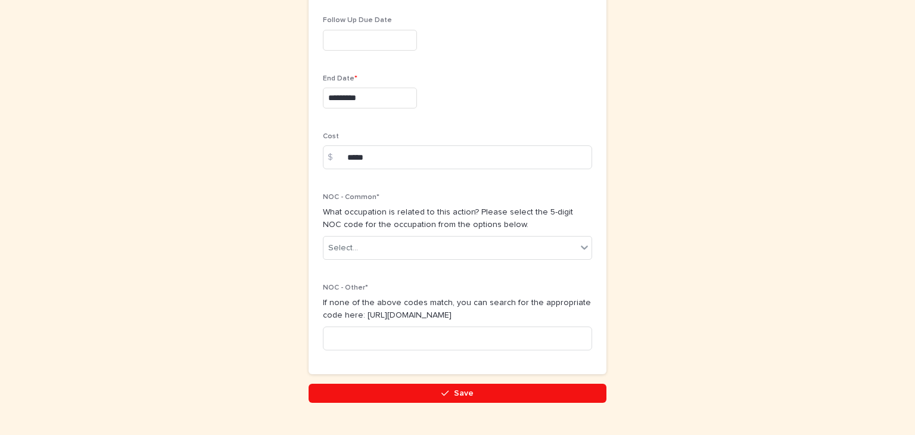
scroll to position [609, 0]
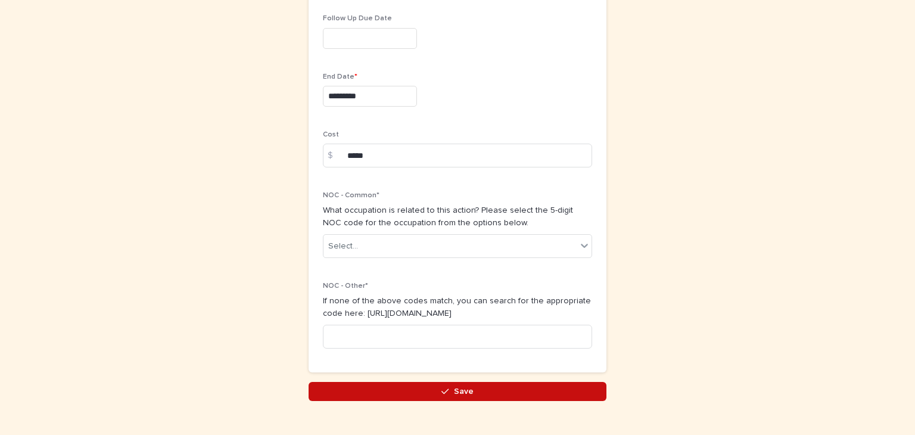
click at [412, 382] on button "Save" at bounding box center [458, 391] width 298 height 19
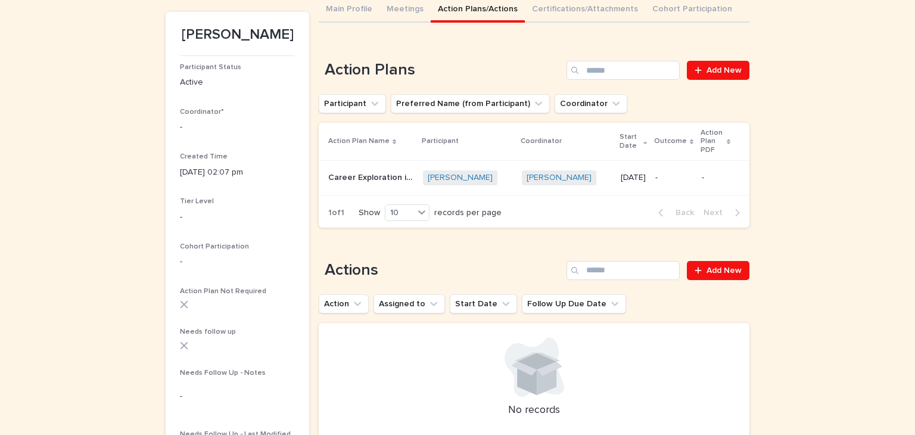
scroll to position [116, 0]
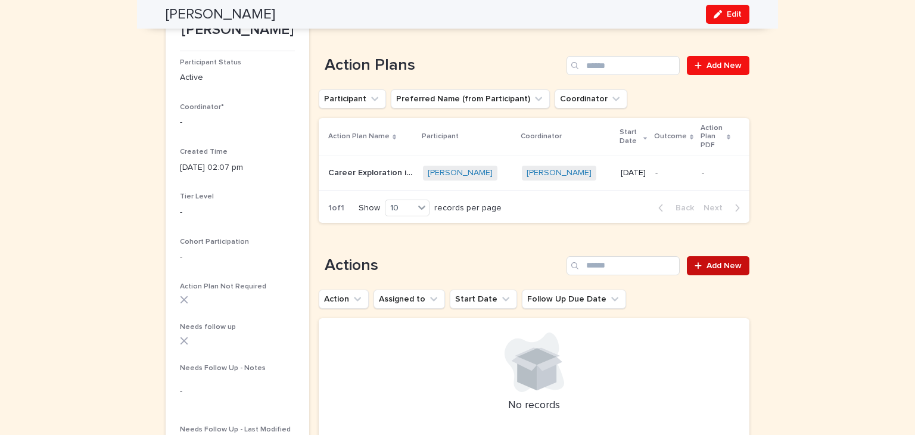
click at [712, 262] on span "Add New" at bounding box center [723, 266] width 35 height 8
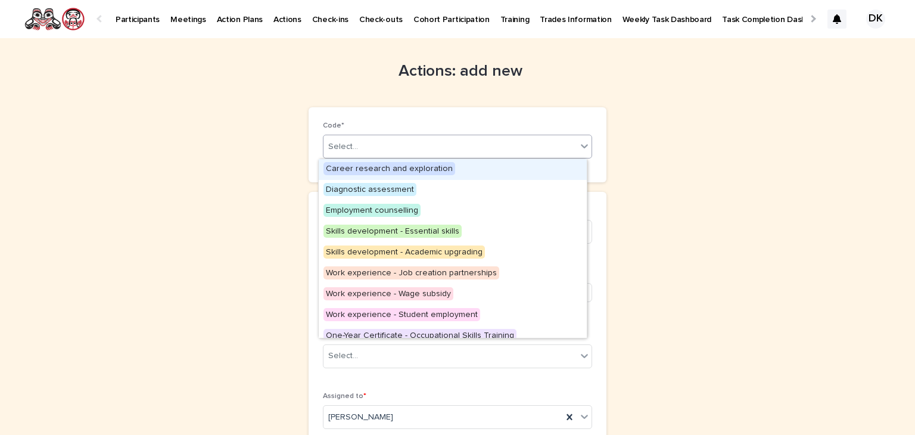
click at [581, 147] on icon at bounding box center [584, 147] width 7 height 4
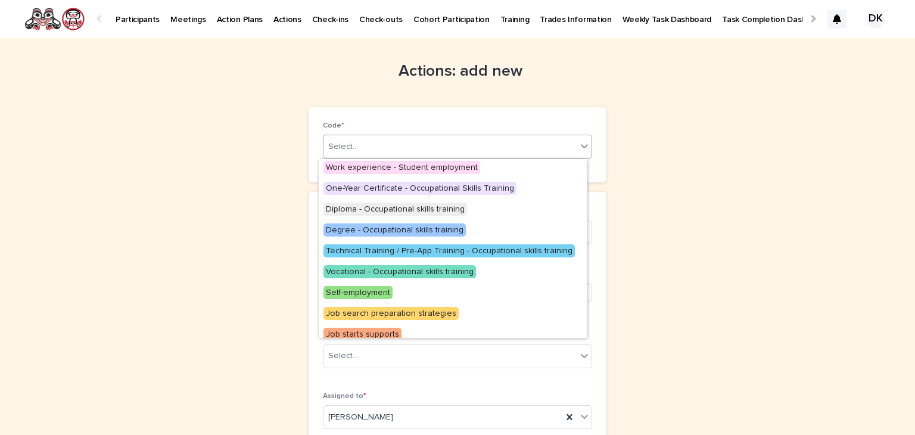
scroll to position [149, 0]
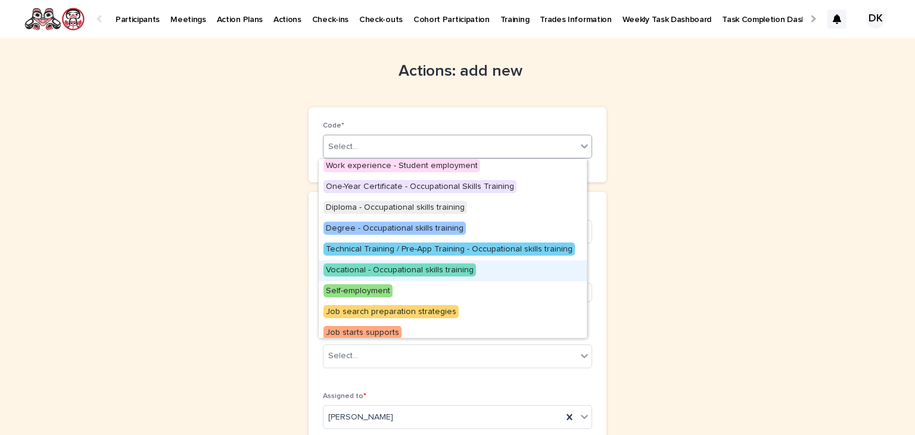
click at [441, 270] on span "Vocational - Occupational skills training" at bounding box center [399, 269] width 152 height 13
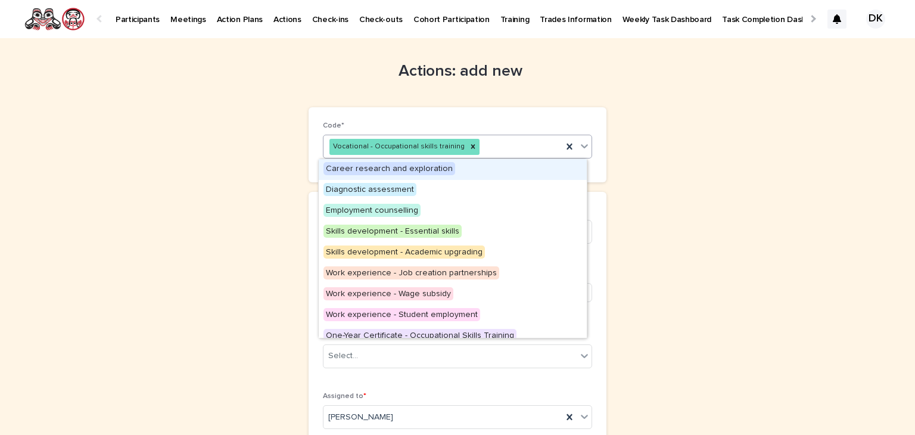
click at [578, 147] on icon at bounding box center [584, 146] width 12 height 12
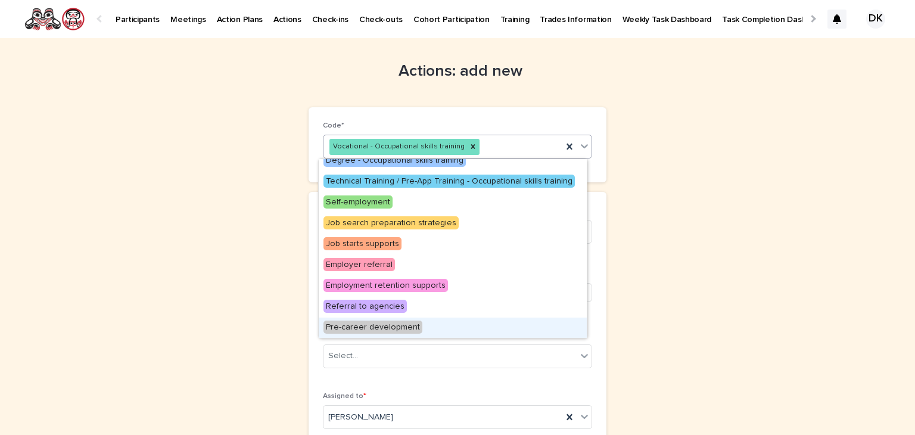
click at [396, 327] on span "Pre-career development" at bounding box center [372, 326] width 99 height 13
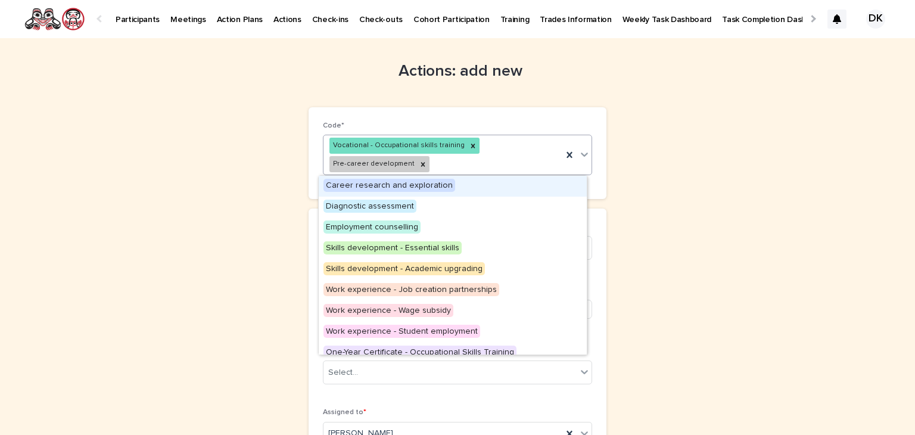
click at [578, 157] on icon at bounding box center [584, 154] width 12 height 12
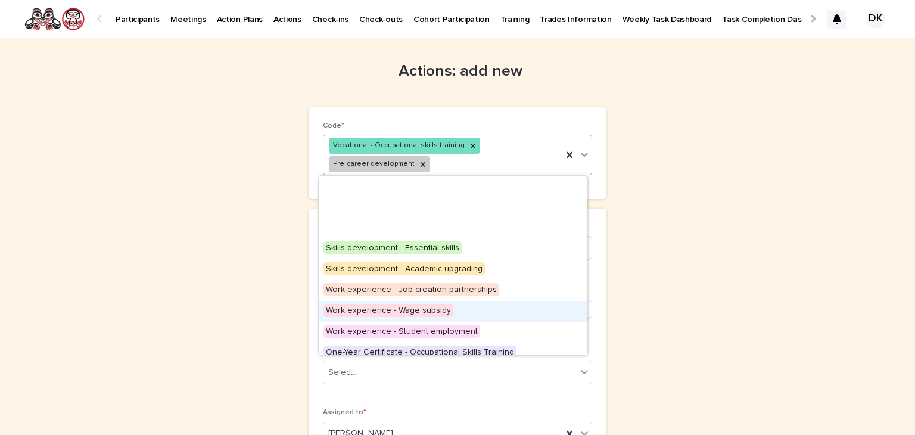
scroll to position [197, 0]
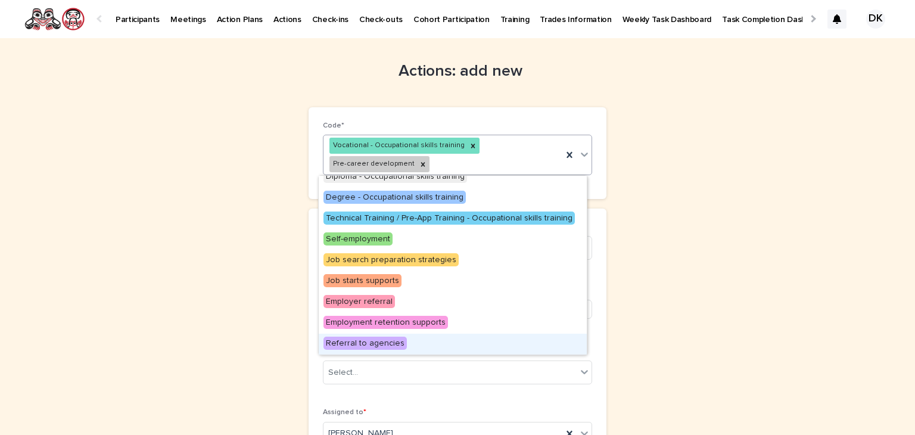
click at [344, 342] on span "Referral to agencies" at bounding box center [364, 343] width 83 height 13
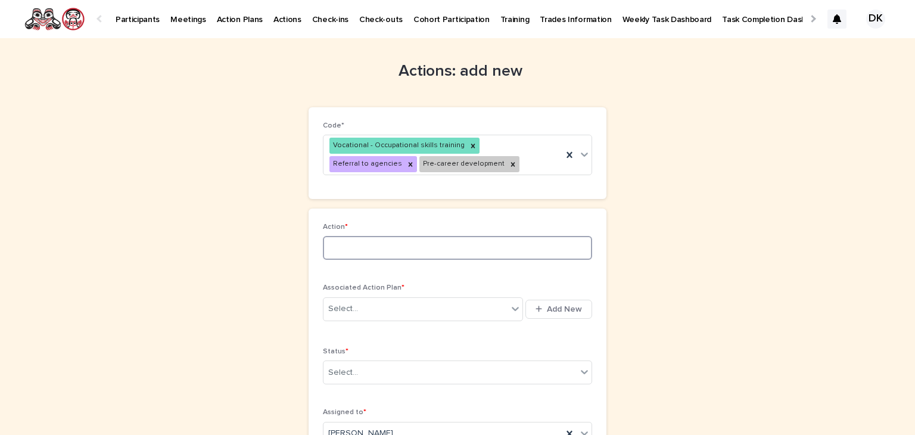
click at [337, 249] on input at bounding box center [457, 248] width 269 height 24
click at [330, 248] on input "**********" at bounding box center [457, 248] width 269 height 24
drag, startPoint x: 372, startPoint y: 247, endPoint x: 434, endPoint y: 249, distance: 62.0
click at [434, 249] on input "**********" at bounding box center [457, 248] width 269 height 24
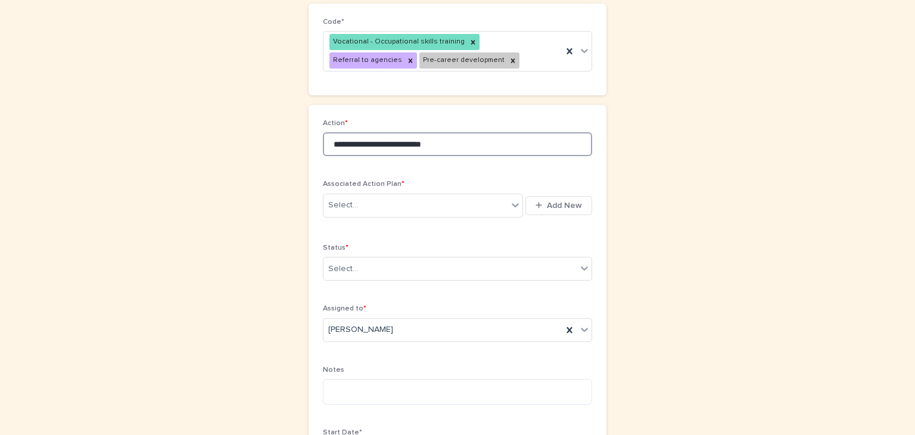
scroll to position [105, 0]
type input "**********"
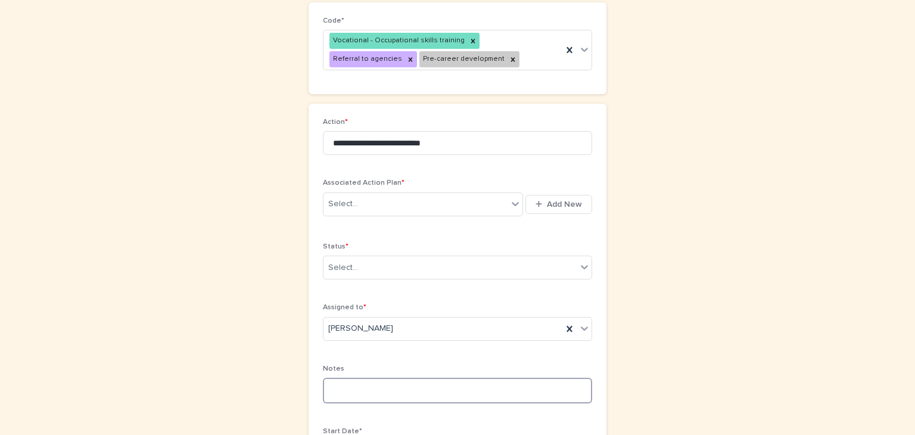
click at [328, 379] on textarea at bounding box center [457, 391] width 269 height 26
paste textarea "**********"
type textarea "**********"
click at [705, 322] on div "**********" at bounding box center [458, 407] width 584 height 948
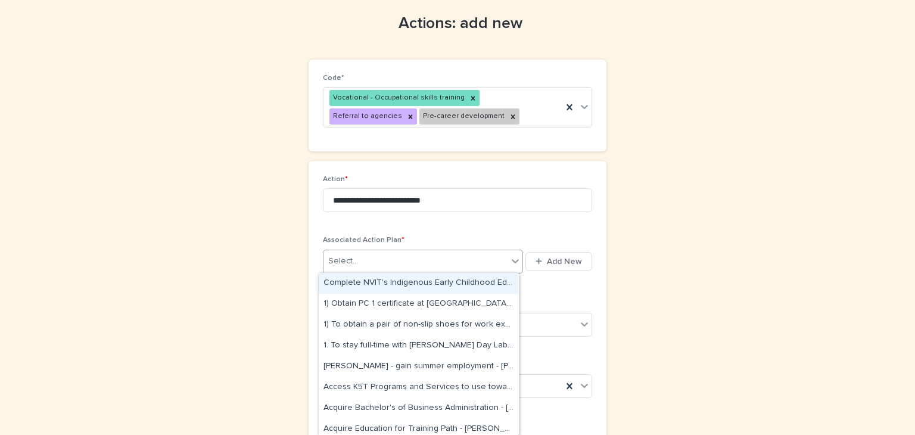
click at [512, 259] on icon at bounding box center [515, 261] width 7 height 4
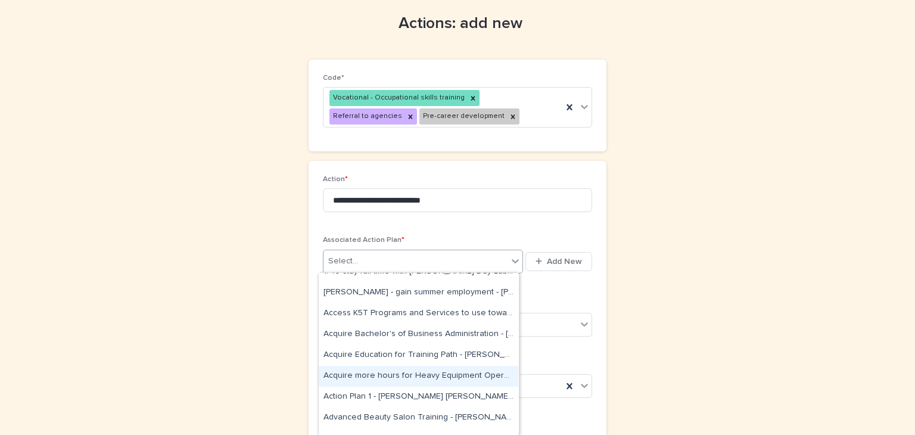
scroll to position [0, 0]
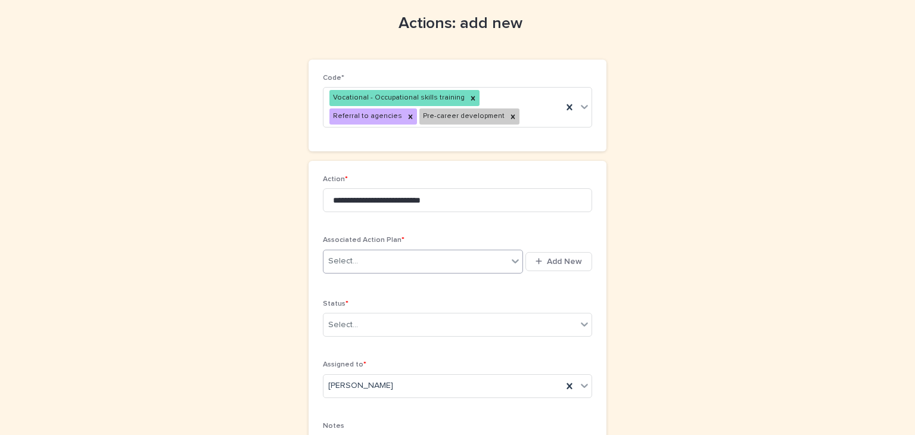
click at [362, 260] on div "Select..." at bounding box center [415, 261] width 184 height 20
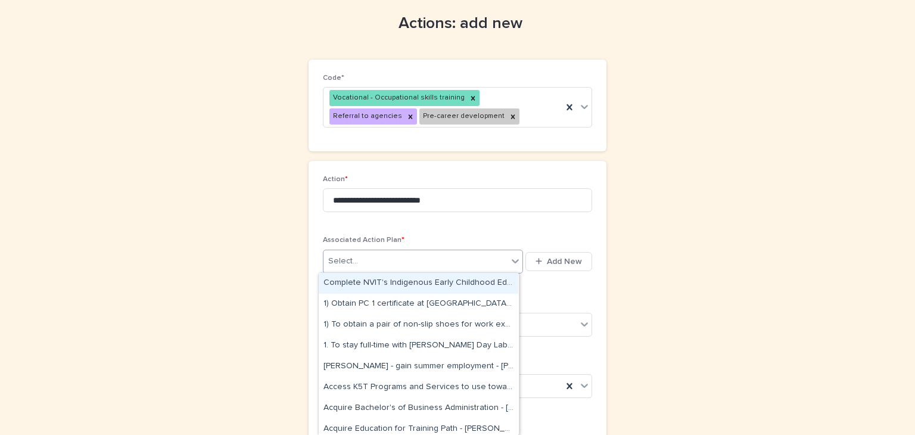
click at [509, 256] on icon at bounding box center [515, 261] width 12 height 12
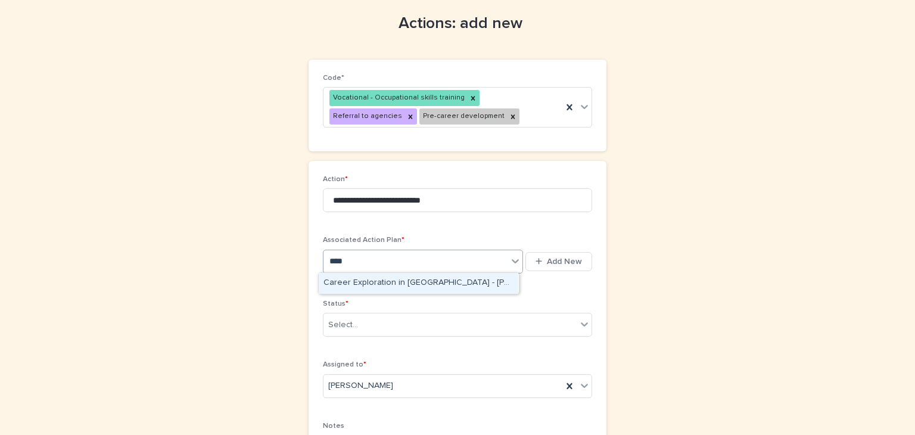
type input "*****"
click at [331, 284] on div "Career Exploration in Carpentry - Braiden Wells - Sep 19th, 2025" at bounding box center [419, 283] width 200 height 21
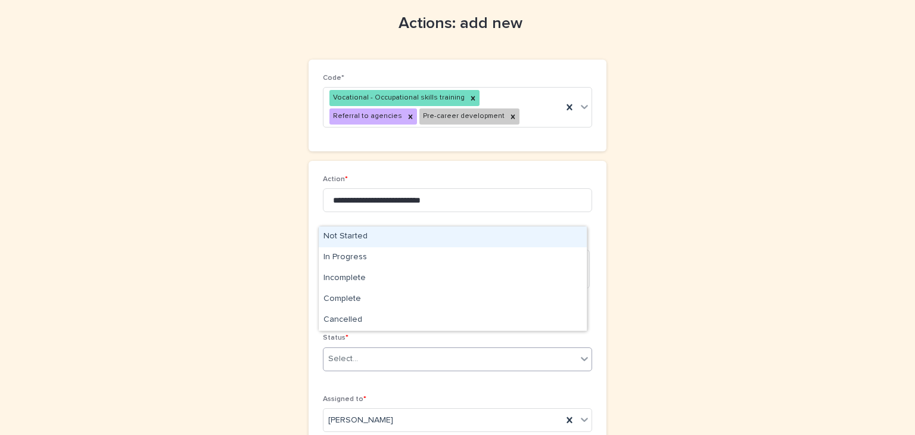
click at [583, 353] on icon at bounding box center [584, 359] width 12 height 12
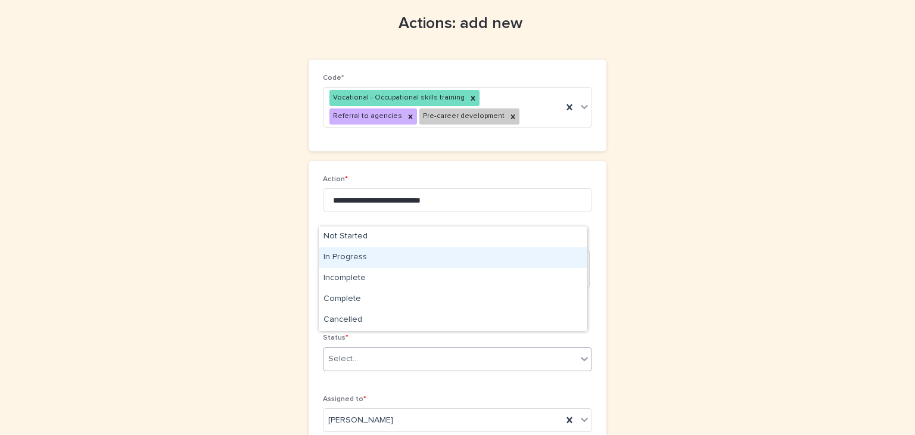
click at [328, 254] on div "In Progress" at bounding box center [453, 257] width 268 height 21
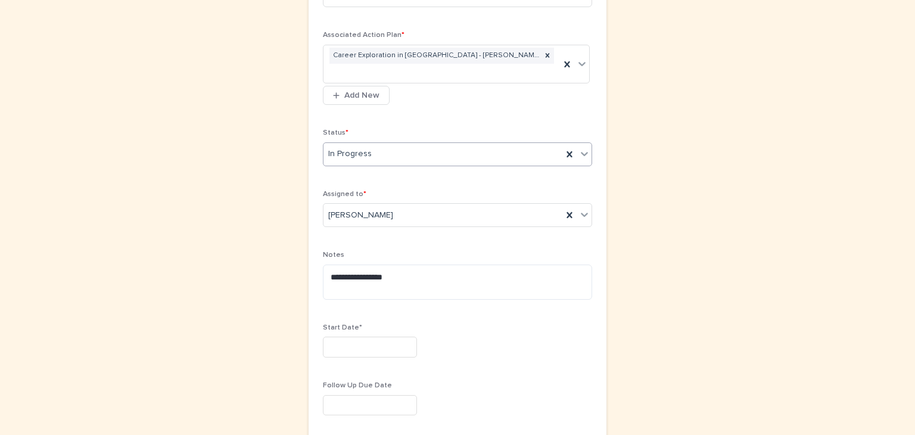
scroll to position [257, 0]
click at [323, 332] on input "text" at bounding box center [370, 342] width 94 height 21
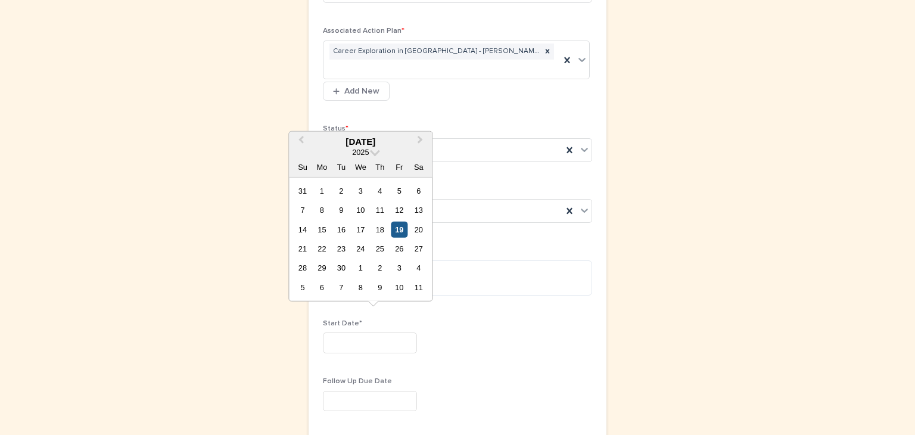
click at [400, 226] on div "19" at bounding box center [399, 229] width 16 height 16
type input "*********"
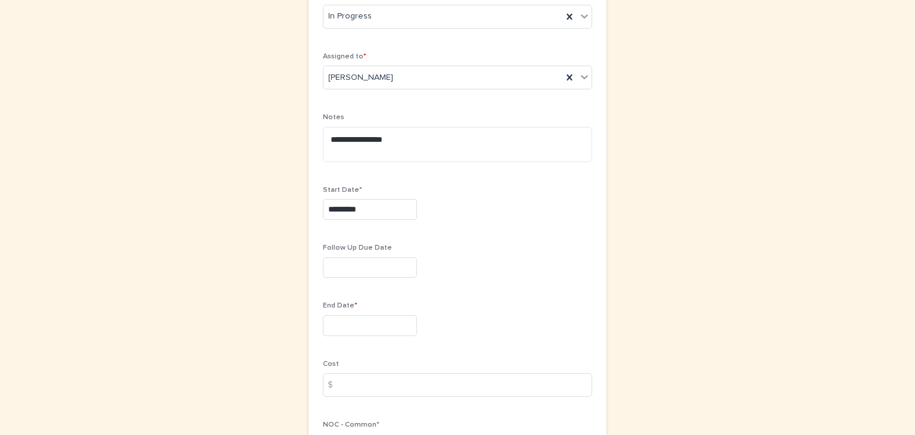
scroll to position [393, 0]
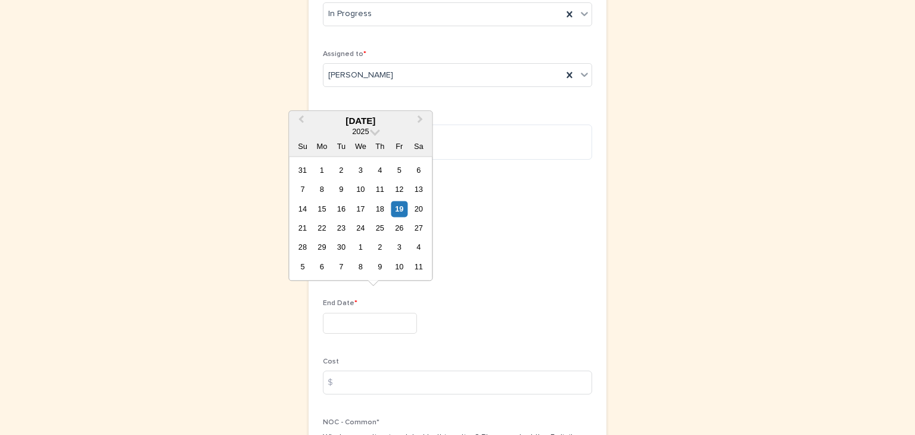
click at [323, 313] on input "text" at bounding box center [370, 323] width 94 height 21
click at [374, 133] on span at bounding box center [375, 131] width 10 height 10
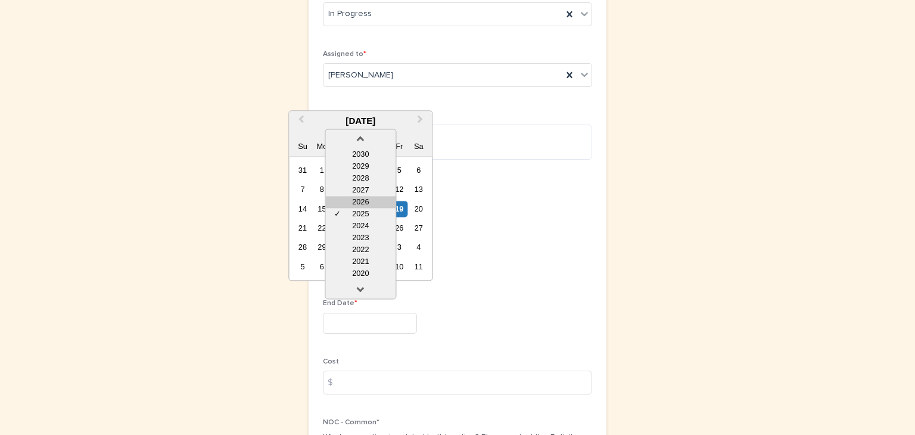
click at [368, 199] on div "2026" at bounding box center [360, 202] width 70 height 12
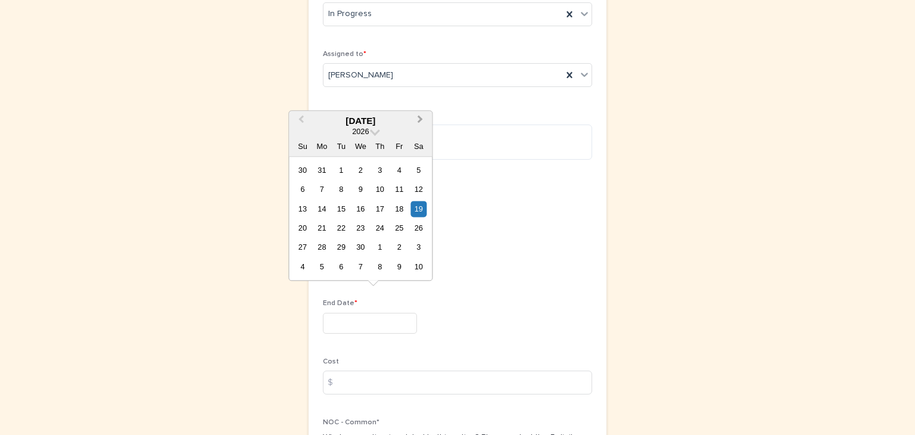
click at [424, 119] on button "Next Month" at bounding box center [421, 121] width 19 height 19
click at [401, 225] on div "23" at bounding box center [399, 228] width 16 height 16
type input "**********"
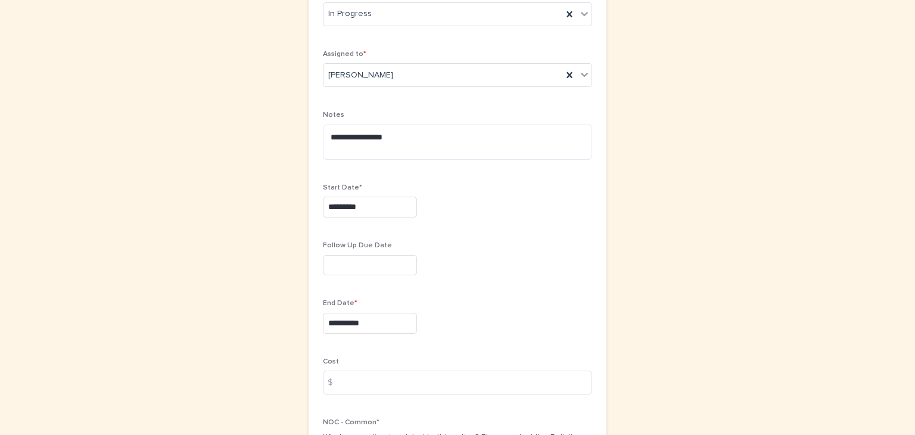
scroll to position [612, 0]
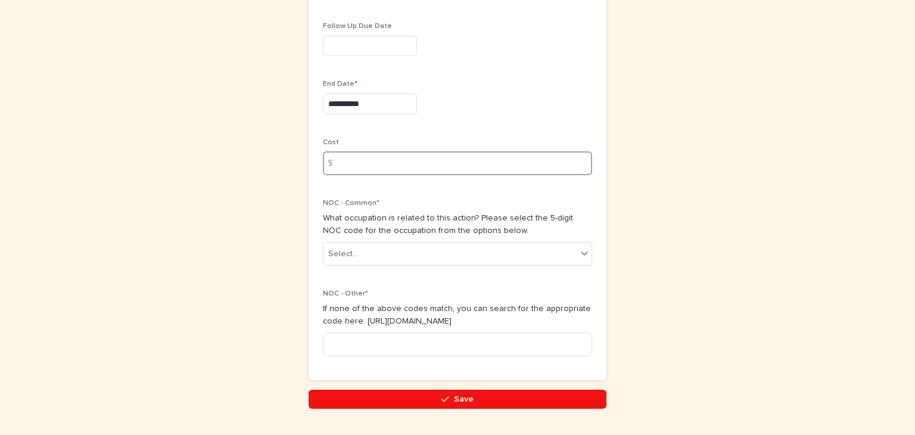
click at [347, 151] on input at bounding box center [457, 163] width 269 height 24
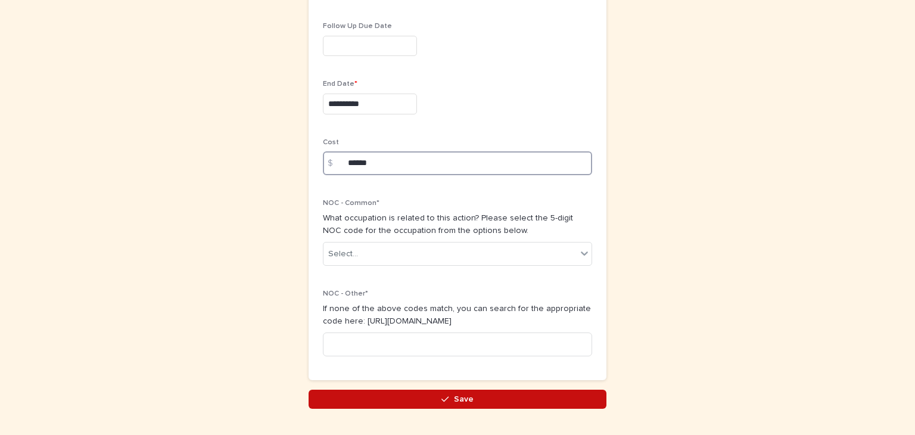
type input "******"
click at [455, 395] on span "Save" at bounding box center [464, 399] width 20 height 8
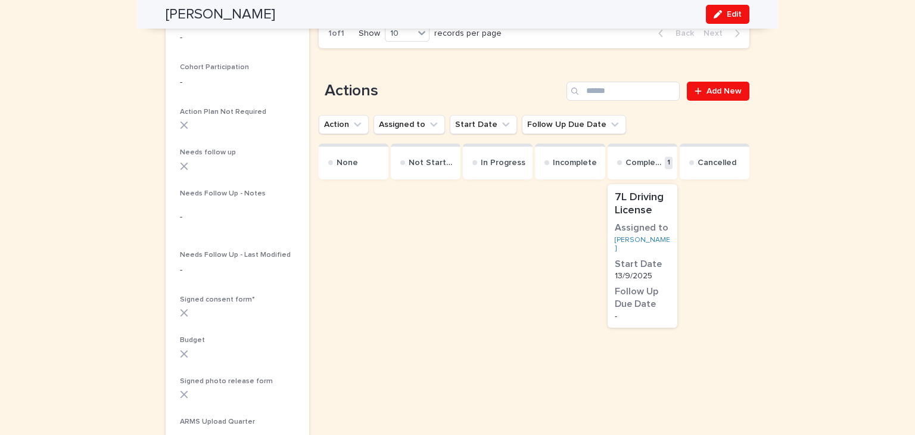
scroll to position [288, 0]
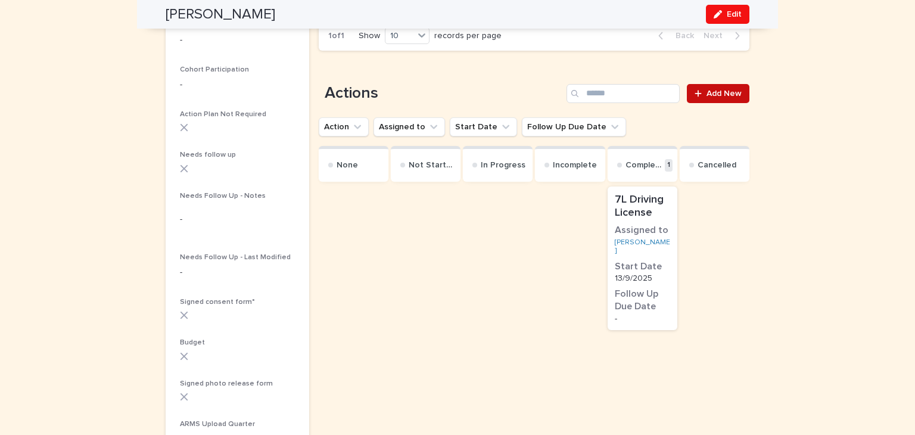
click at [718, 89] on span "Add New" at bounding box center [723, 93] width 35 height 8
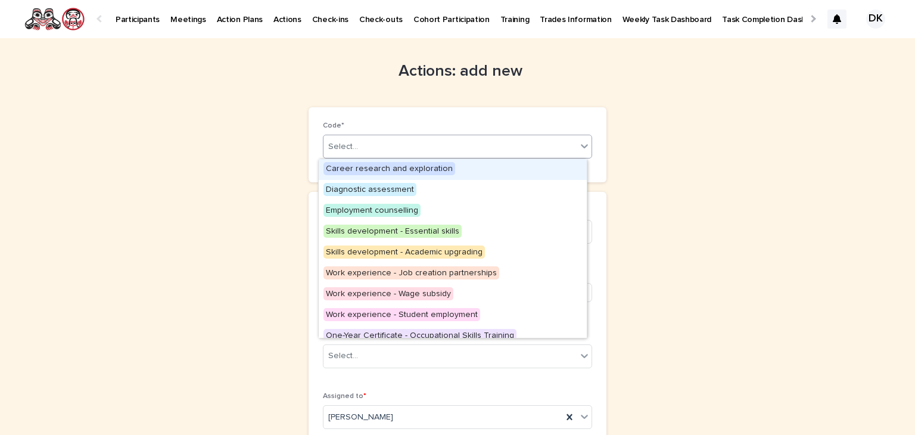
click at [581, 145] on icon at bounding box center [584, 147] width 7 height 4
click at [432, 166] on span "Career research and exploration" at bounding box center [389, 168] width 132 height 13
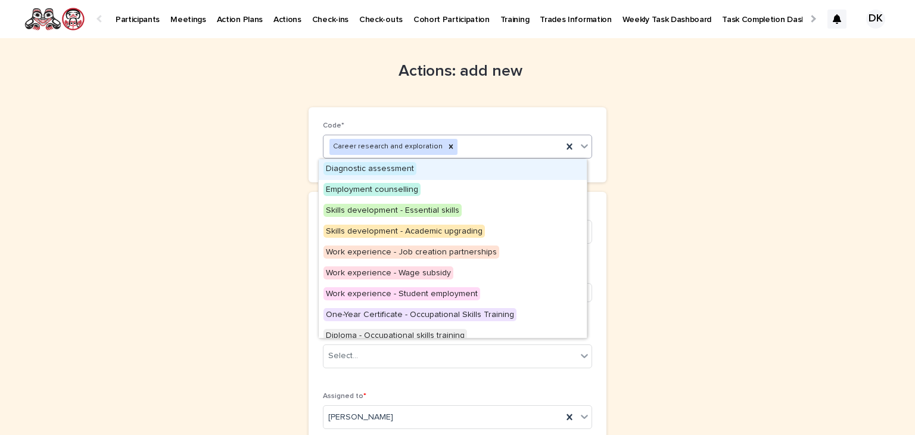
click at [578, 144] on icon at bounding box center [584, 146] width 12 height 12
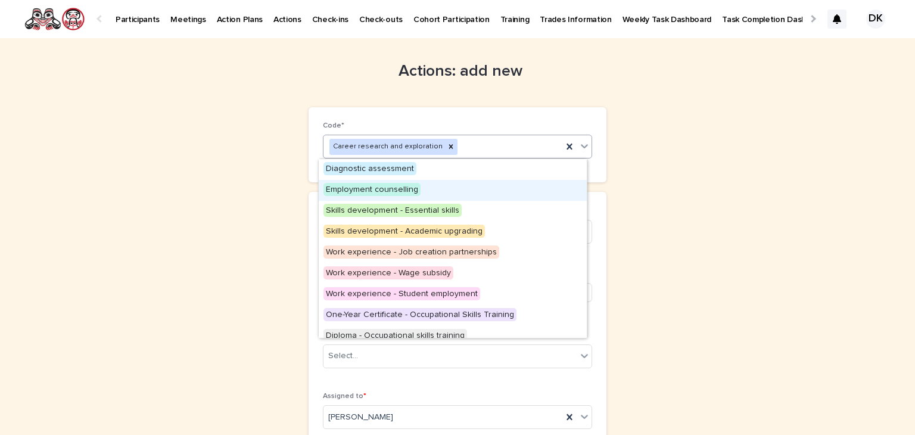
click at [354, 188] on span "Employment counselling" at bounding box center [371, 189] width 97 height 13
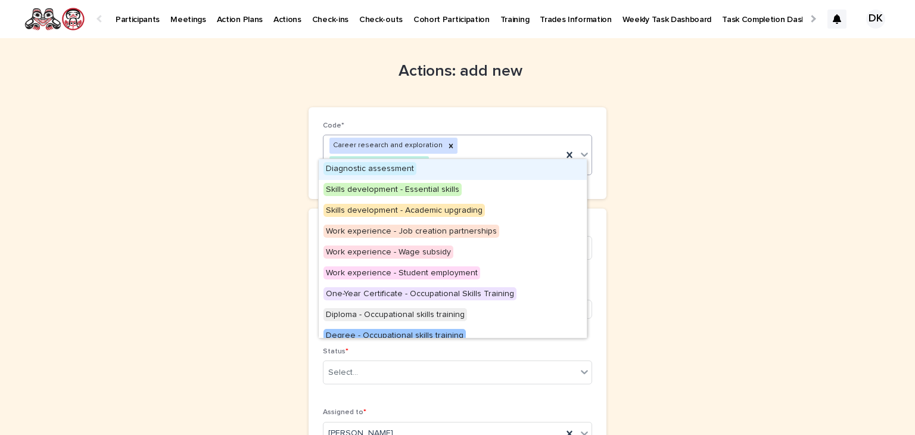
click at [584, 148] on icon at bounding box center [584, 154] width 12 height 12
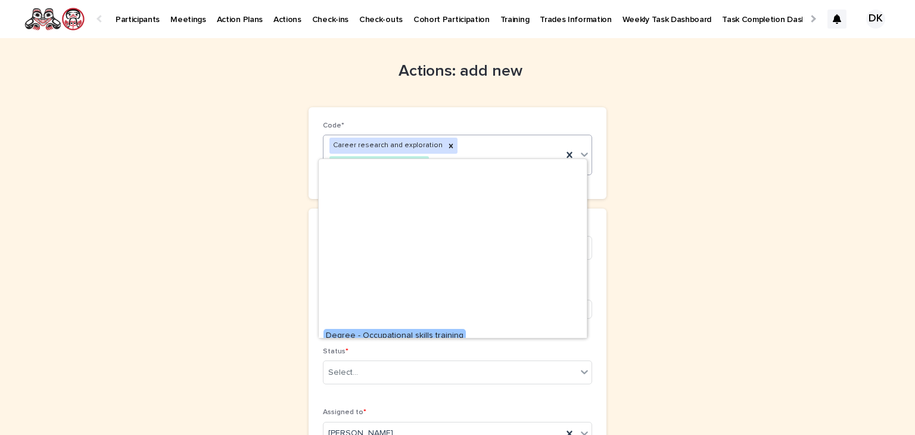
scroll to position [197, 0]
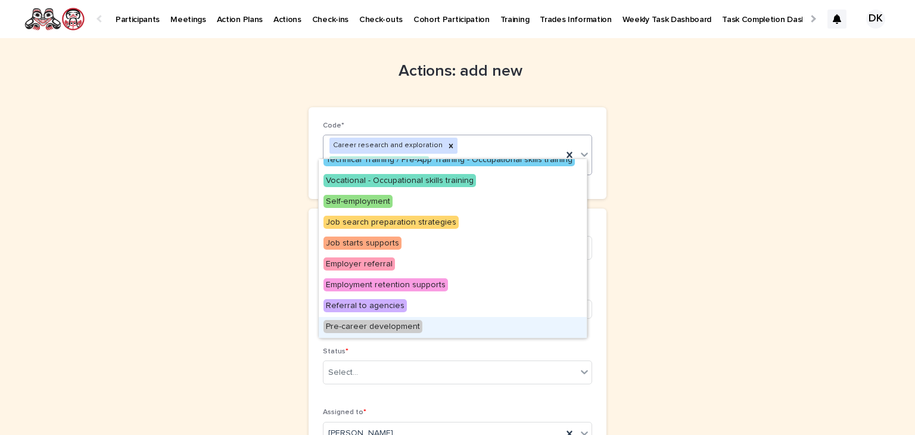
click at [379, 326] on span "Pre-career development" at bounding box center [372, 326] width 99 height 13
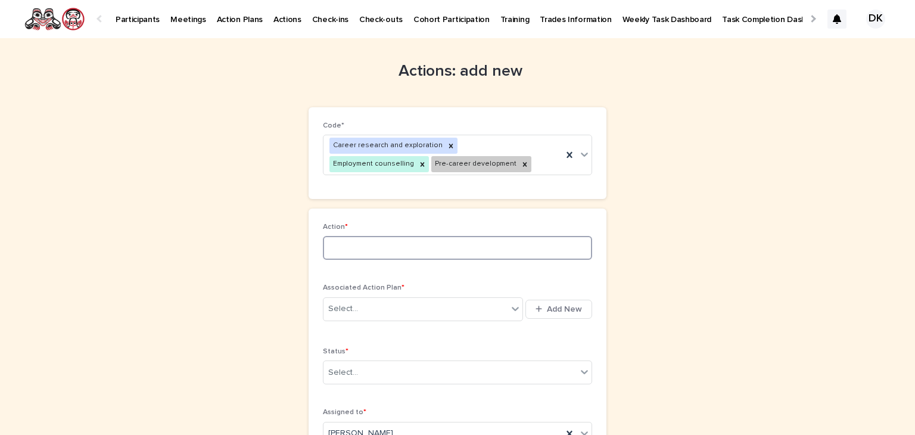
click at [340, 244] on input at bounding box center [457, 248] width 269 height 24
type input "**********"
click at [513, 306] on icon at bounding box center [515, 309] width 12 height 12
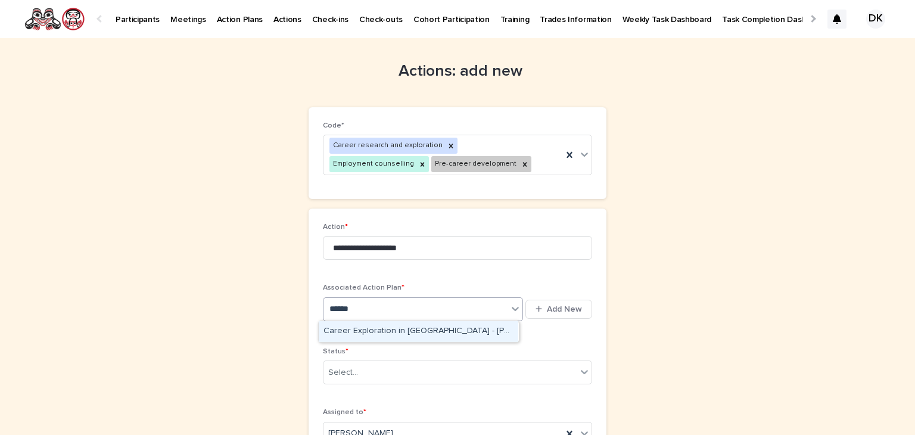
type input "*******"
click at [404, 329] on div "Career Exploration in Carpentry - Braiden Wells - Sep 19th, 2025" at bounding box center [419, 331] width 200 height 21
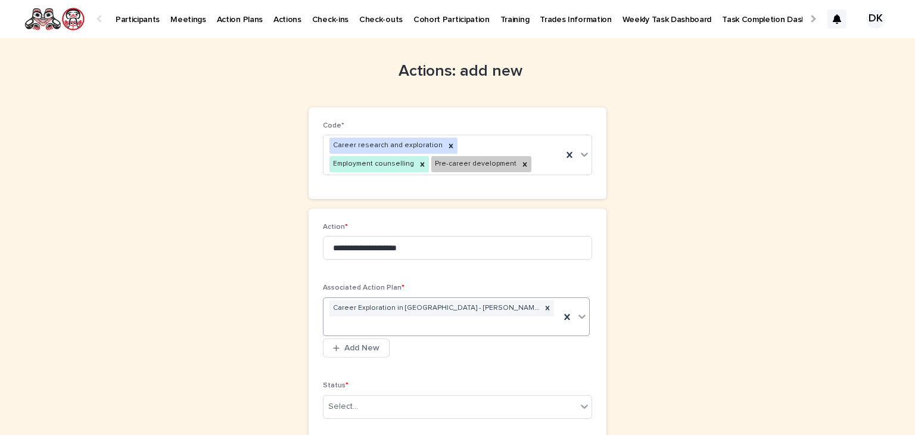
scroll to position [123, 0]
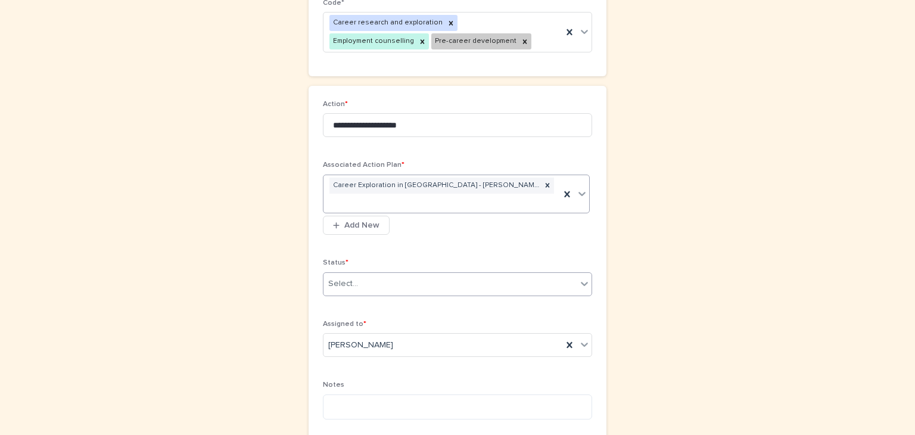
click at [578, 278] on icon at bounding box center [584, 284] width 12 height 12
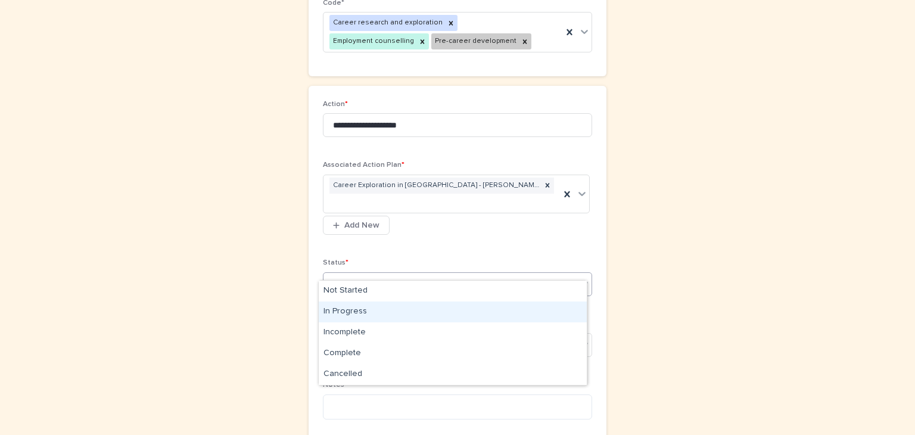
click at [348, 309] on div "In Progress" at bounding box center [453, 311] width 268 height 21
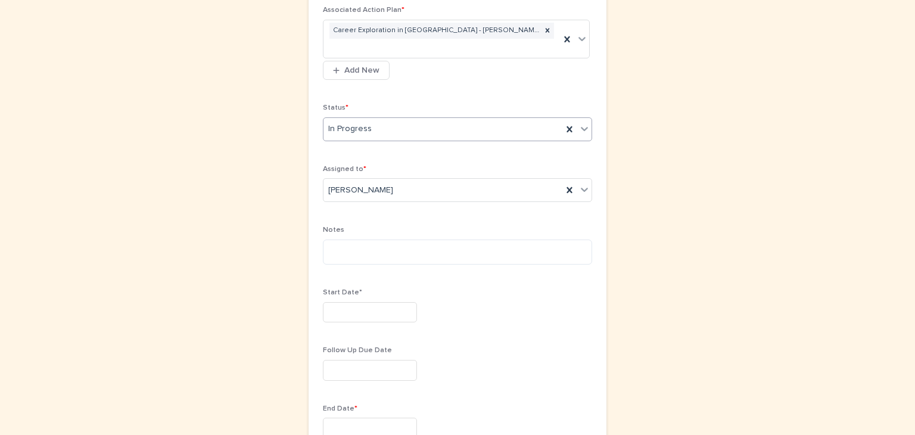
scroll to position [279, 0]
click at [326, 238] on textarea at bounding box center [457, 251] width 269 height 26
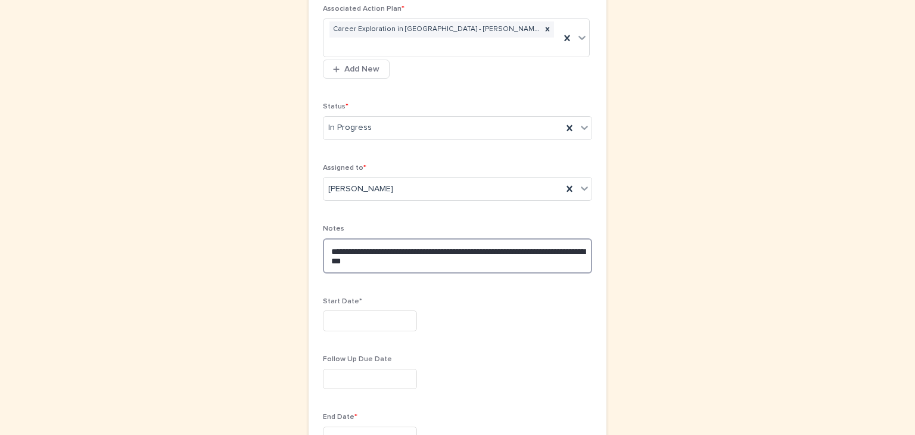
type textarea "**********"
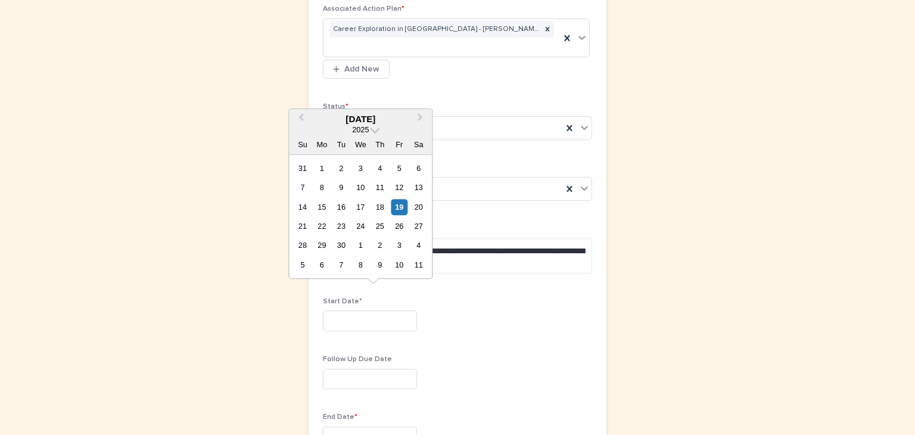
click at [323, 310] on input "text" at bounding box center [370, 320] width 94 height 21
click at [400, 204] on div "19" at bounding box center [399, 207] width 16 height 16
type input "*********"
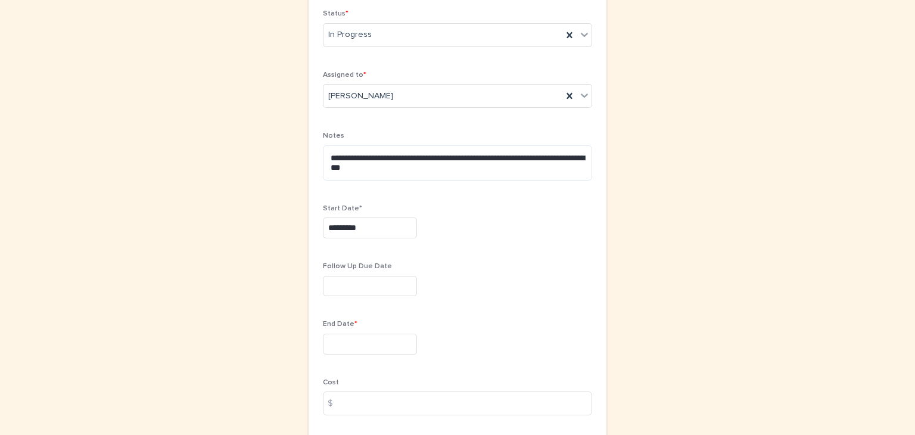
scroll to position [375, 0]
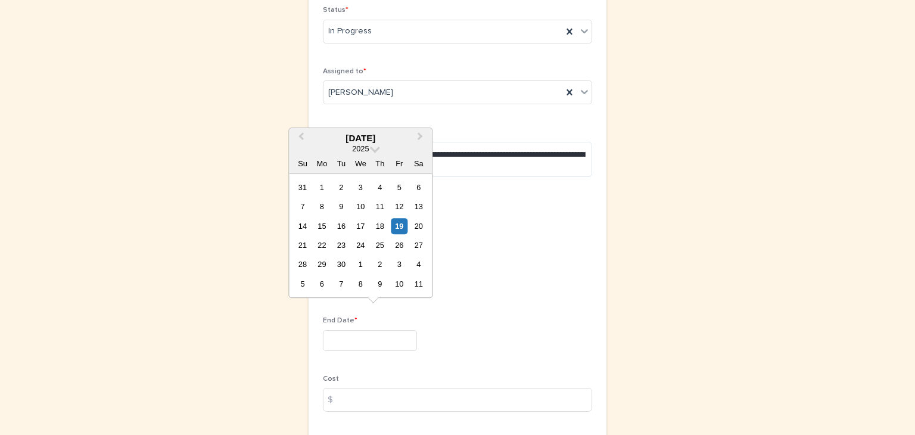
click at [325, 330] on input "text" at bounding box center [370, 340] width 94 height 21
click at [372, 145] on span at bounding box center [375, 147] width 10 height 10
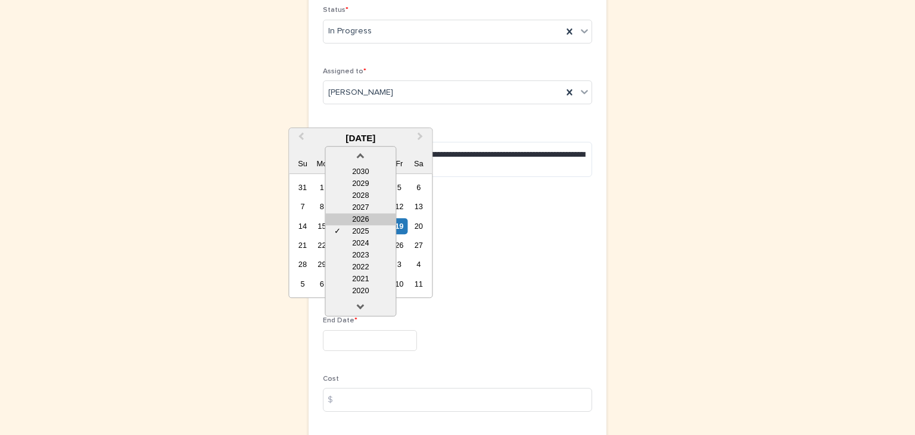
click at [368, 216] on div "2026" at bounding box center [360, 219] width 70 height 12
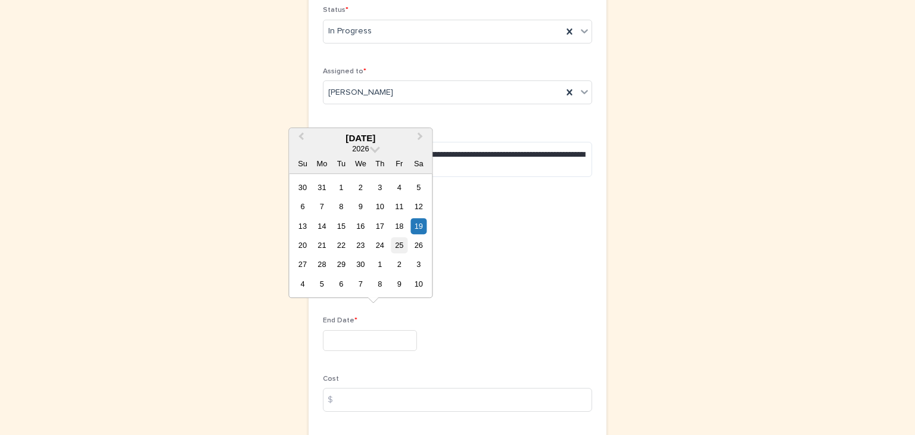
click at [400, 247] on div "25" at bounding box center [399, 245] width 16 height 16
type input "*********"
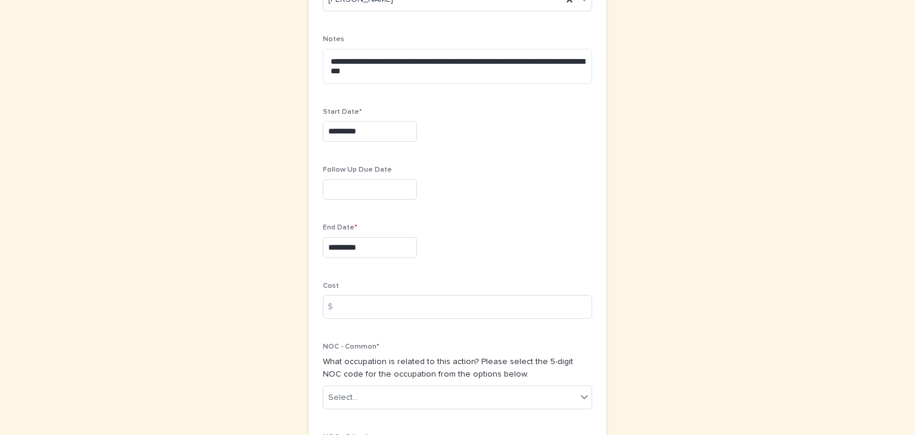
scroll to position [583, 0]
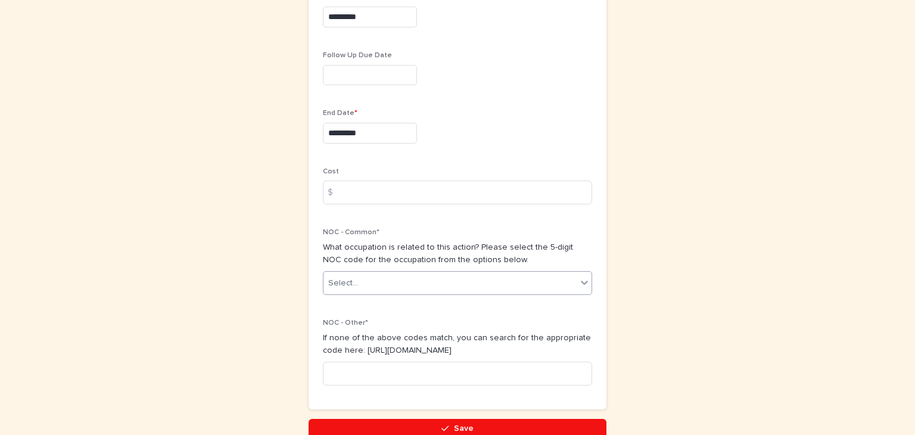
click at [581, 281] on icon at bounding box center [584, 283] width 7 height 4
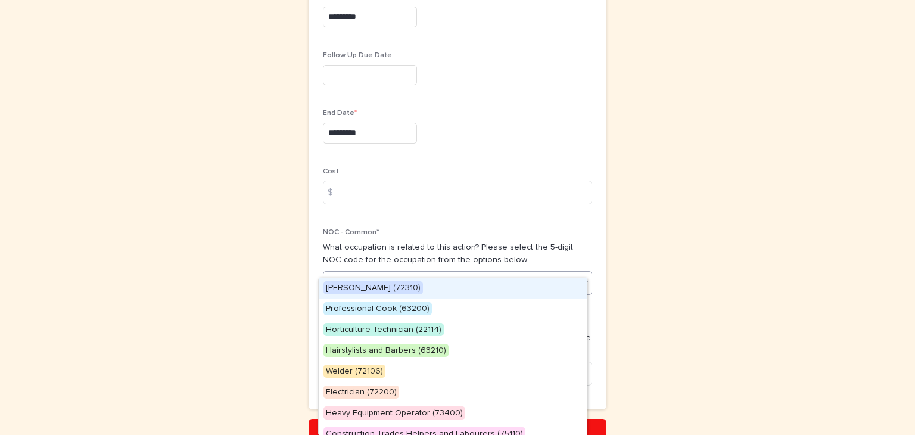
click at [342, 285] on span "Carpenter (72310)" at bounding box center [372, 287] width 99 height 13
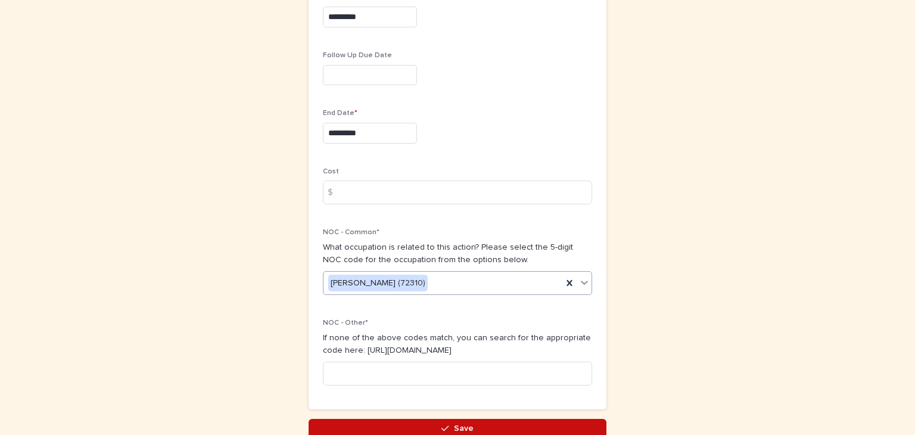
click at [457, 424] on span "Save" at bounding box center [464, 428] width 20 height 8
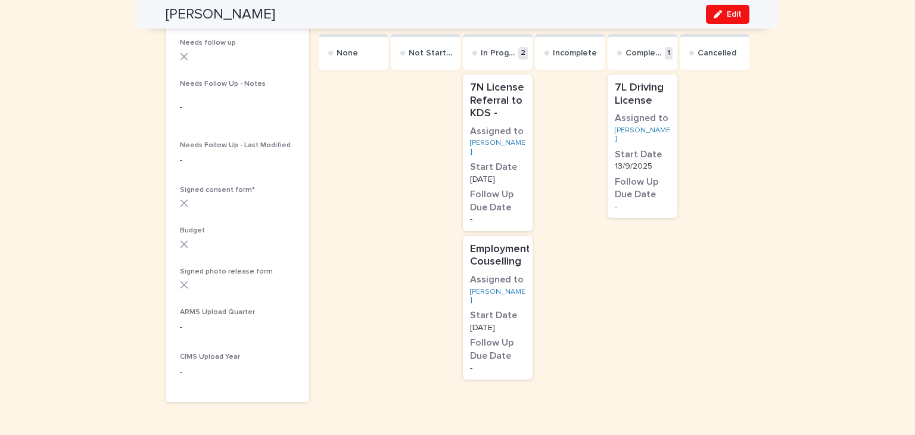
scroll to position [401, 0]
click at [733, 14] on span "Edit" at bounding box center [734, 14] width 15 height 8
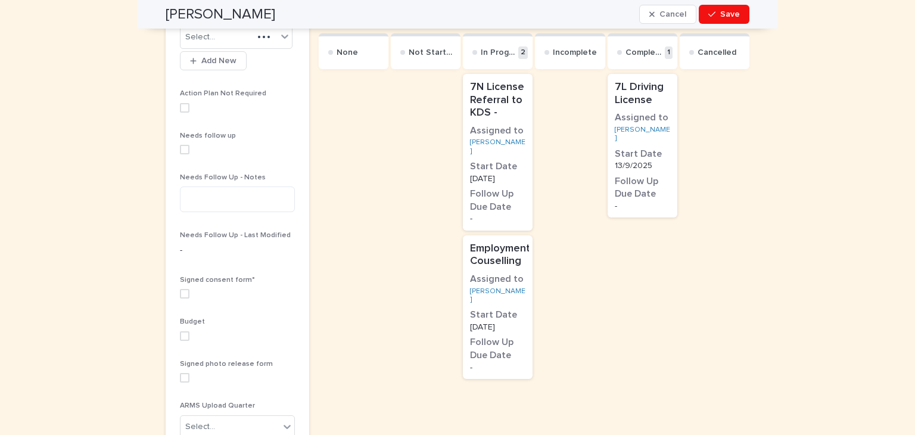
scroll to position [446, 0]
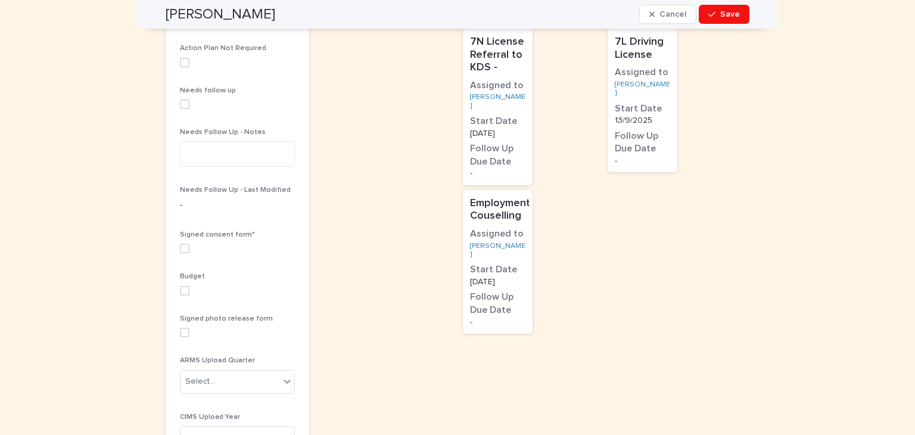
click at [180, 246] on span at bounding box center [185, 249] width 10 height 10
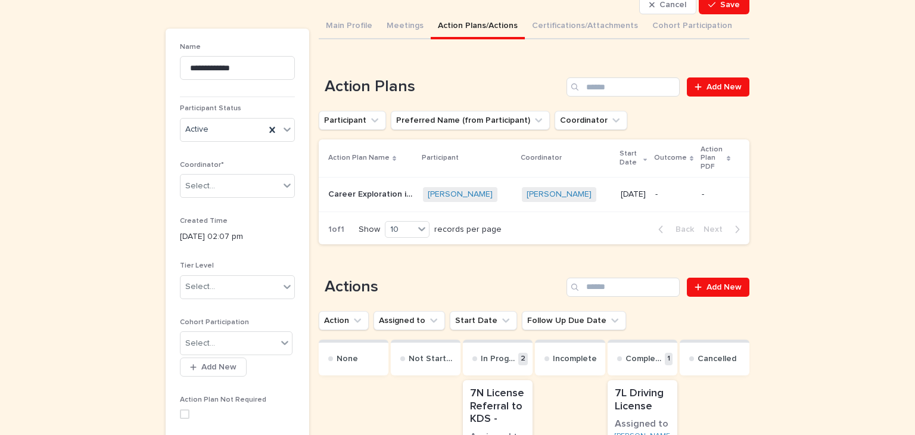
scroll to position [94, 0]
click at [736, 284] on span "Add New" at bounding box center [723, 288] width 35 height 8
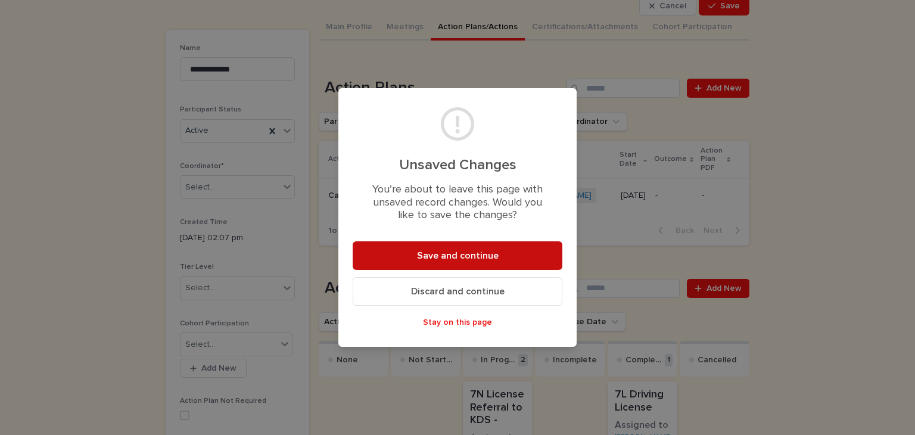
click at [475, 259] on span "Save and continue" at bounding box center [458, 256] width 82 height 10
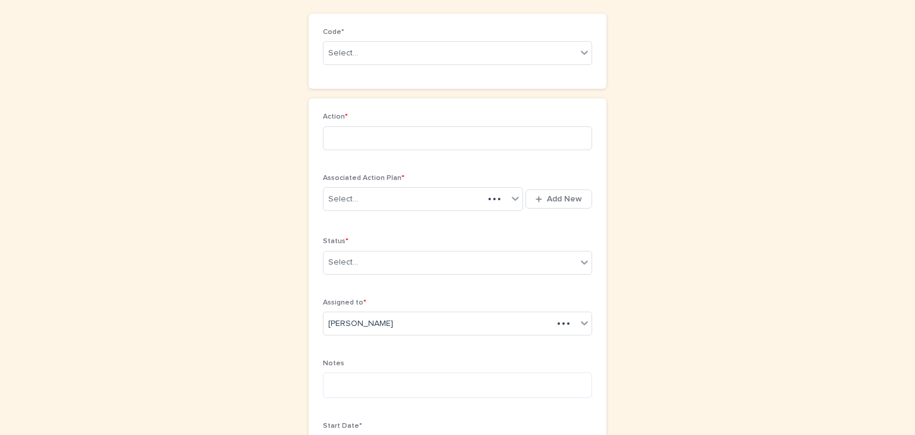
scroll to position [48, 0]
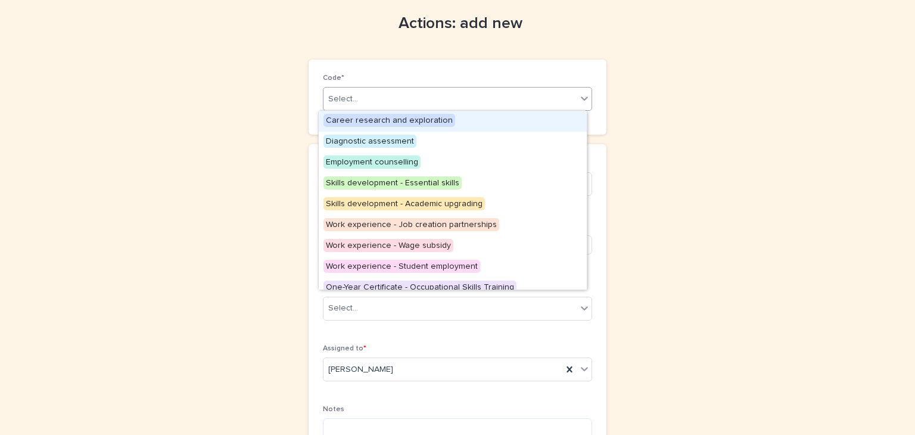
click at [578, 94] on icon at bounding box center [584, 98] width 12 height 12
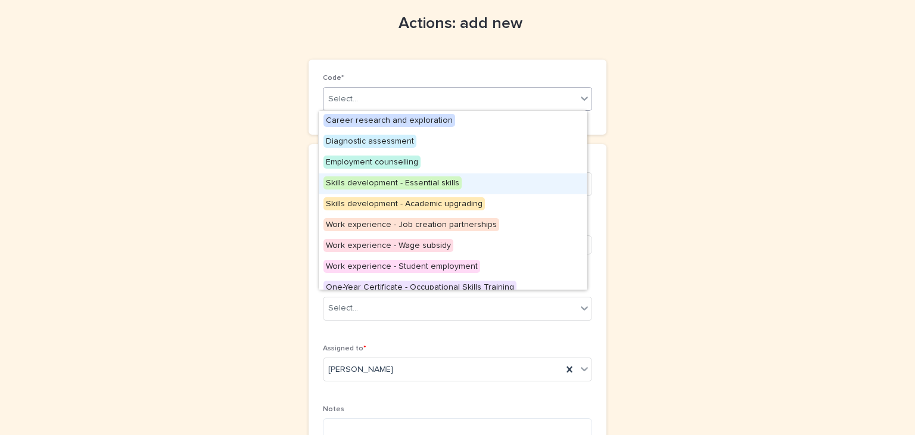
click at [422, 180] on span "Skills development - Essential skills" at bounding box center [392, 182] width 138 height 13
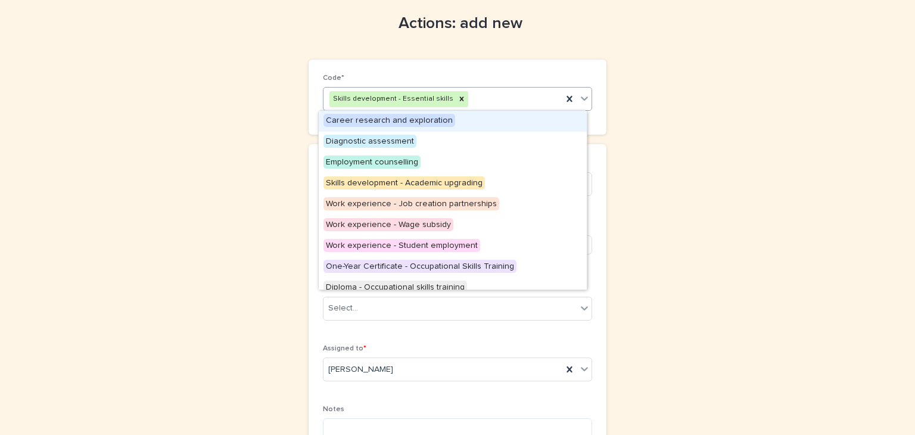
click at [581, 99] on icon at bounding box center [584, 99] width 7 height 4
click at [434, 182] on span "Skills development - Academic upgrading" at bounding box center [403, 182] width 161 height 13
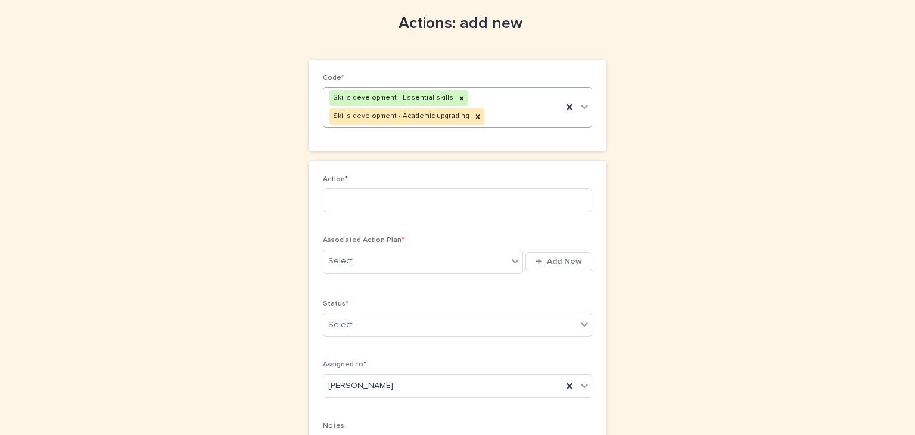
click at [580, 105] on icon at bounding box center [584, 107] width 12 height 12
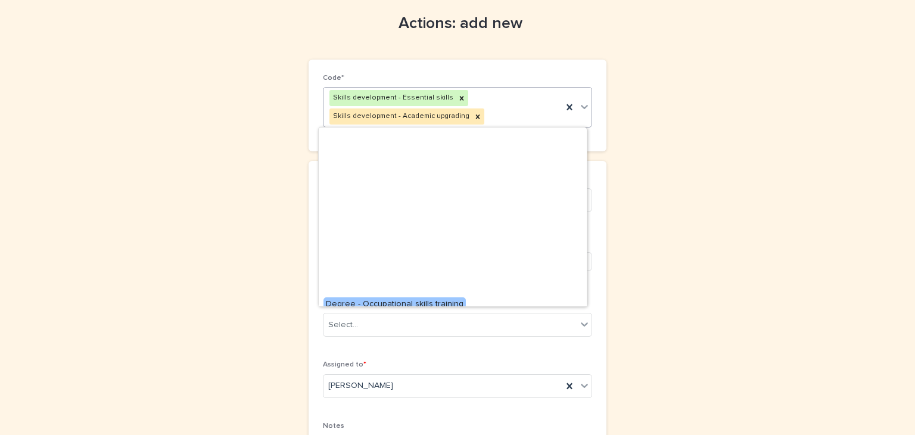
scroll to position [197, 0]
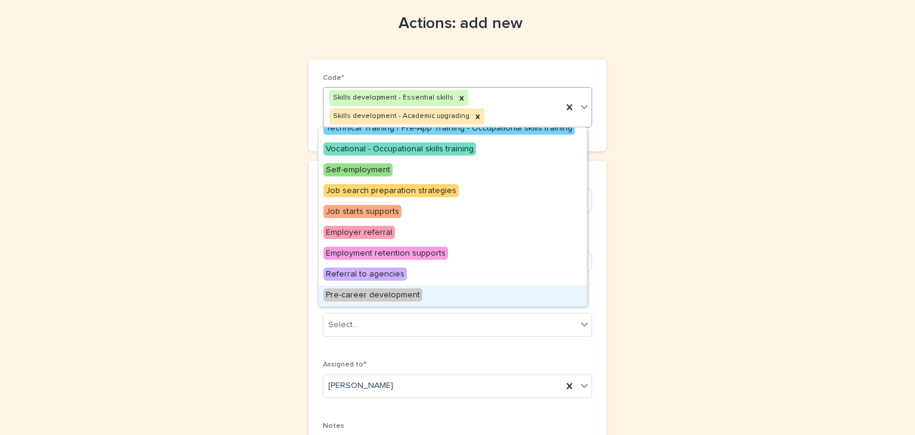
click at [390, 294] on span "Pre-career development" at bounding box center [372, 294] width 99 height 13
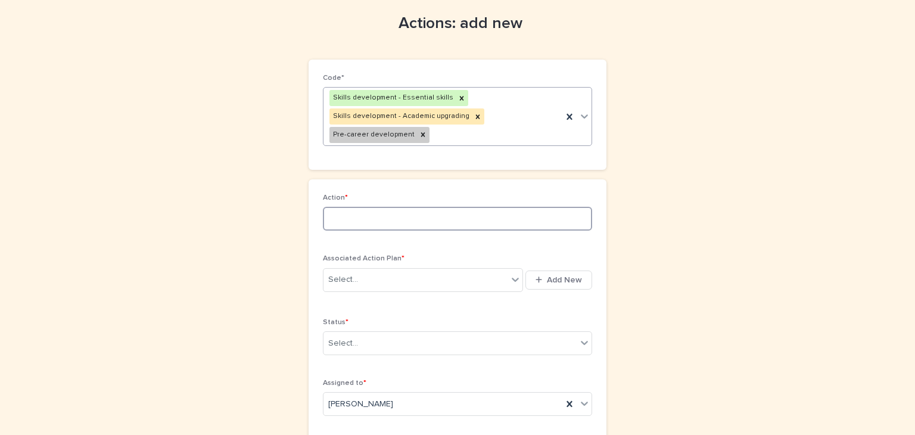
click at [323, 218] on input at bounding box center [457, 219] width 269 height 24
type input "*"
type input "**********"
click at [512, 279] on icon at bounding box center [515, 280] width 7 height 4
click at [379, 278] on div "Select..." at bounding box center [415, 280] width 184 height 20
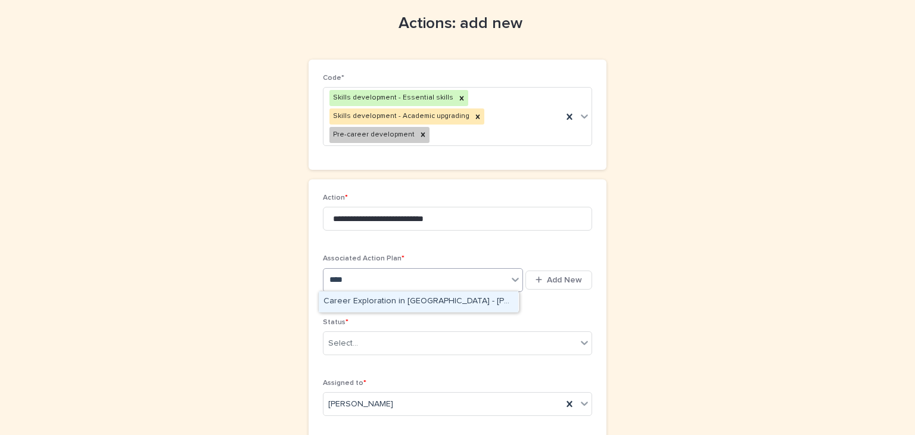
type input "*****"
click at [381, 299] on div "Career Exploration in Carpentry - Braiden Wells - Sep 19th, 2025" at bounding box center [419, 301] width 200 height 21
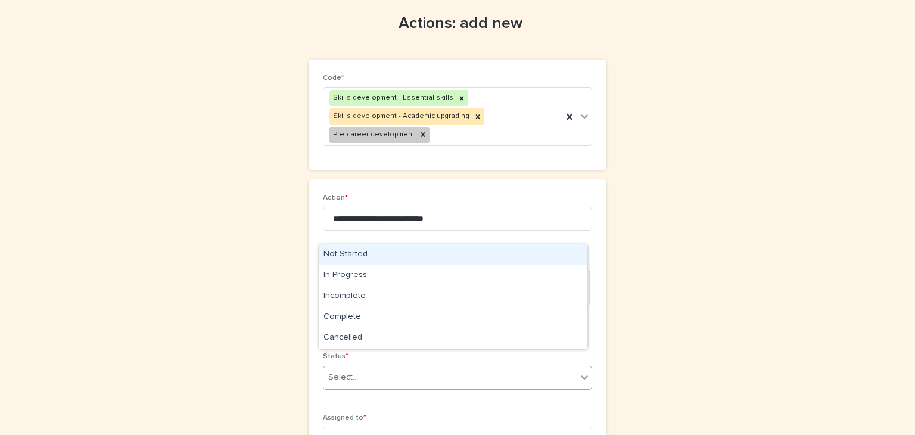
click at [581, 375] on icon at bounding box center [584, 377] width 7 height 4
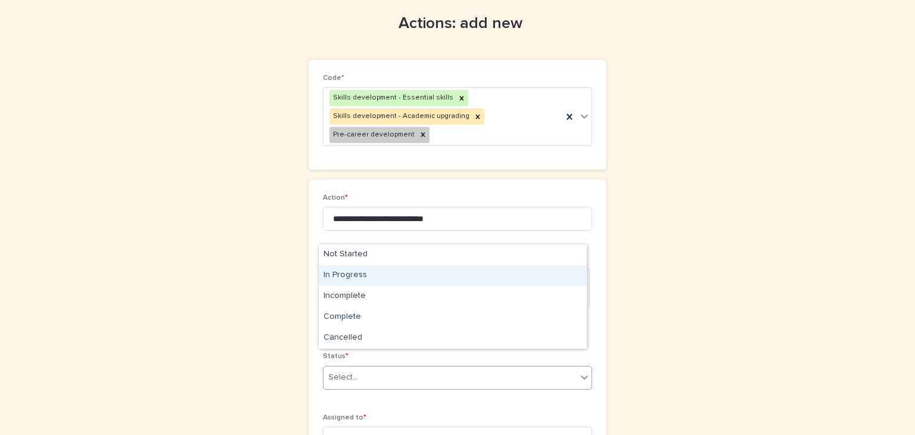
click at [342, 272] on div "In Progress" at bounding box center [453, 275] width 268 height 21
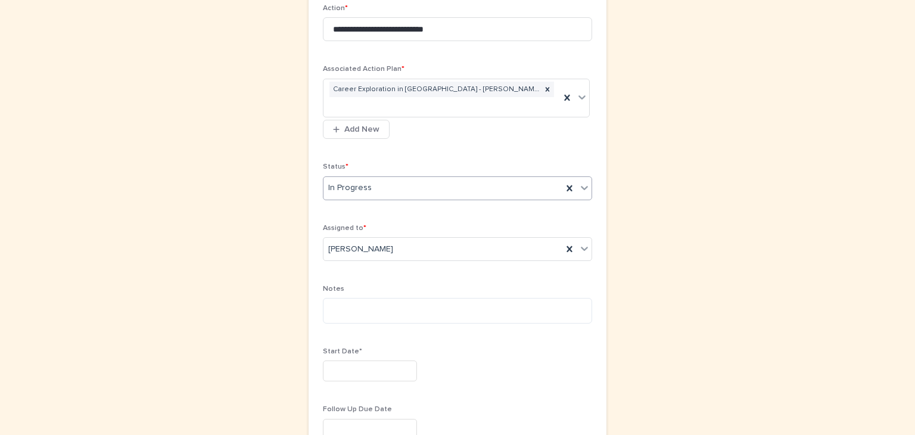
scroll to position [238, 0]
click at [330, 297] on textarea at bounding box center [457, 310] width 269 height 26
click at [330, 297] on textarea "**********" at bounding box center [457, 310] width 269 height 26
click at [536, 297] on textarea "**********" at bounding box center [457, 310] width 269 height 26
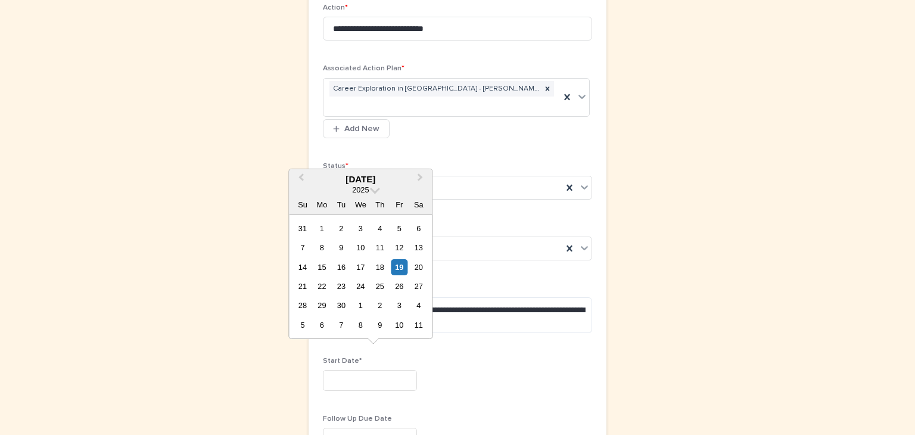
click at [328, 370] on input "text" at bounding box center [370, 380] width 94 height 21
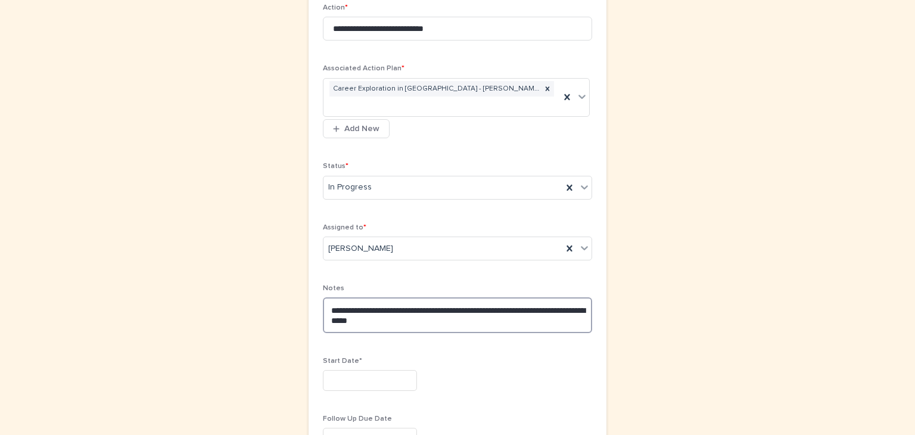
click at [536, 297] on textarea "**********" at bounding box center [457, 315] width 269 height 36
type textarea "**********"
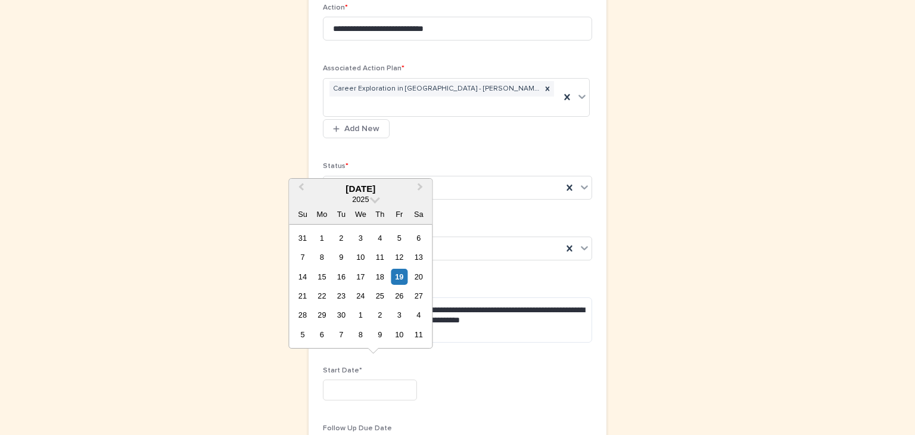
click at [344, 379] on input "text" at bounding box center [370, 389] width 94 height 21
click at [398, 278] on div "19" at bounding box center [399, 277] width 16 height 16
type input "*********"
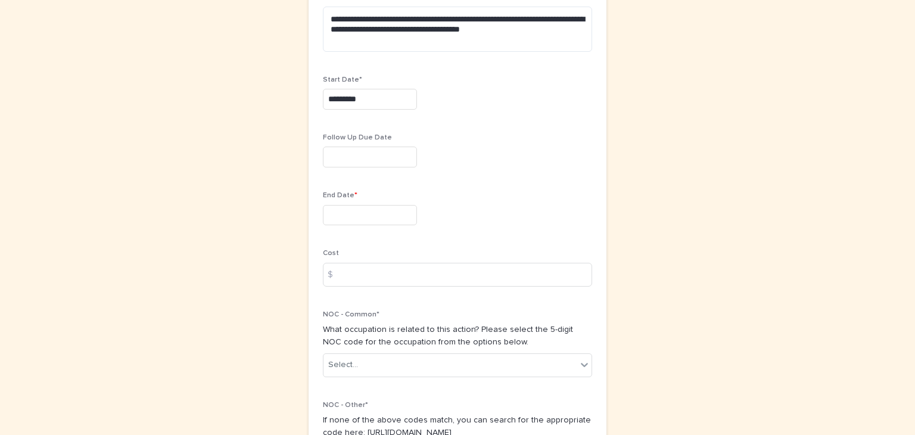
scroll to position [525, 0]
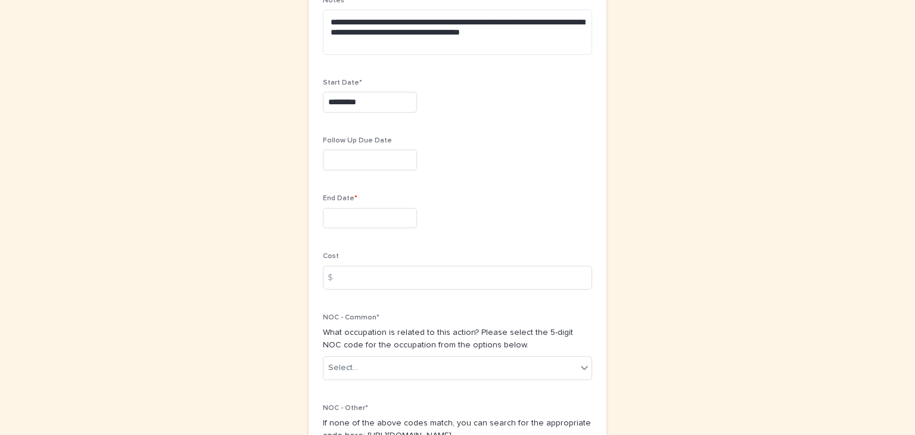
click at [324, 150] on input "text" at bounding box center [370, 160] width 94 height 21
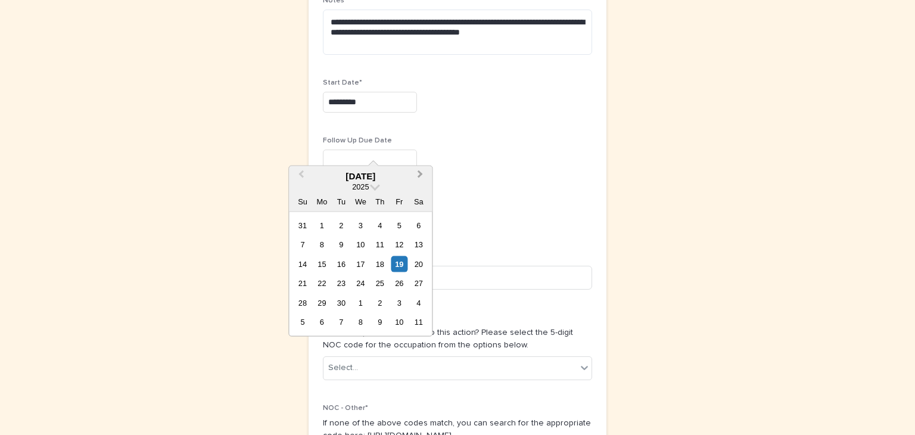
click at [424, 175] on button "Next Month" at bounding box center [421, 176] width 19 height 19
click at [400, 241] on div "12" at bounding box center [399, 244] width 16 height 16
type input "**********"
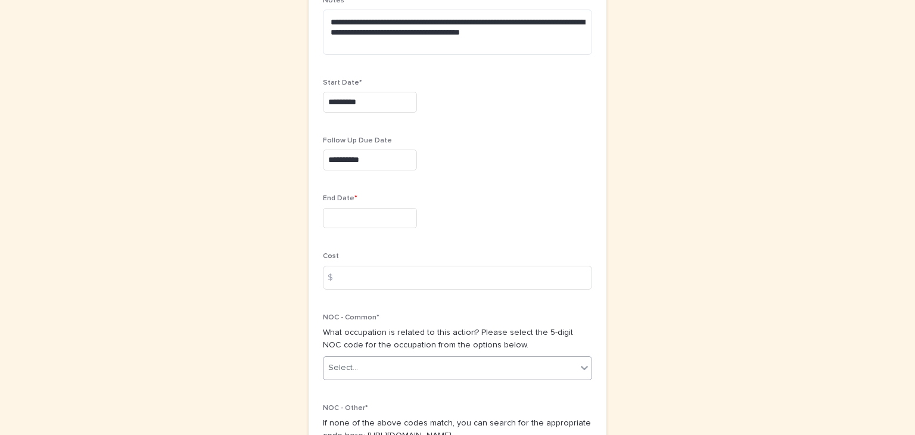
scroll to position [656, 0]
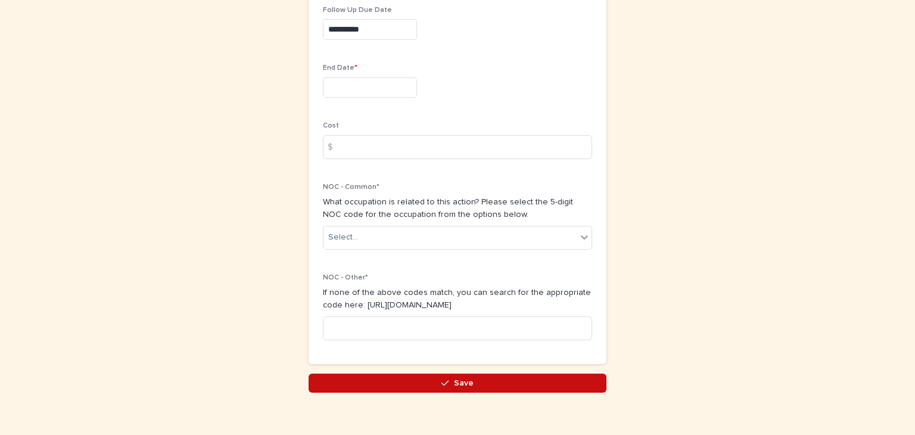
click at [441, 379] on icon "button" at bounding box center [444, 383] width 7 height 8
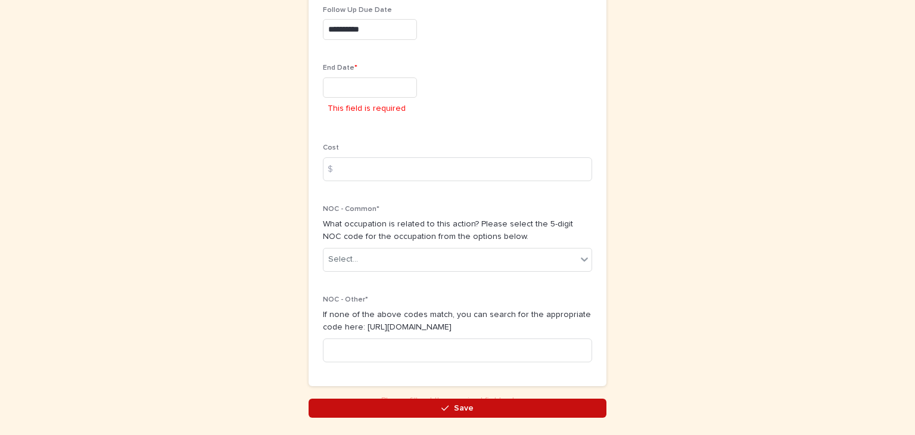
scroll to position [678, 0]
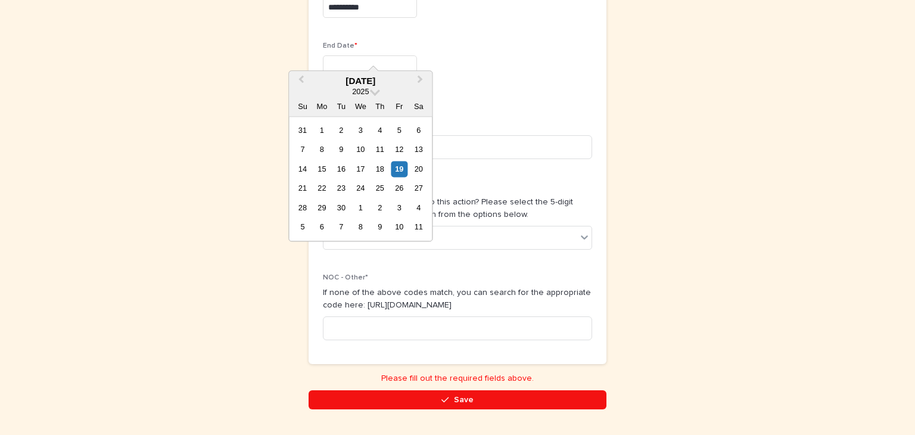
click at [334, 55] on input "text" at bounding box center [370, 65] width 94 height 21
click at [420, 79] on span "Next Month" at bounding box center [420, 81] width 0 height 16
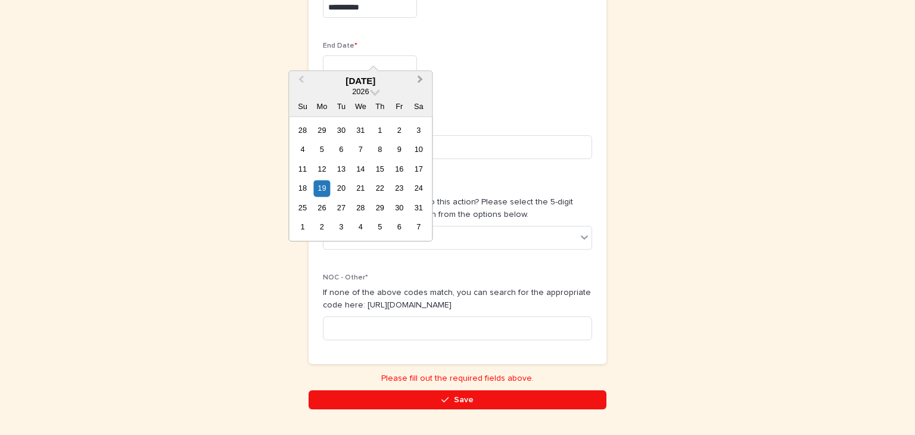
click at [420, 79] on span "Next Month" at bounding box center [420, 81] width 0 height 16
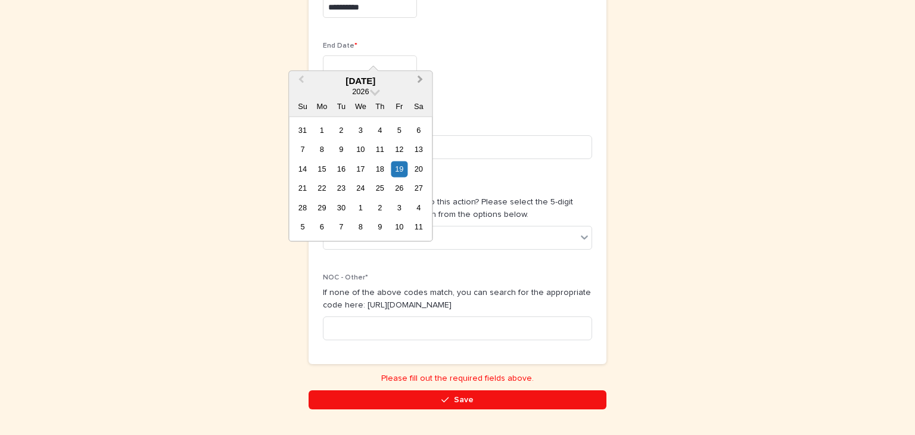
click at [420, 79] on span "Next Month" at bounding box center [420, 81] width 0 height 16
click at [403, 165] on div "17" at bounding box center [399, 169] width 16 height 16
type input "*********"
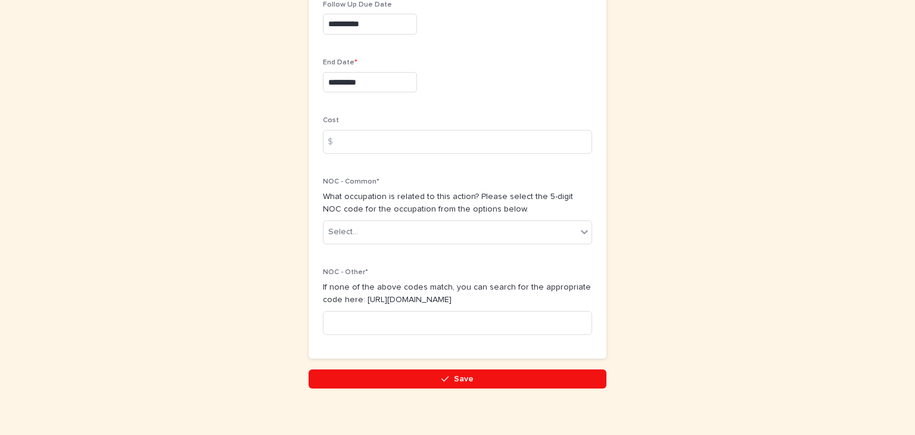
scroll to position [656, 0]
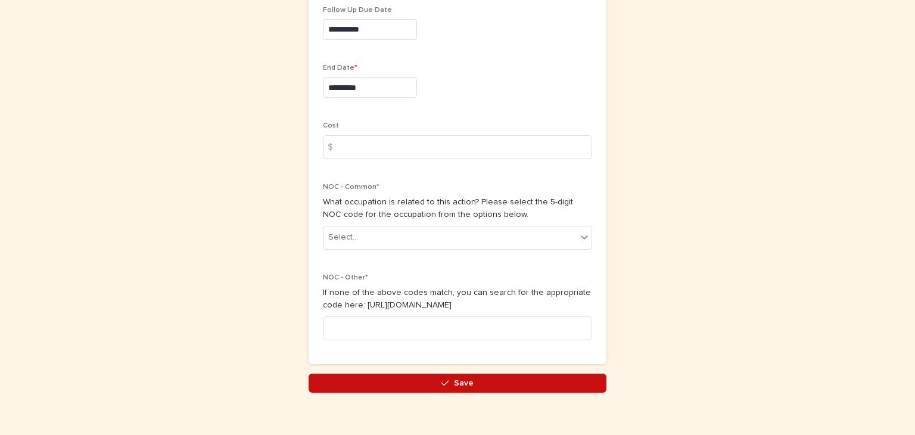
click at [474, 373] on button "Save" at bounding box center [458, 382] width 298 height 19
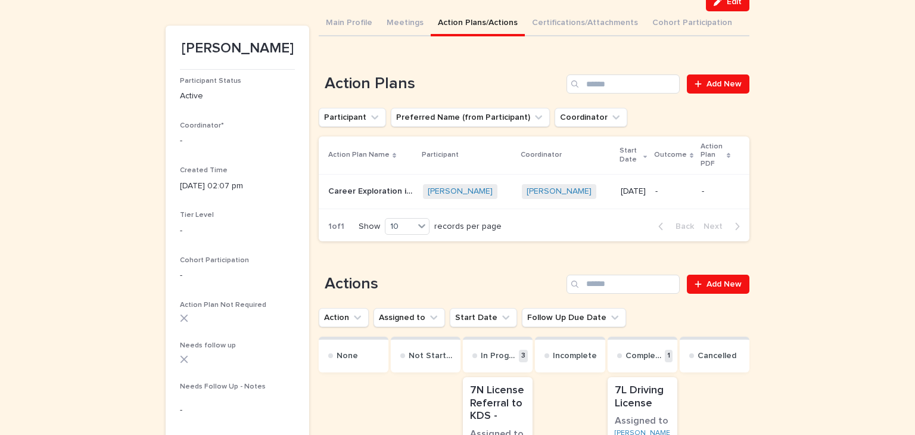
scroll to position [98, 0]
click at [206, 133] on div "-" at bounding box center [237, 139] width 115 height 15
click at [727, 5] on span "Edit" at bounding box center [734, 2] width 15 height 8
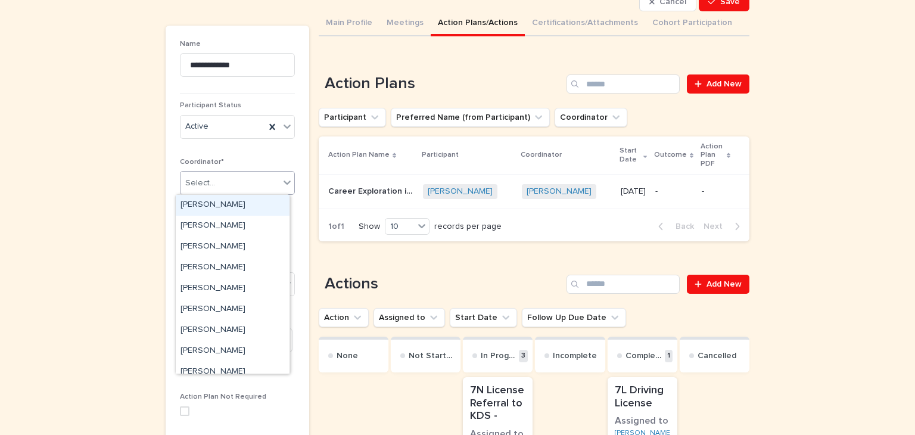
click at [284, 183] on icon at bounding box center [287, 182] width 7 height 4
click at [231, 301] on div "[PERSON_NAME]" at bounding box center [233, 309] width 114 height 21
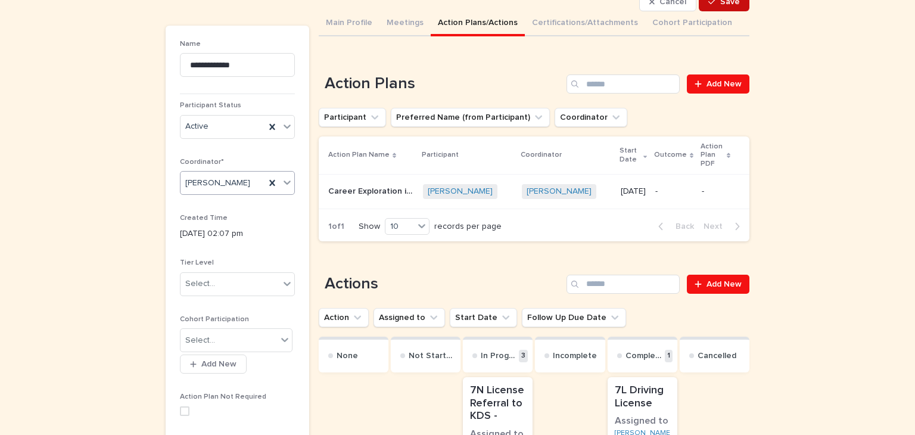
click at [731, 6] on button "Save" at bounding box center [724, 1] width 51 height 19
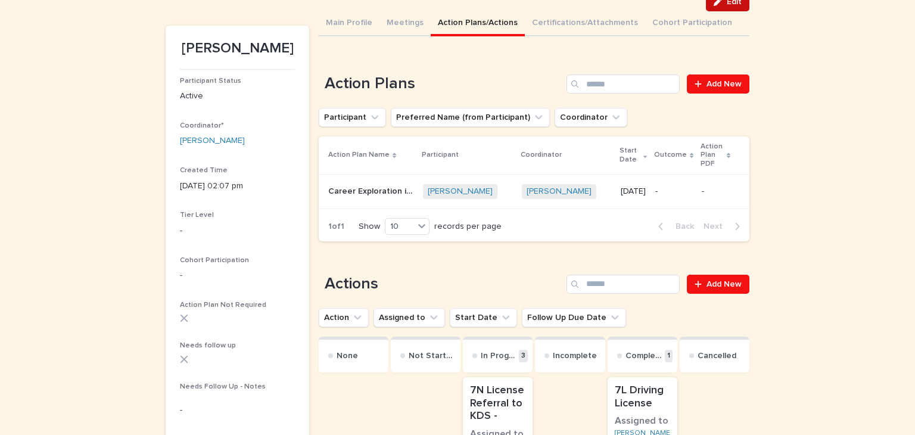
click at [731, 5] on span "Edit" at bounding box center [734, 2] width 15 height 8
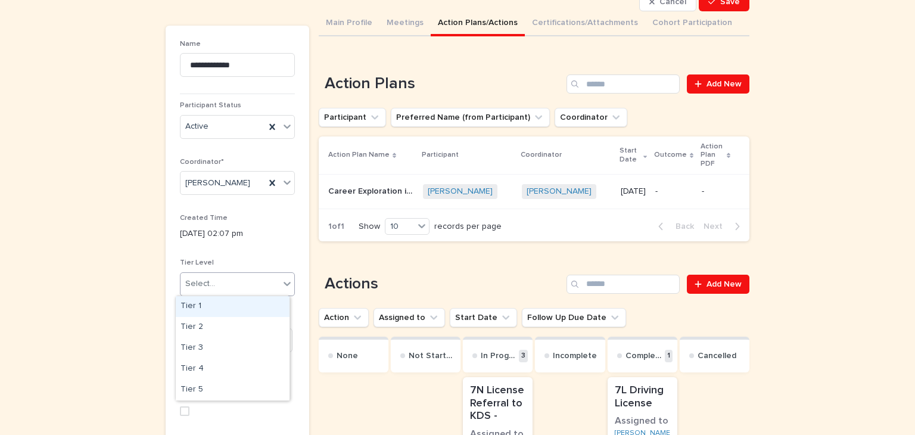
click at [284, 284] on icon at bounding box center [287, 284] width 7 height 4
click at [183, 325] on div "Tier 2" at bounding box center [233, 327] width 114 height 21
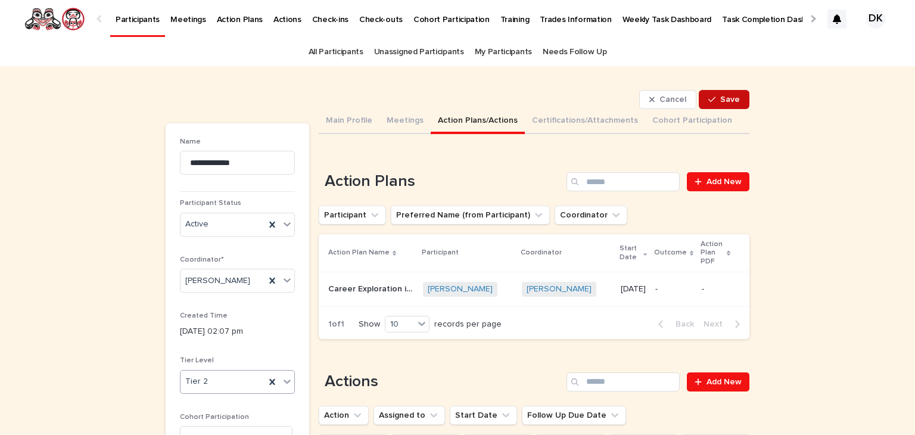
click at [721, 98] on span "Save" at bounding box center [730, 99] width 20 height 8
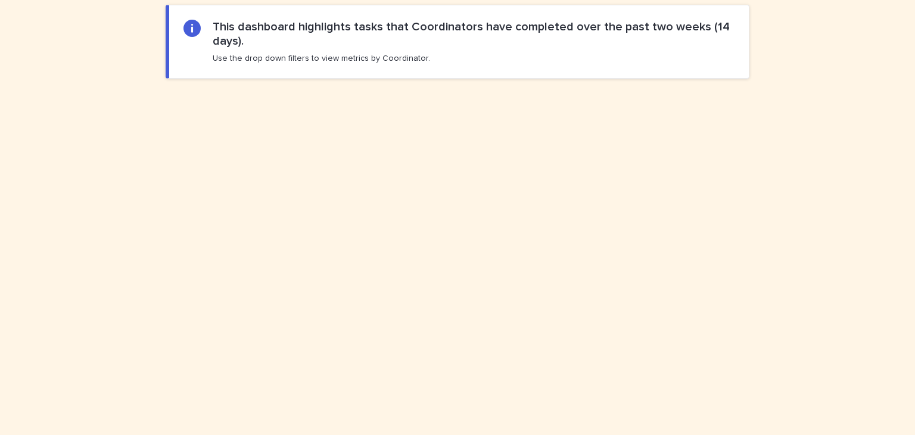
scroll to position [169, 0]
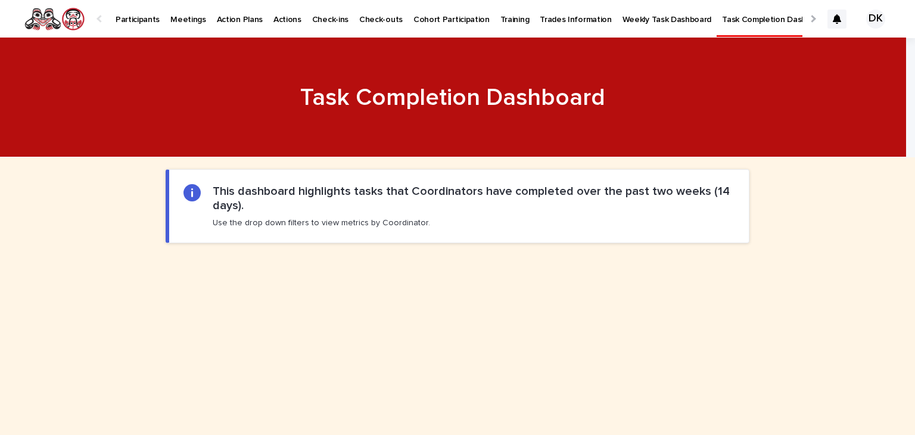
click at [122, 19] on p "Participants" at bounding box center [138, 12] width 44 height 25
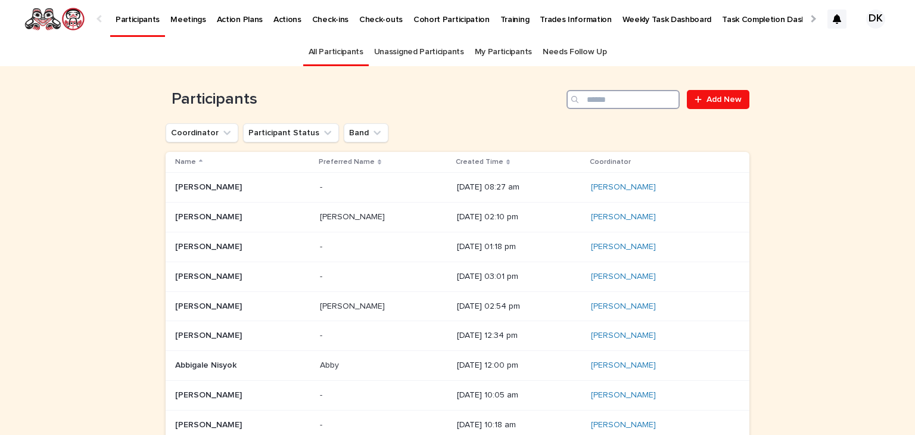
click at [646, 101] on input "Search" at bounding box center [622, 99] width 113 height 19
type input "*****"
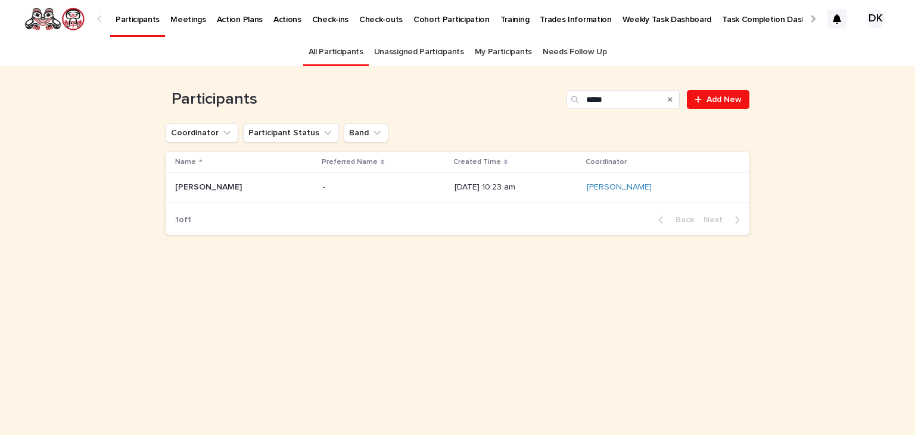
click at [203, 187] on p "[PERSON_NAME]" at bounding box center [209, 186] width 69 height 13
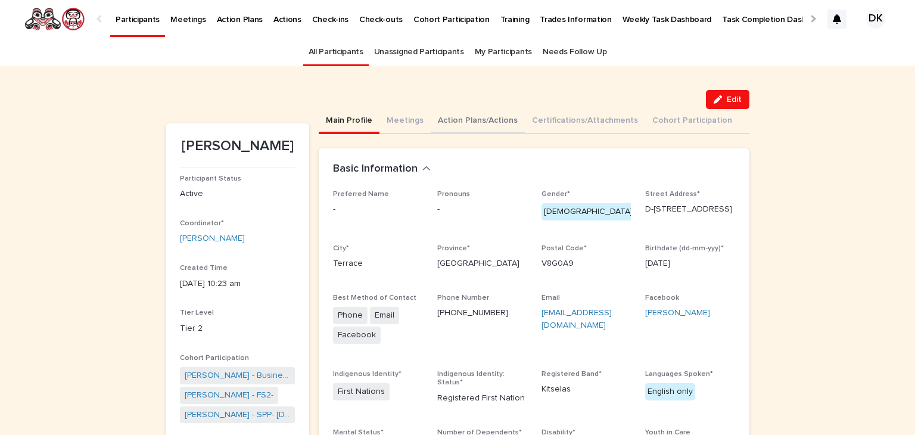
click at [437, 118] on button "Action Plans/Actions" at bounding box center [478, 121] width 94 height 25
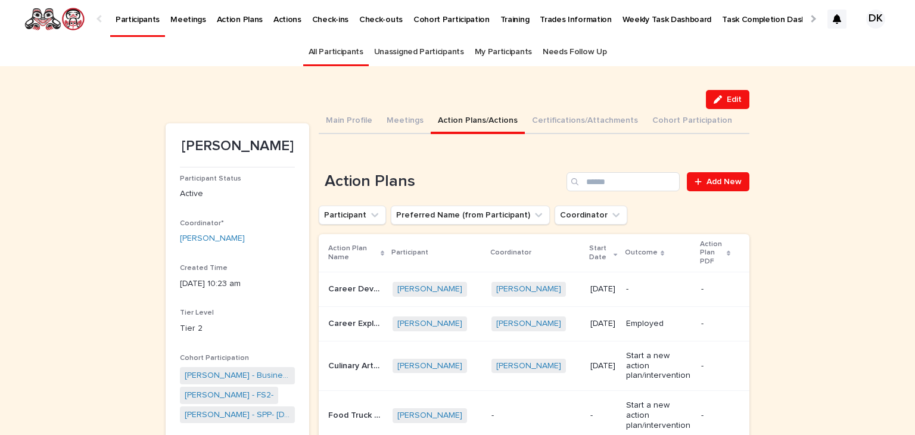
click at [131, 17] on p "Participants" at bounding box center [138, 12] width 44 height 25
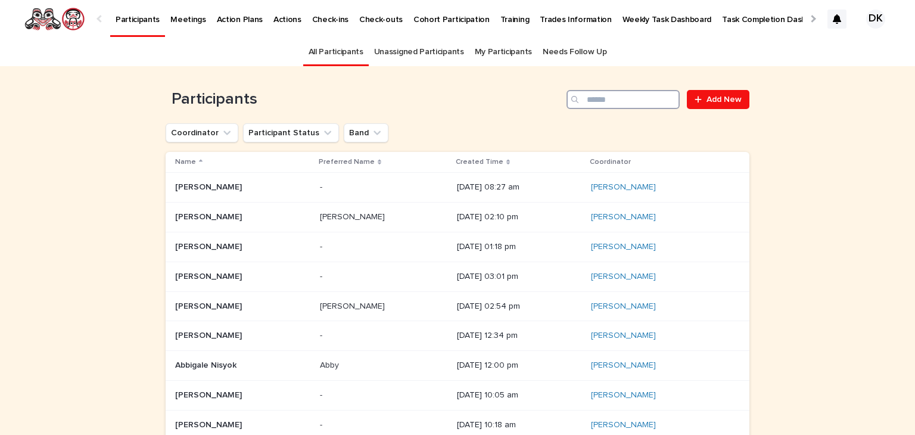
click at [606, 102] on input "Search" at bounding box center [622, 99] width 113 height 19
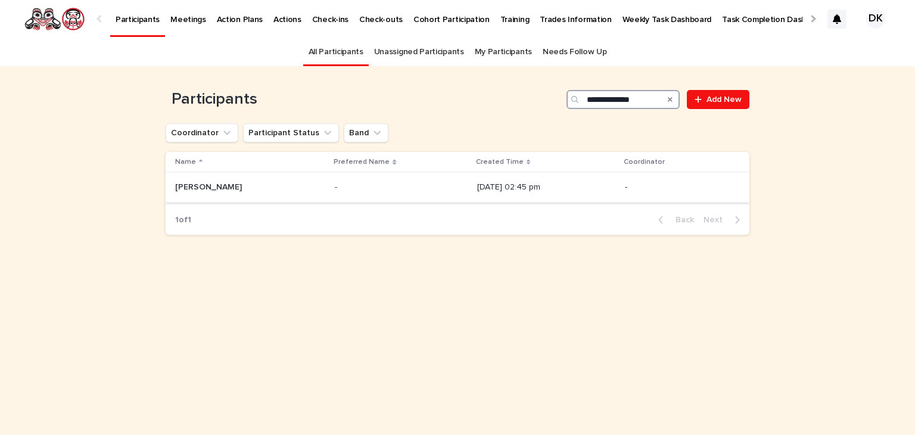
type input "**********"
click at [191, 183] on p "[PERSON_NAME]" at bounding box center [209, 186] width 69 height 13
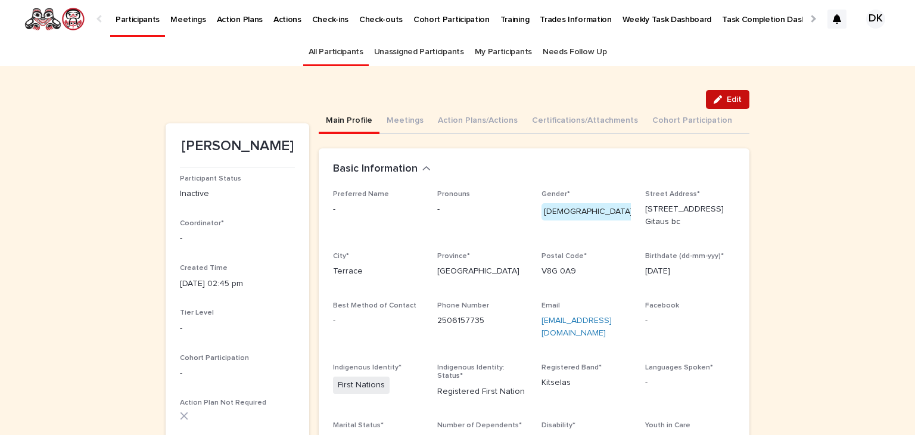
click at [727, 99] on span "Edit" at bounding box center [734, 99] width 15 height 8
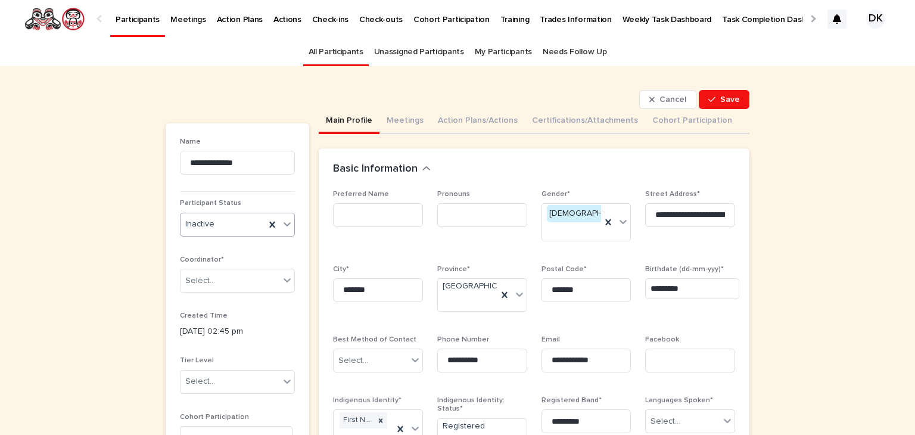
click at [281, 222] on icon at bounding box center [287, 224] width 12 height 12
click at [191, 242] on div "Active" at bounding box center [233, 246] width 114 height 21
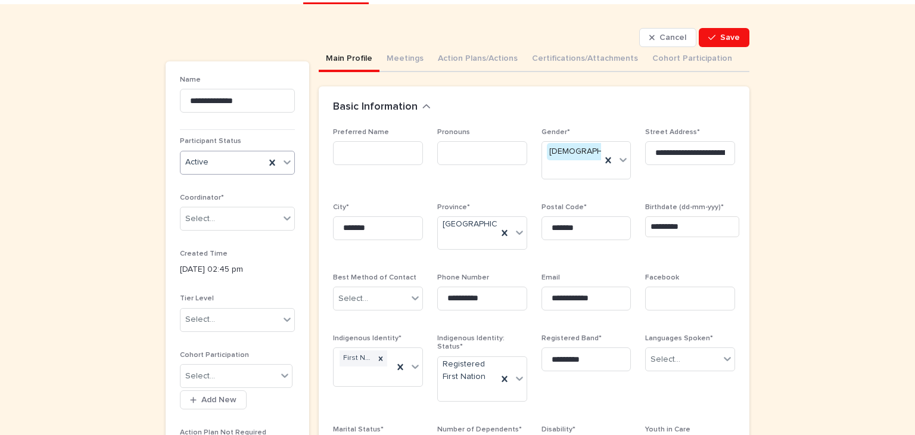
scroll to position [64, 0]
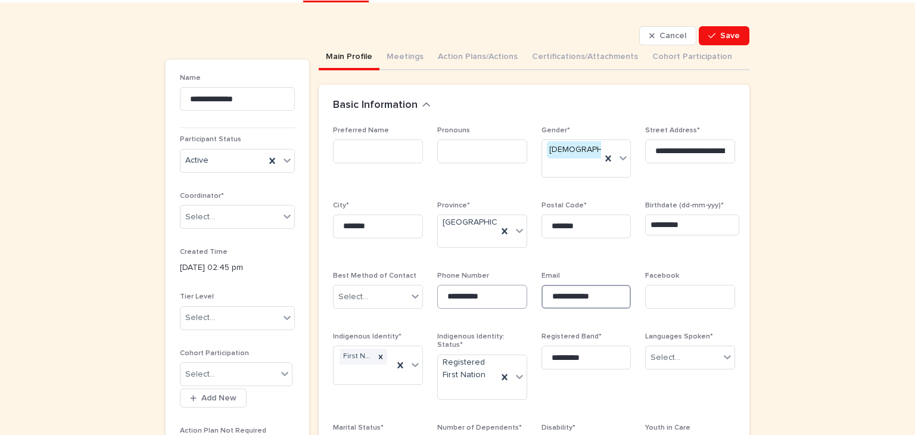
drag, startPoint x: 598, startPoint y: 296, endPoint x: 513, endPoint y: 294, distance: 85.2
click at [513, 294] on div "**********" at bounding box center [534, 298] width 402 height 344
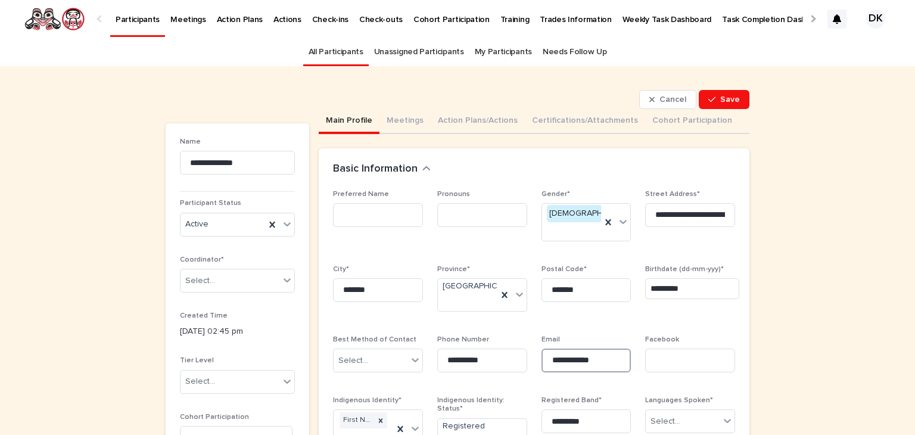
scroll to position [0, 0]
